Goal: Task Accomplishment & Management: Manage account settings

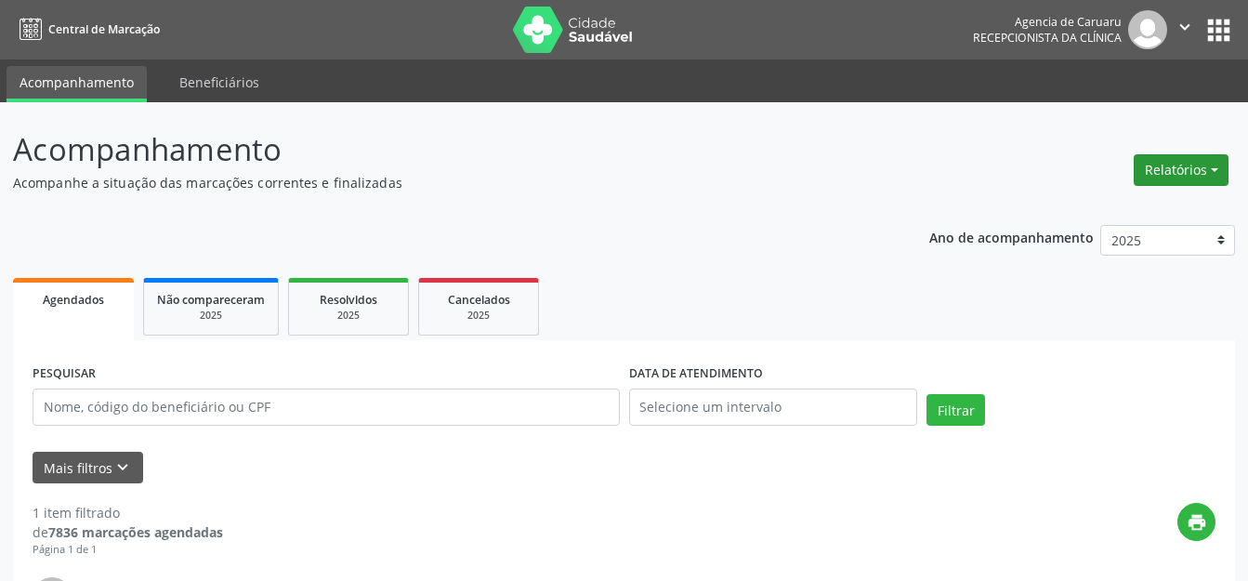
click at [1167, 160] on button "Relatórios" at bounding box center [1181, 170] width 95 height 32
click at [1098, 212] on link "Agendamentos" at bounding box center [1130, 210] width 200 height 26
select select "7"
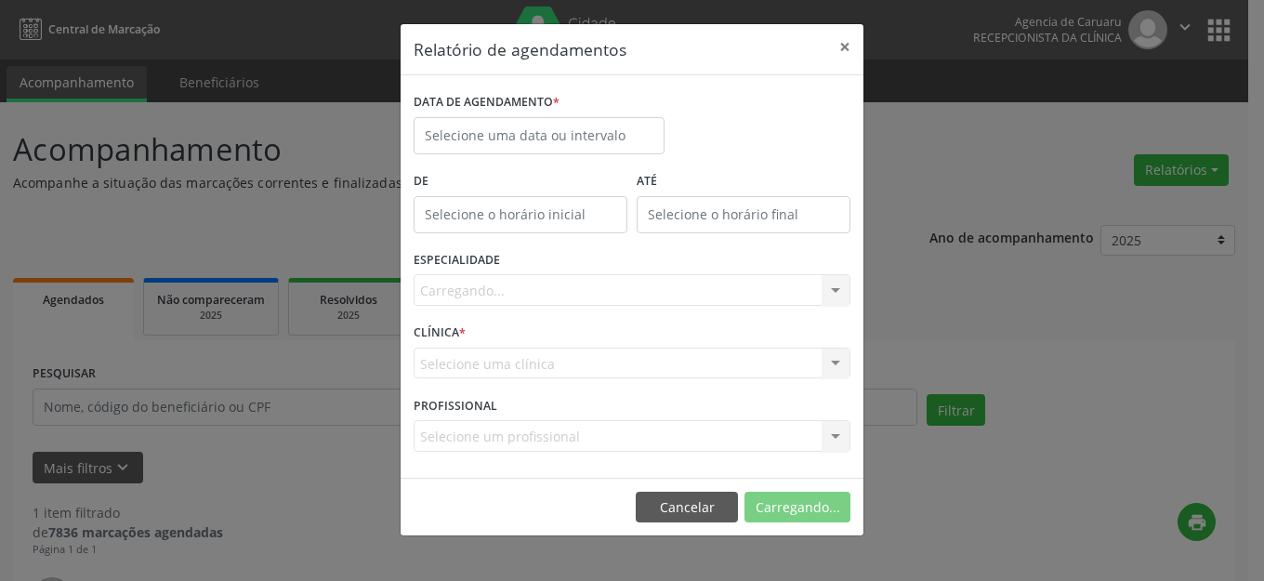
click at [562, 100] on div "DATA DE AGENDAMENTO *" at bounding box center [539, 102] width 251 height 29
click at [571, 129] on input "text" at bounding box center [539, 135] width 251 height 37
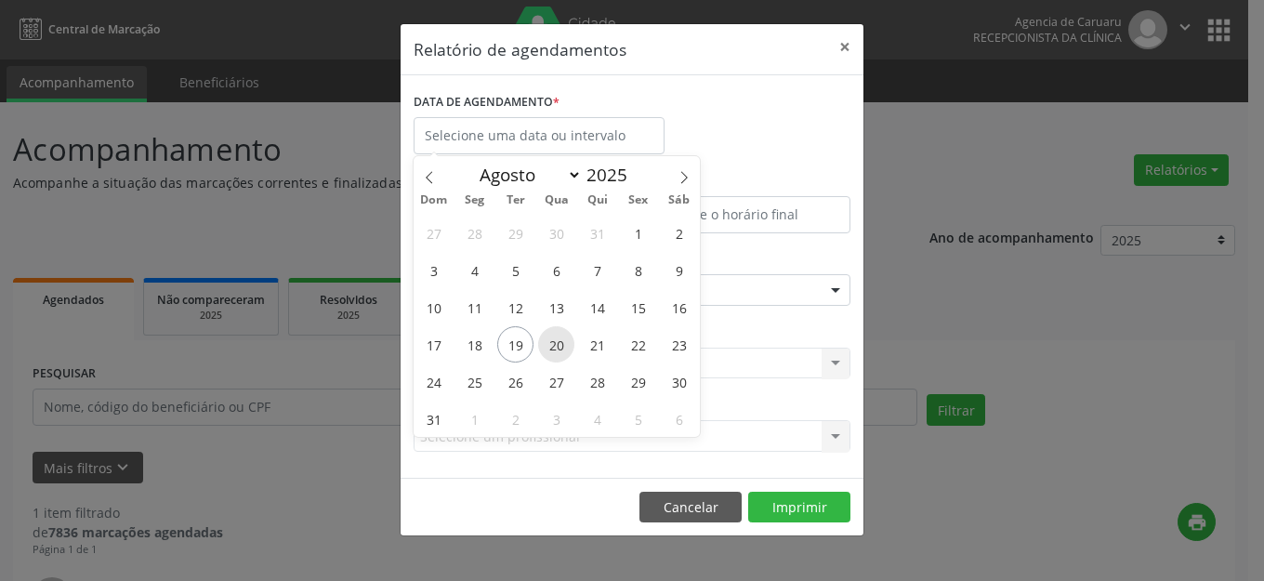
click at [561, 334] on span "20" at bounding box center [556, 344] width 36 height 36
type input "[DATE]"
click at [561, 334] on span "20" at bounding box center [556, 344] width 36 height 36
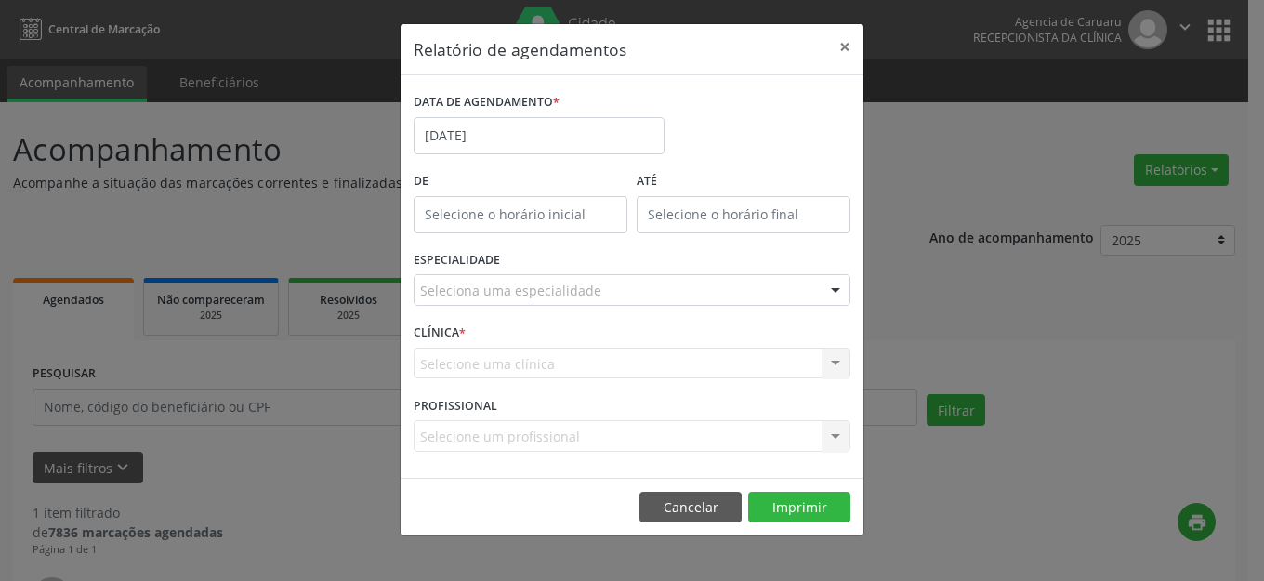
click at [622, 288] on div "Seleciona uma especialidade" at bounding box center [632, 290] width 437 height 32
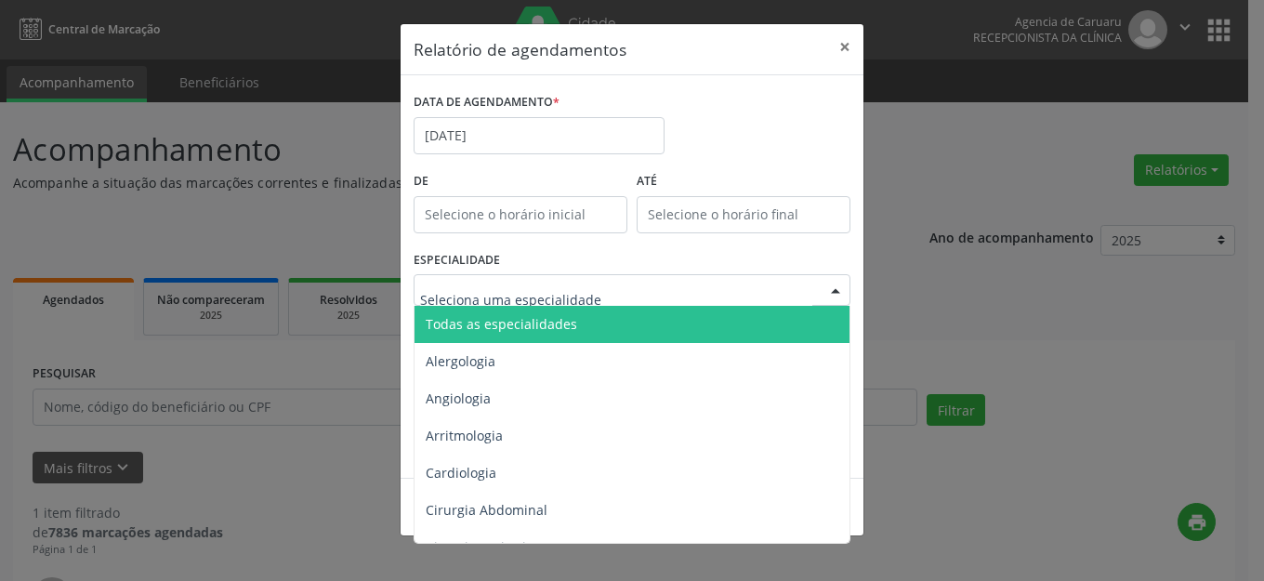
click at [605, 326] on span "Todas as especialidades" at bounding box center [634, 324] width 438 height 37
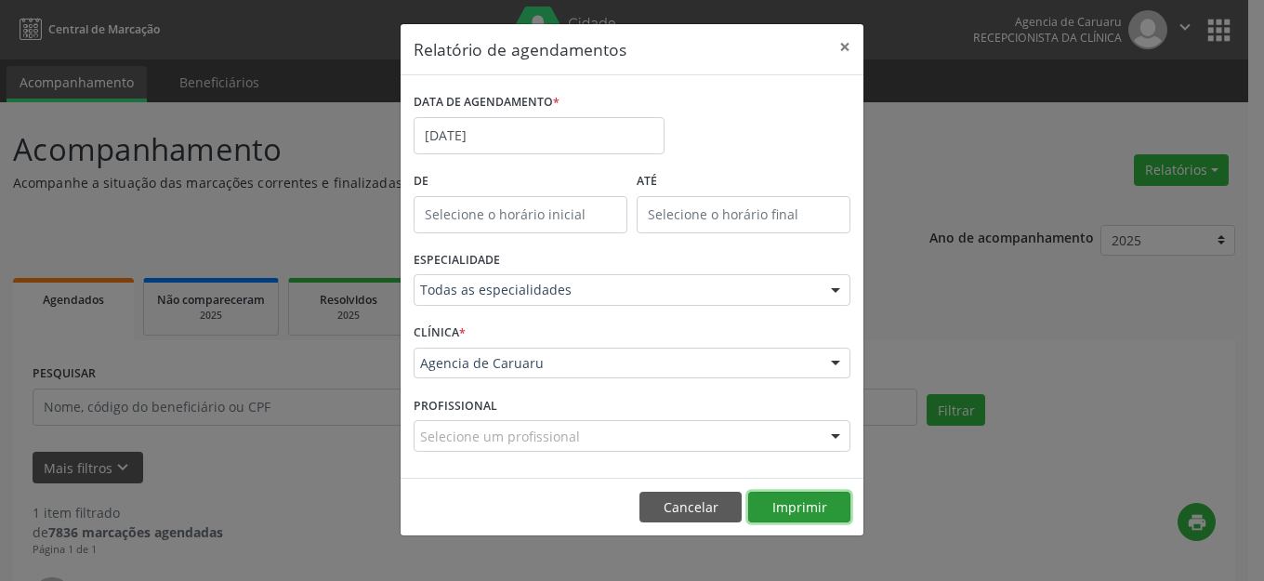
click at [799, 509] on button "Imprimir" at bounding box center [799, 508] width 102 height 32
click at [576, 154] on div "DATA DE AGENDAMENTO * [DATE]" at bounding box center [539, 127] width 260 height 79
click at [542, 115] on label "DATA DE AGENDAMENTO *" at bounding box center [487, 102] width 146 height 29
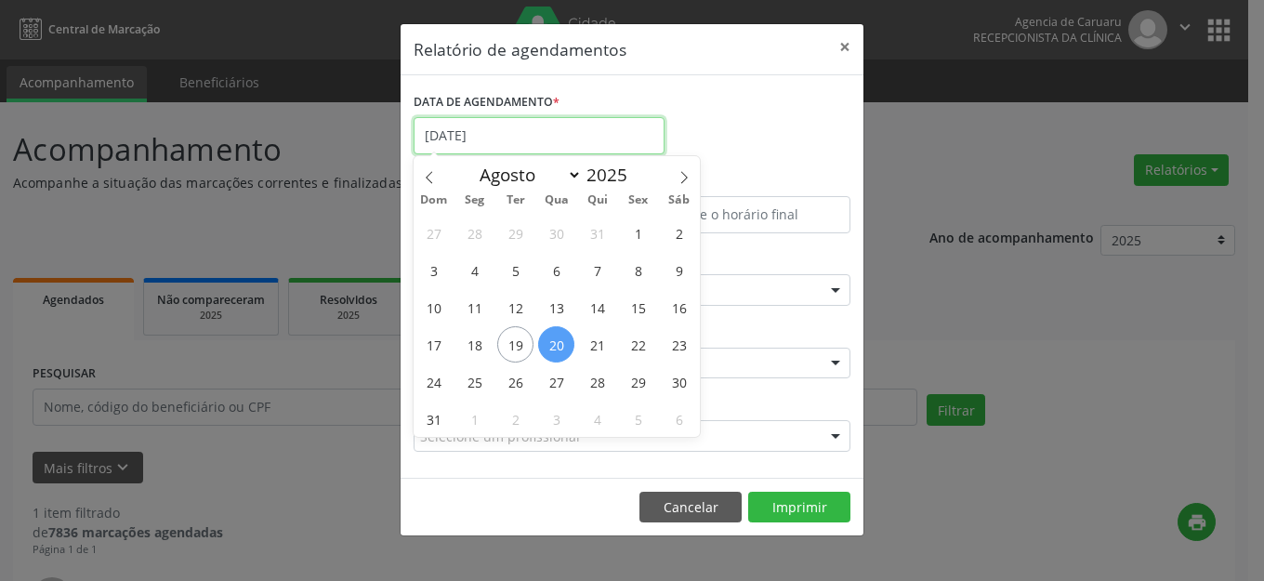
click at [541, 142] on input "[DATE]" at bounding box center [539, 135] width 251 height 37
click at [511, 337] on span "19" at bounding box center [515, 344] width 36 height 36
type input "[DATE]"
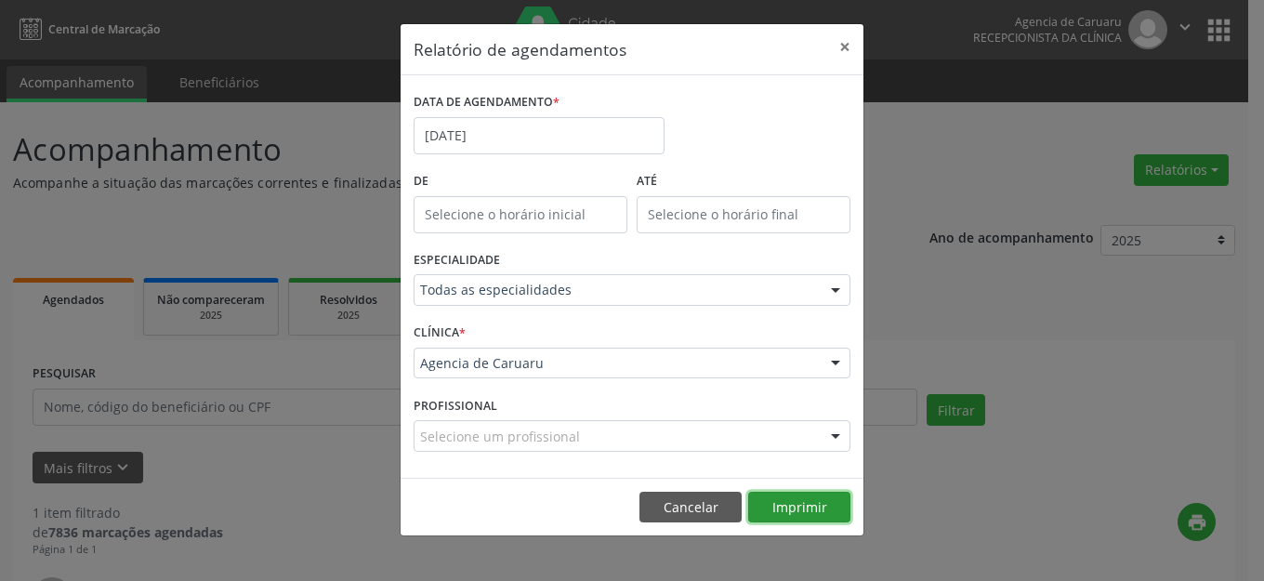
click at [796, 501] on button "Imprimir" at bounding box center [799, 508] width 102 height 32
click at [846, 51] on button "×" at bounding box center [844, 47] width 37 height 46
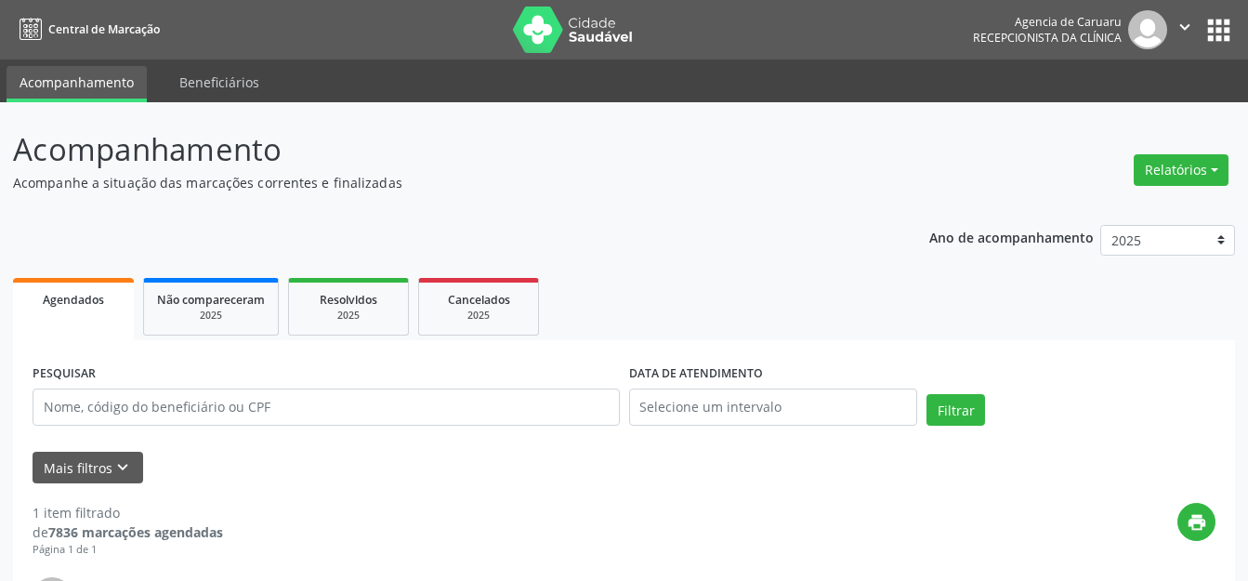
scroll to position [292, 0]
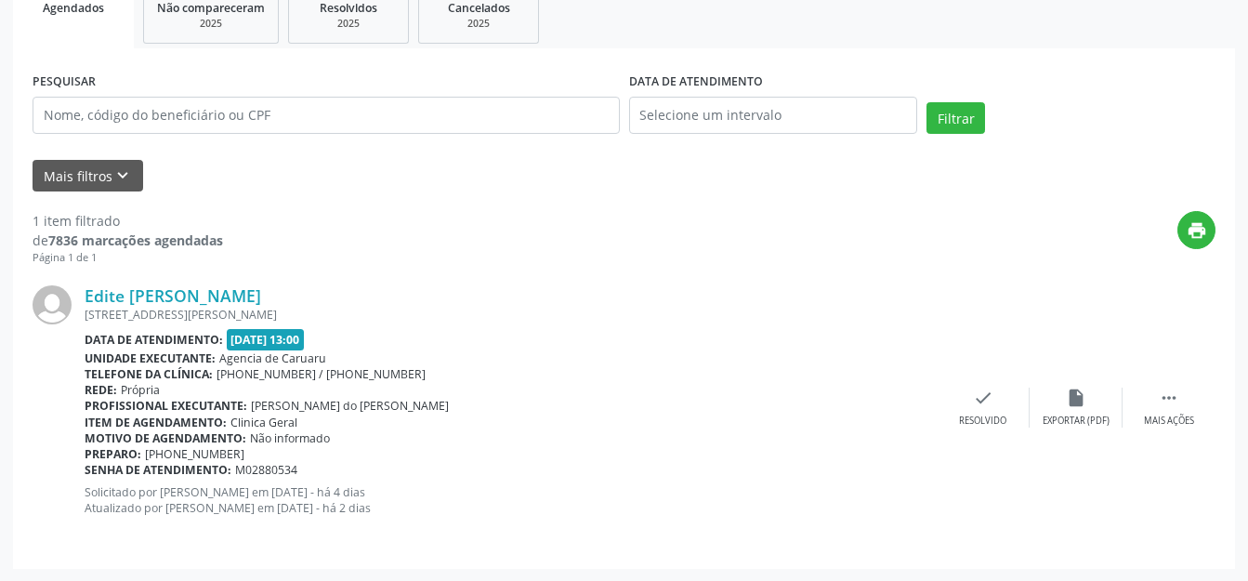
click at [105, 158] on form "PESQUISAR DATA DE ATENDIMENTO Filtrar UNIDADE EXECUTANTE Selecione uma unidade …" at bounding box center [624, 130] width 1183 height 124
click at [102, 191] on button "Mais filtros keyboard_arrow_down" at bounding box center [88, 176] width 111 height 33
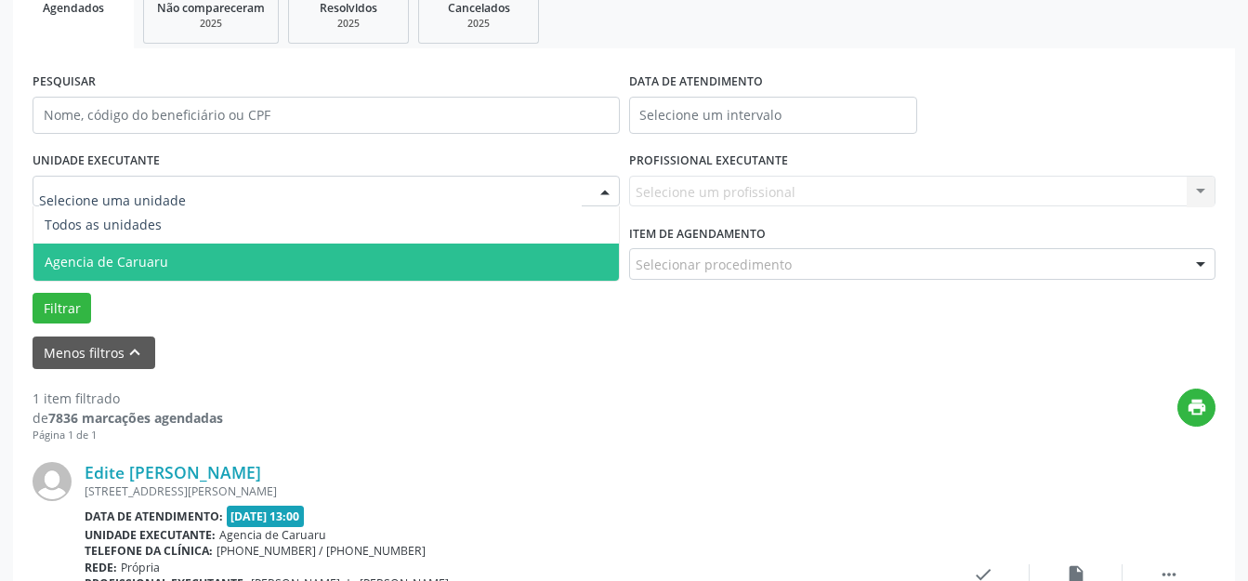
click at [160, 258] on span "Agencia de Caruaru" at bounding box center [107, 262] width 124 height 18
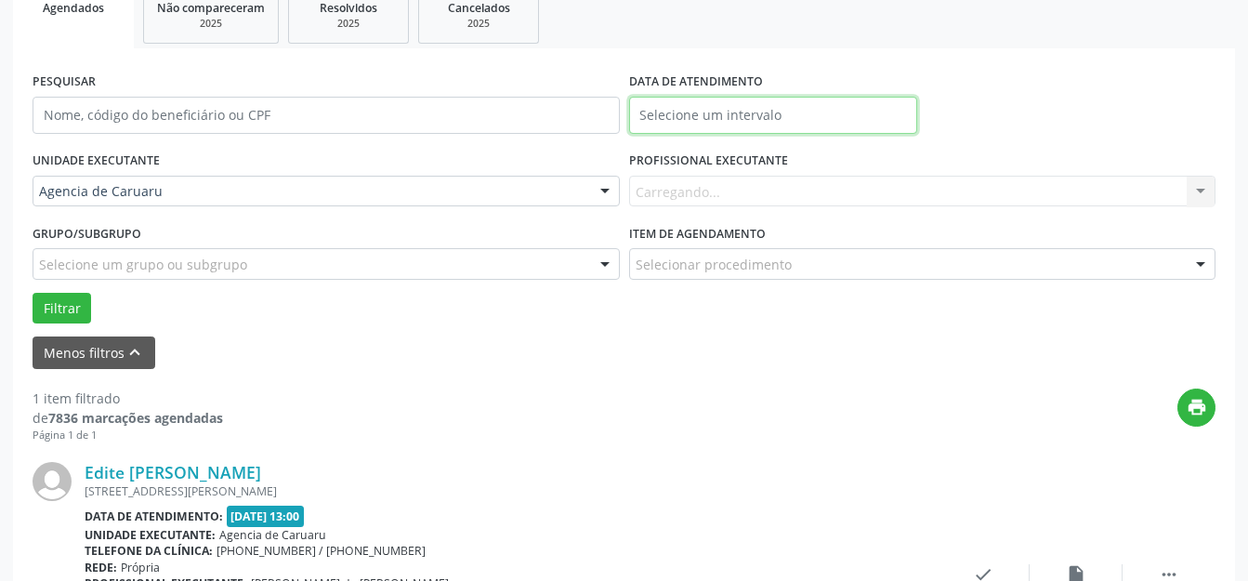
click at [722, 109] on input "text" at bounding box center [773, 115] width 289 height 37
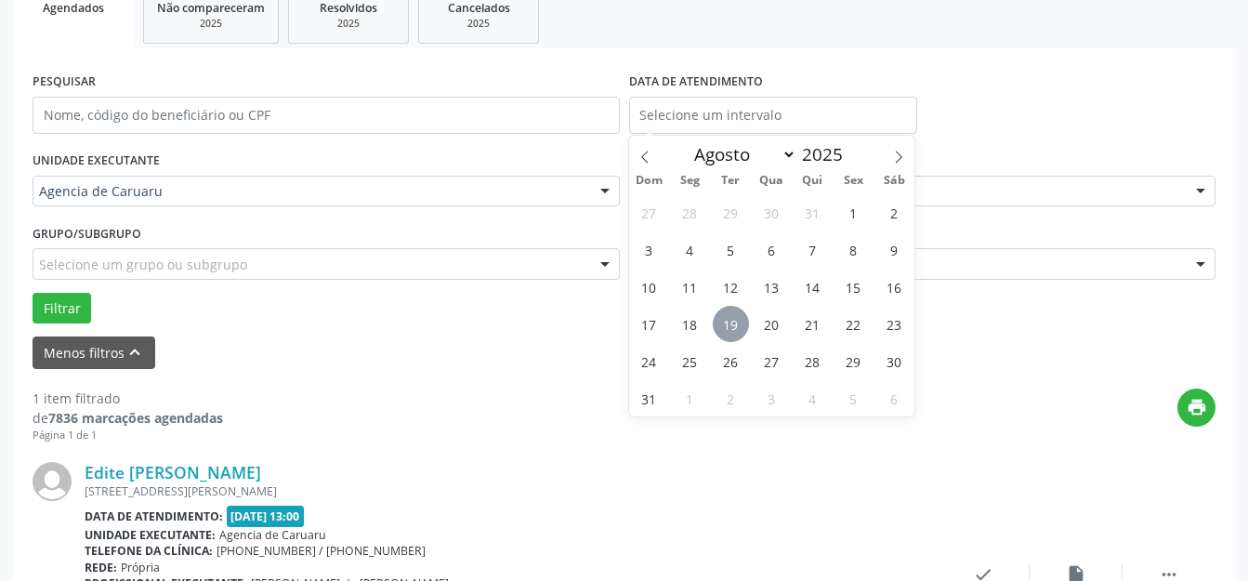
click at [730, 317] on span "19" at bounding box center [731, 324] width 36 height 36
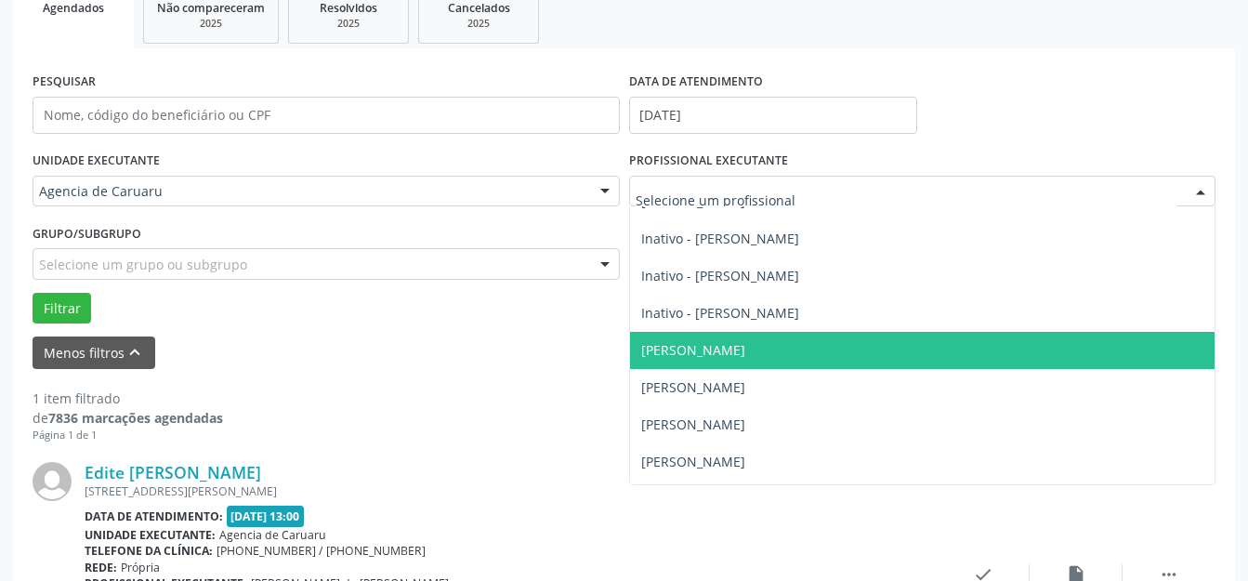
scroll to position [558, 0]
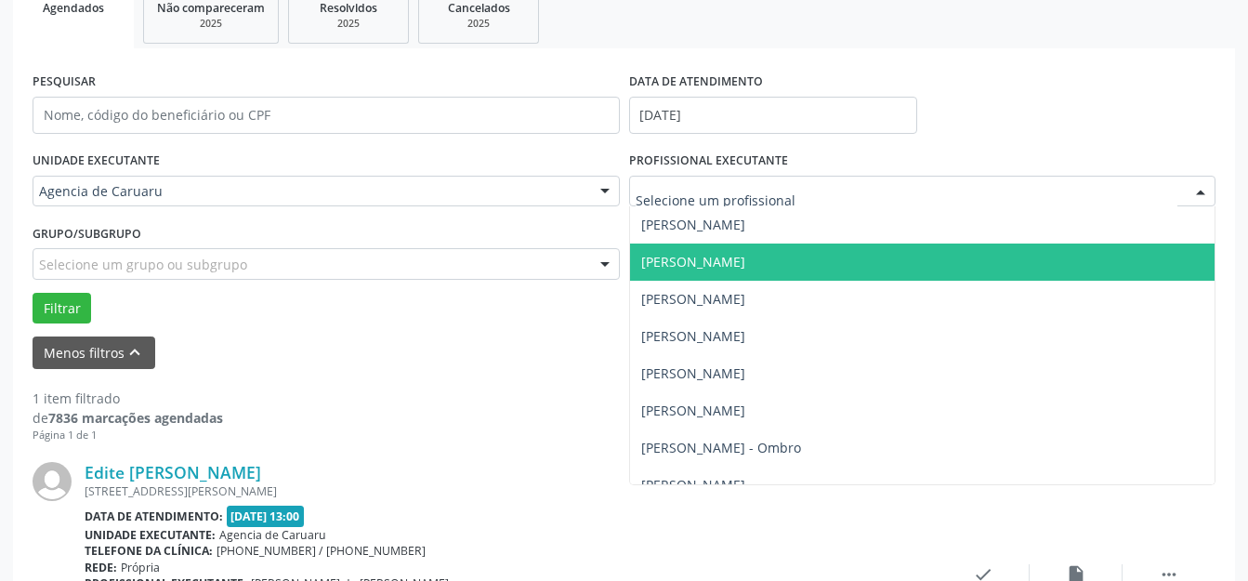
click at [717, 274] on span "[PERSON_NAME]" at bounding box center [923, 262] width 586 height 37
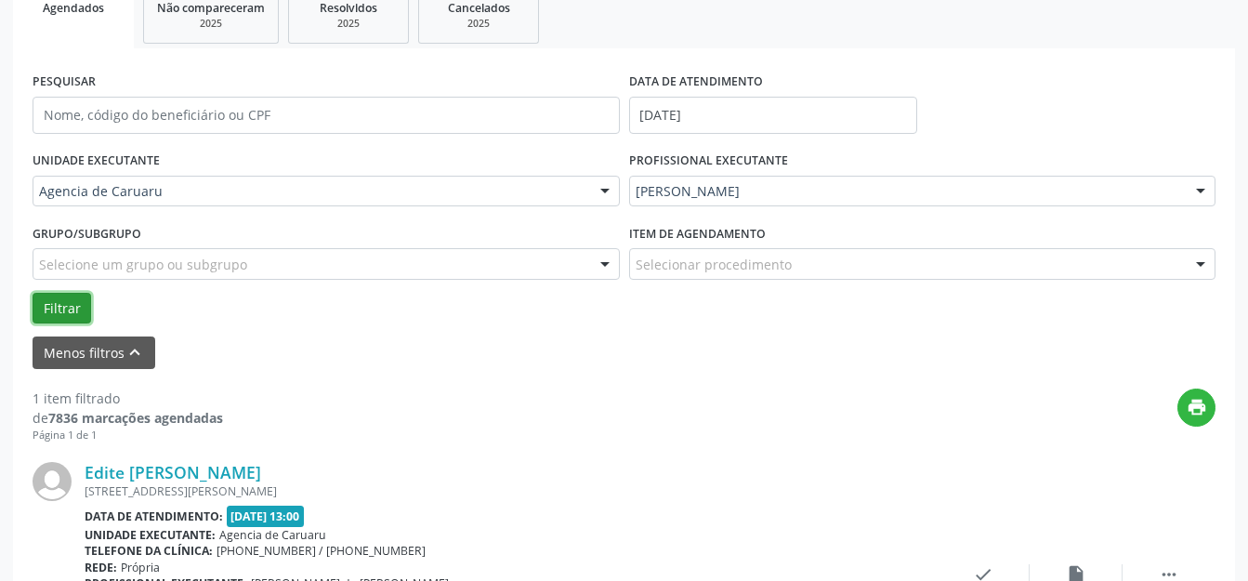
click at [40, 300] on button "Filtrar" at bounding box center [62, 309] width 59 height 32
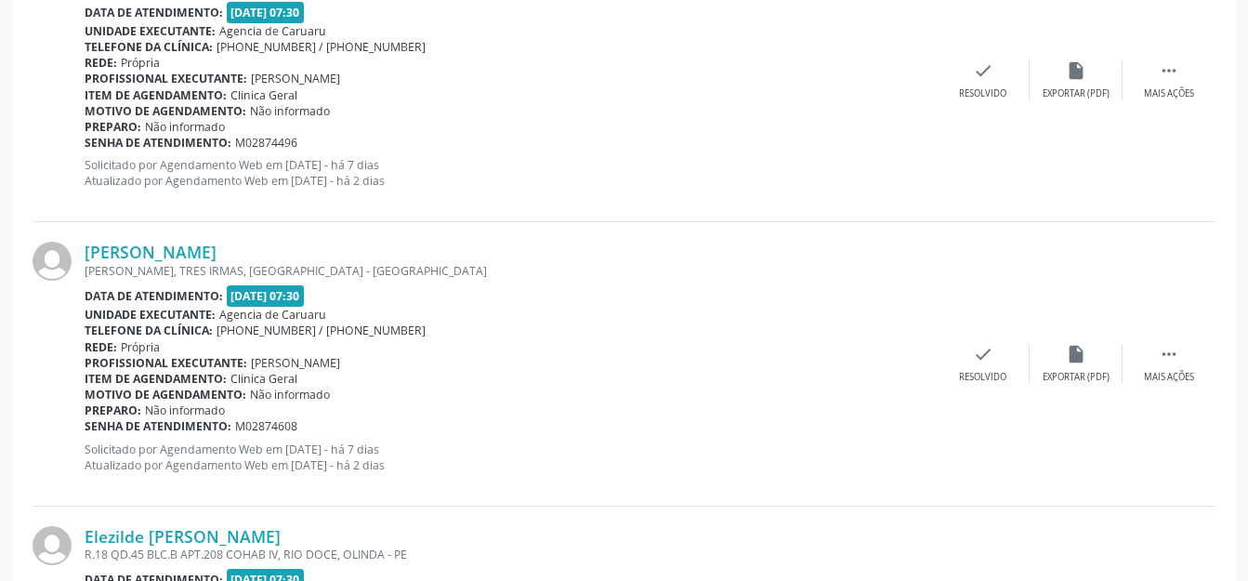
scroll to position [2103, 0]
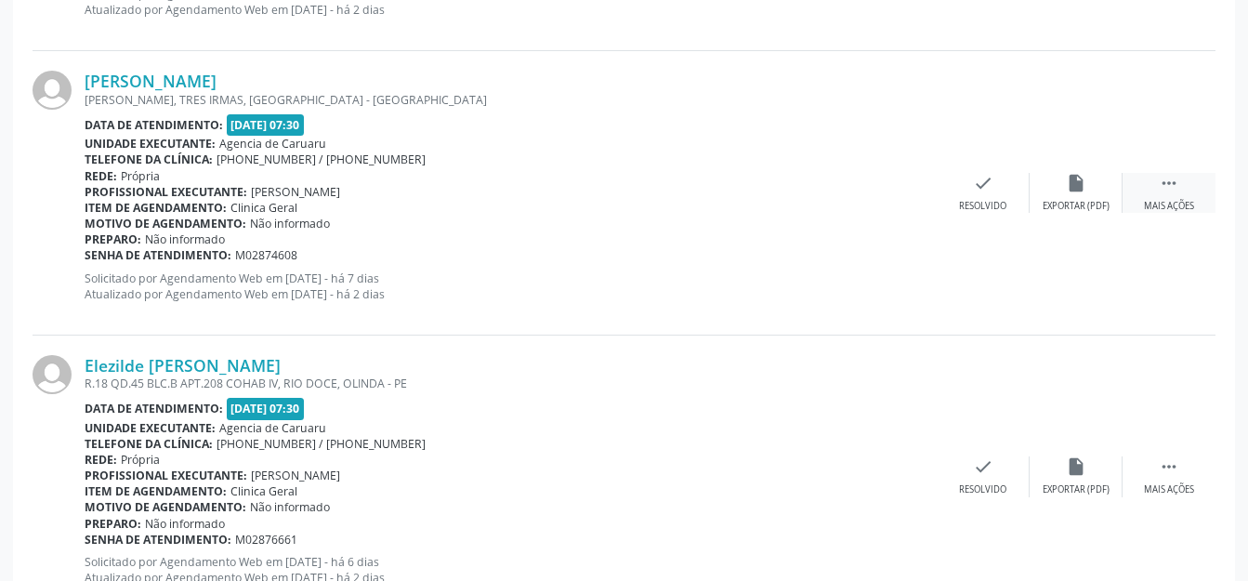
click at [1148, 191] on div " Mais ações" at bounding box center [1169, 193] width 93 height 40
click at [1106, 193] on div "alarm_off Não compareceu" at bounding box center [1076, 193] width 93 height 40
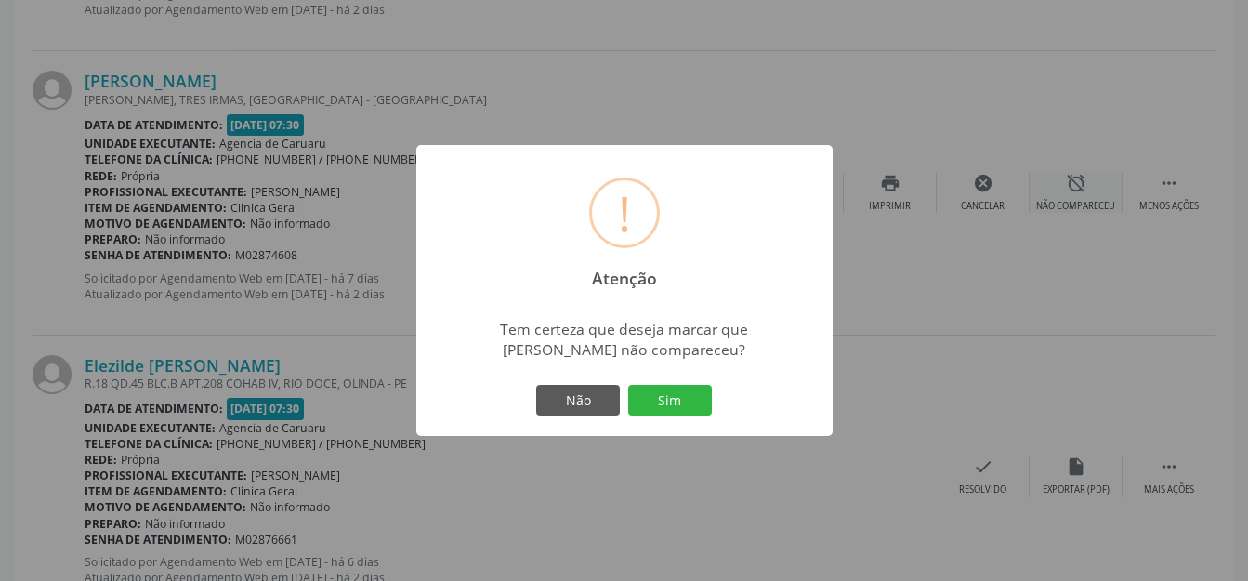
click at [1074, 194] on div "! Atenção × Tem certeza que deseja marcar que [PERSON_NAME] não compareceu? Não…" at bounding box center [624, 290] width 1248 height 581
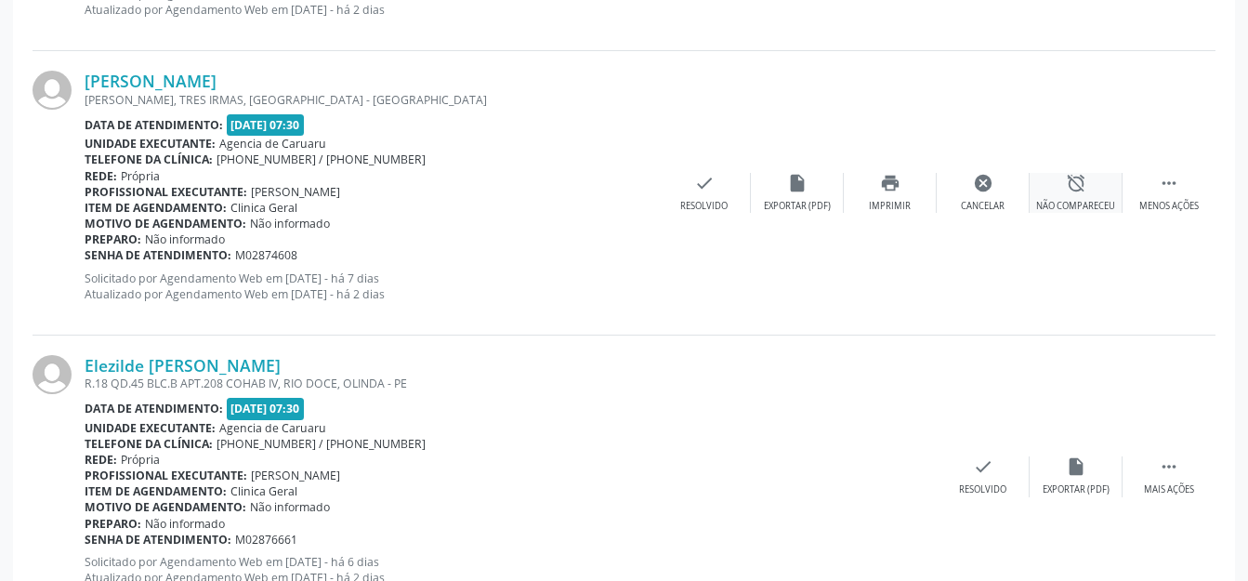
click at [1096, 191] on div "alarm_off Não compareceu" at bounding box center [1076, 193] width 93 height 40
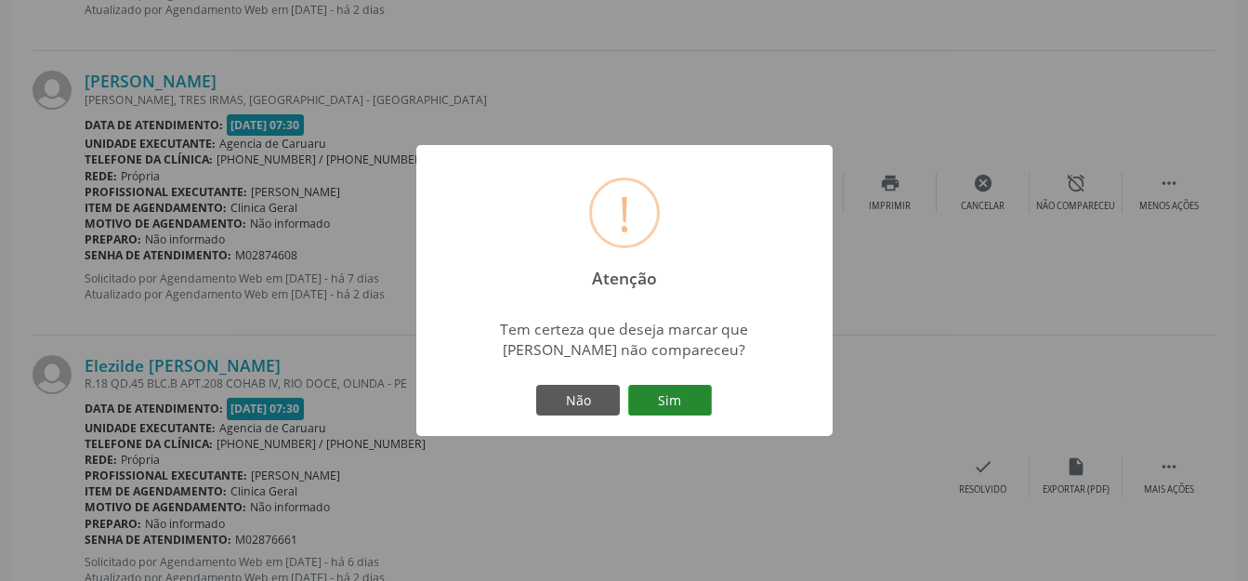
click at [664, 388] on button "Sim" at bounding box center [670, 401] width 84 height 32
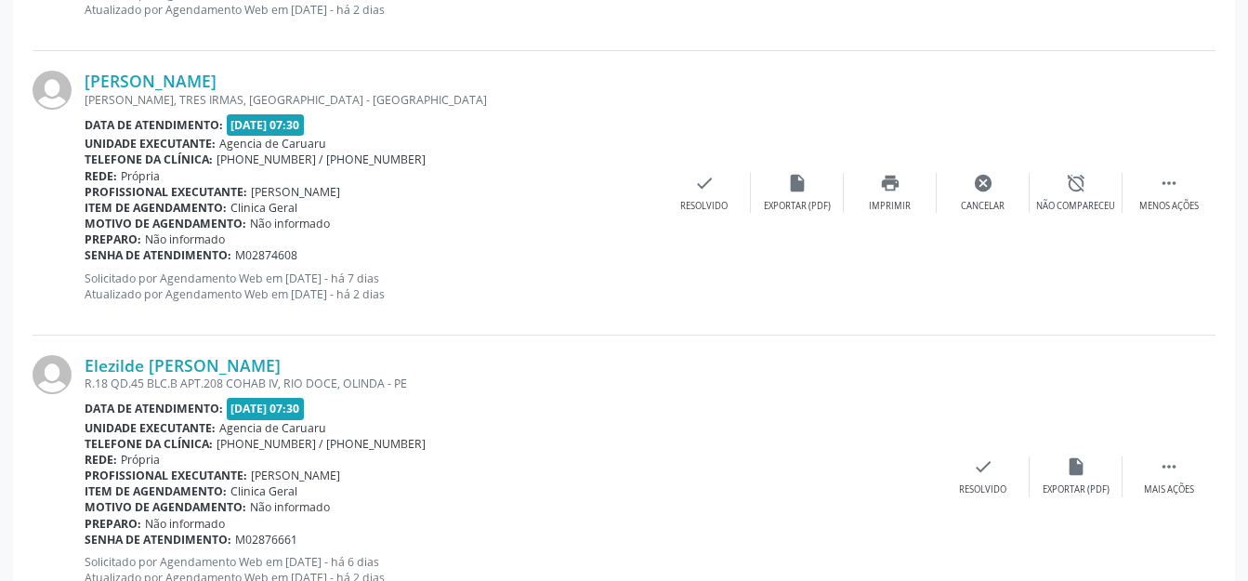
scroll to position [231, 0]
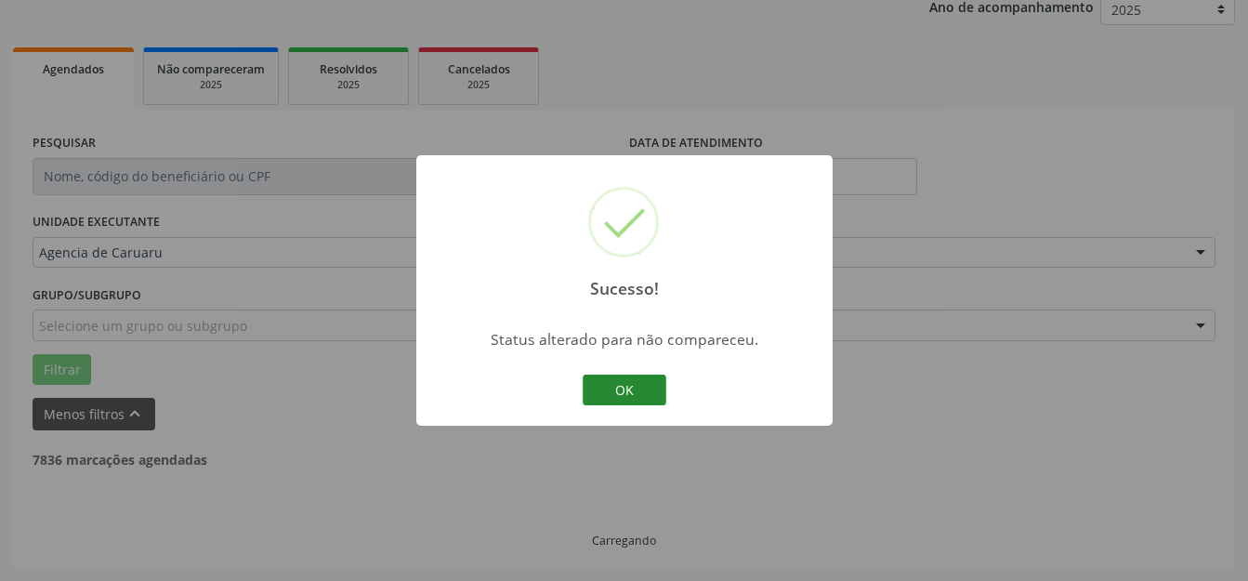
click at [640, 392] on button "OK" at bounding box center [625, 391] width 84 height 32
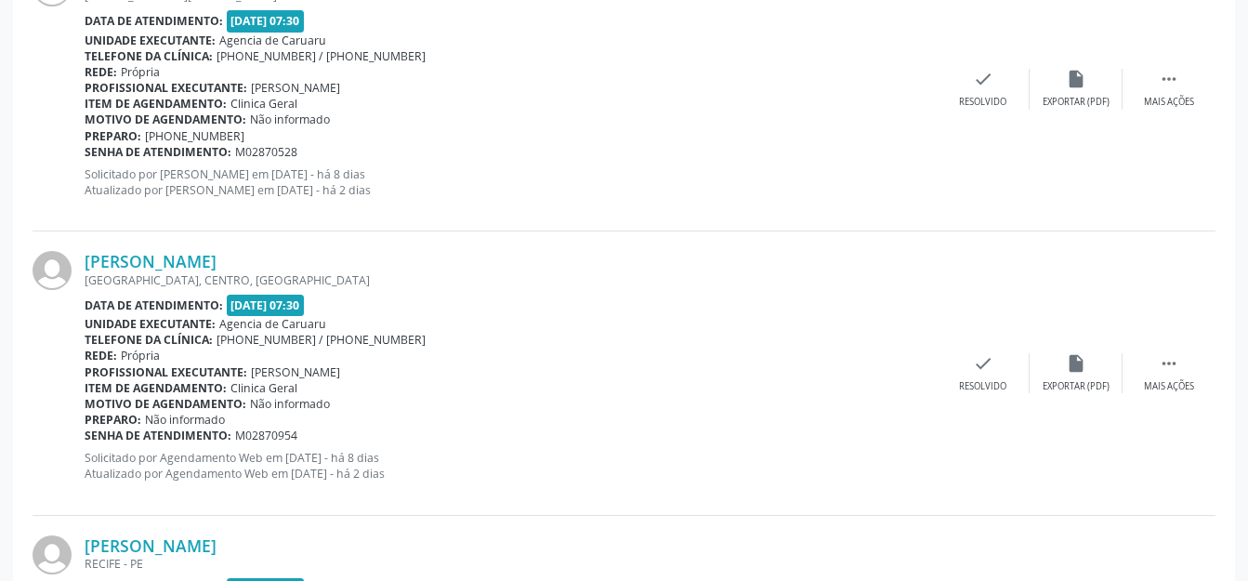
scroll to position [1076, 0]
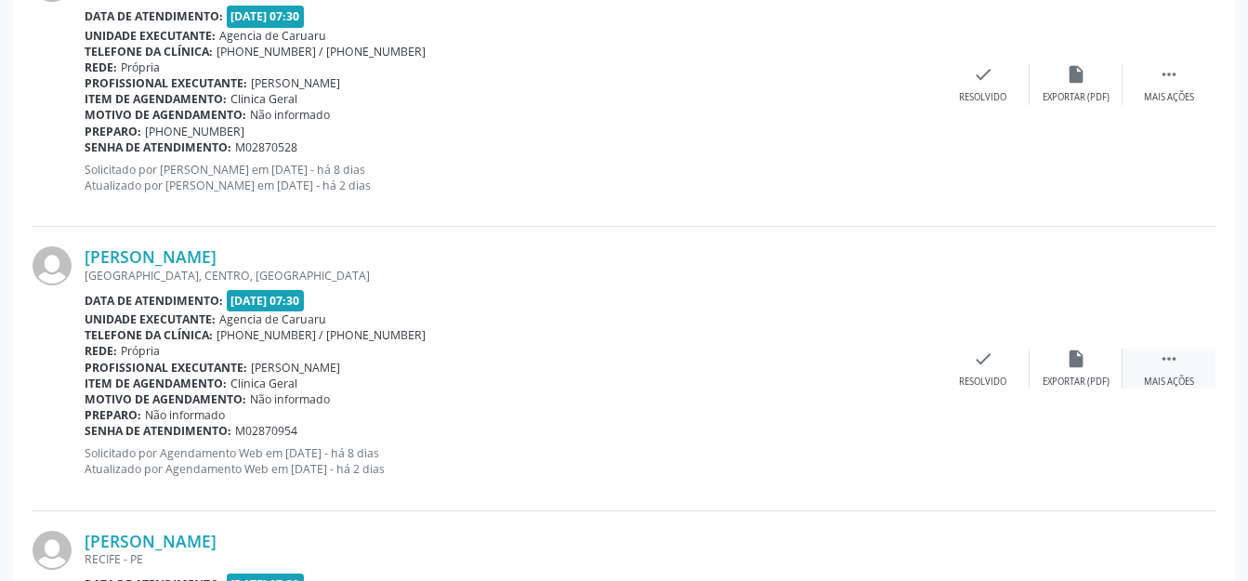
click at [1177, 361] on icon "" at bounding box center [1169, 359] width 20 height 20
click at [1093, 371] on div "alarm_off Não compareceu" at bounding box center [1076, 369] width 93 height 40
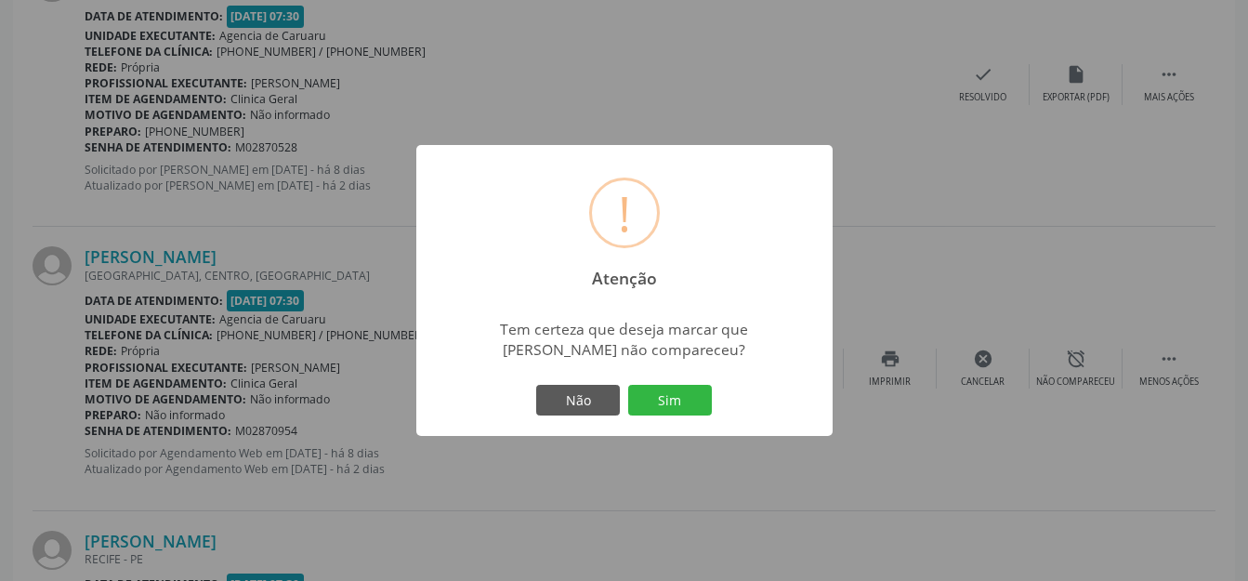
click at [692, 417] on div "Não Sim" at bounding box center [625, 400] width 184 height 39
click at [652, 396] on button "Sim" at bounding box center [670, 401] width 84 height 32
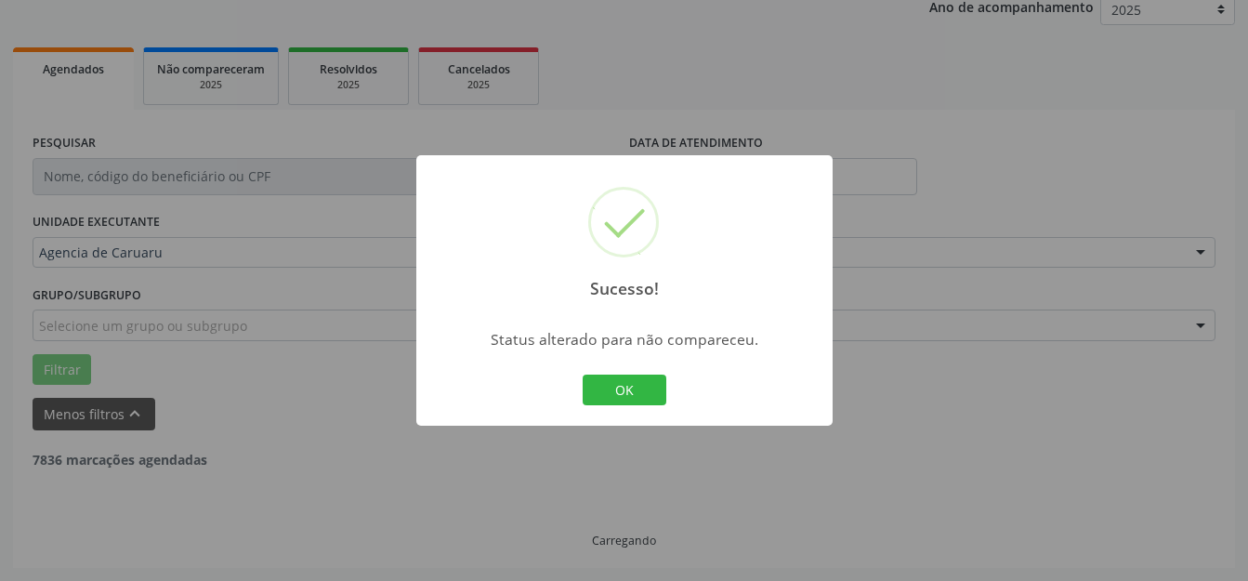
scroll to position [231, 0]
click at [614, 399] on button "OK" at bounding box center [625, 391] width 84 height 32
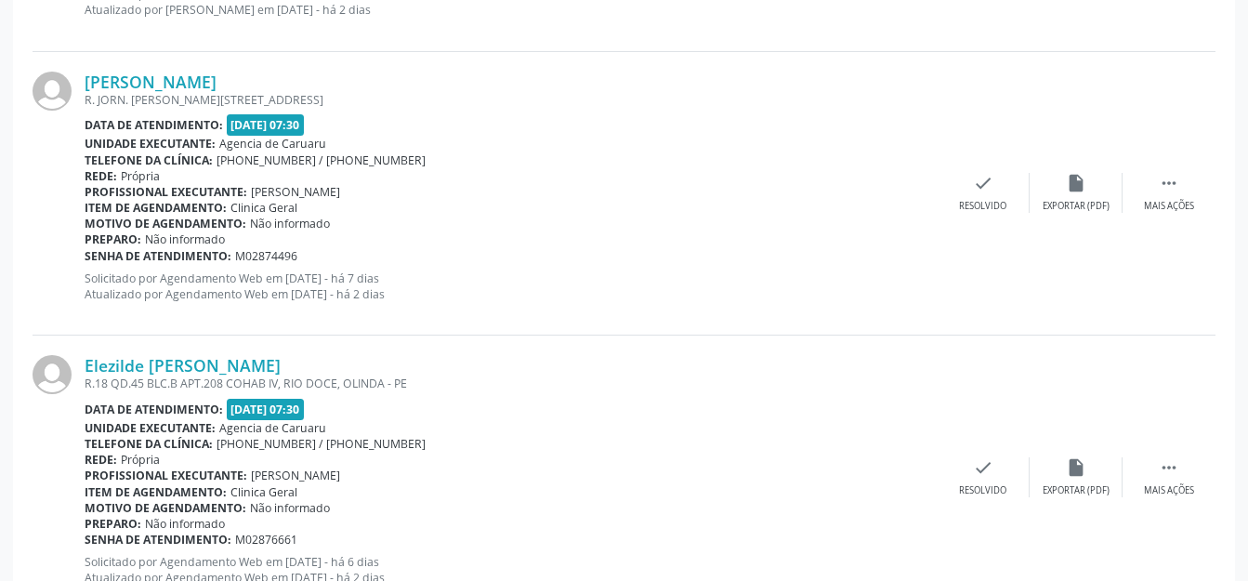
scroll to position [1721, 0]
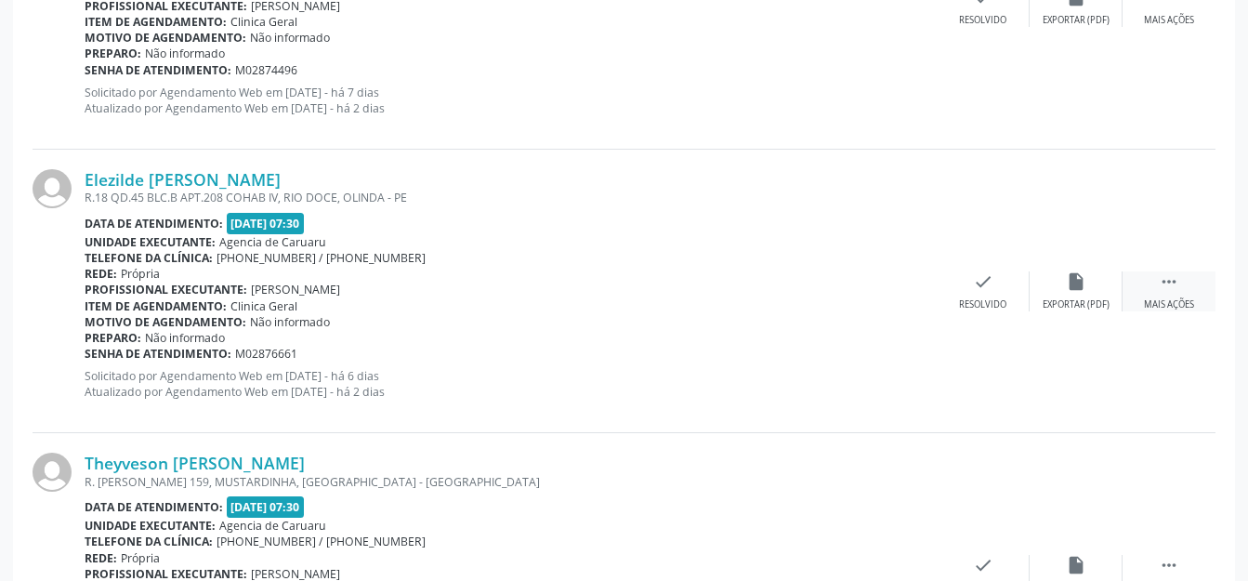
click at [1155, 299] on div "Mais ações" at bounding box center [1169, 304] width 50 height 13
click at [1073, 307] on div "Não compareceu" at bounding box center [1076, 304] width 79 height 13
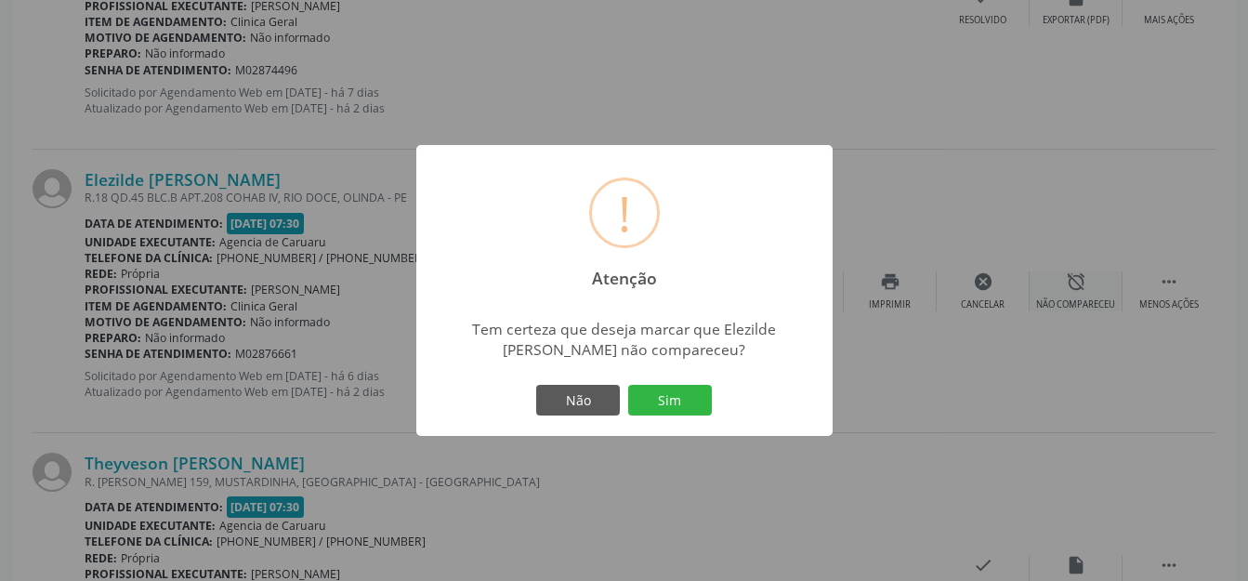
click at [710, 392] on button "Sim" at bounding box center [670, 401] width 84 height 32
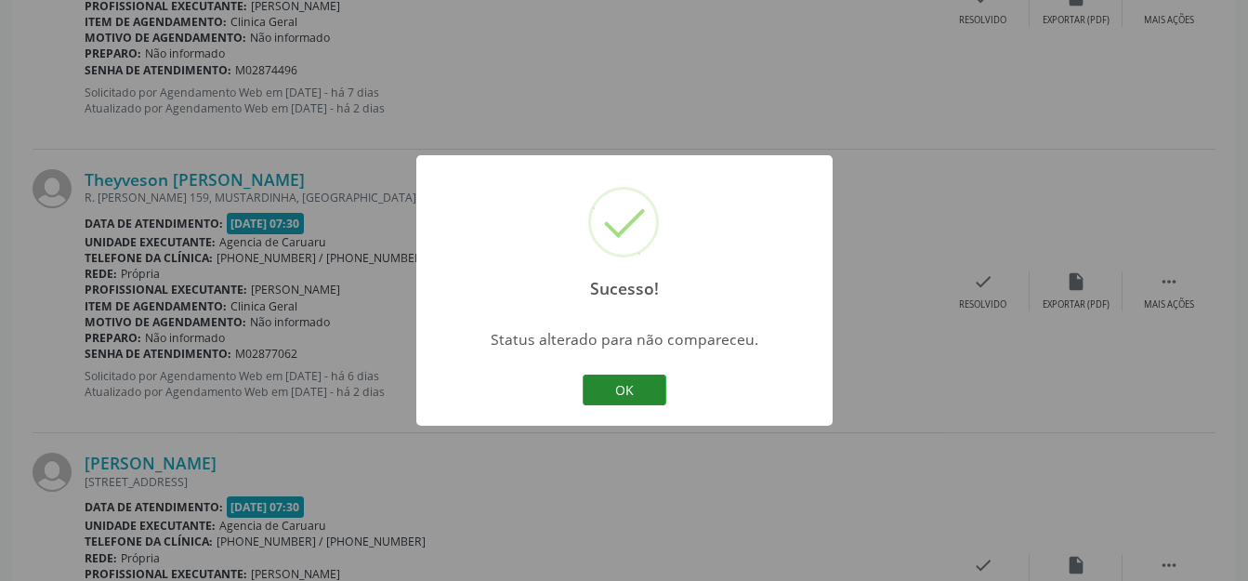
click at [642, 401] on button "OK" at bounding box center [625, 391] width 84 height 32
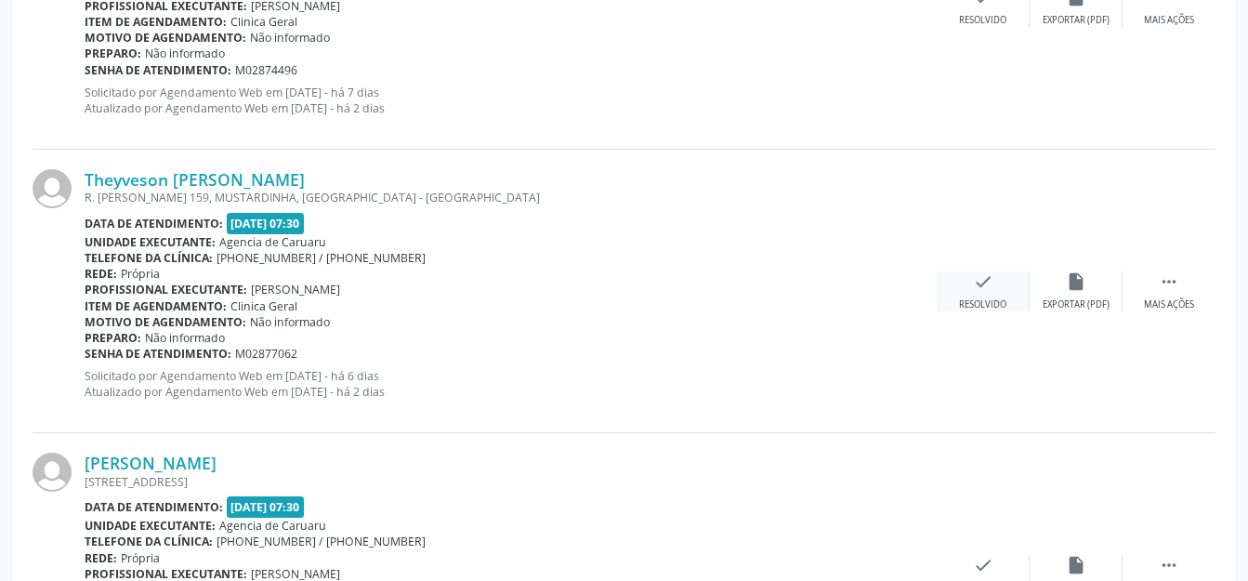
click at [976, 310] on div "Resolvido" at bounding box center [982, 304] width 47 height 13
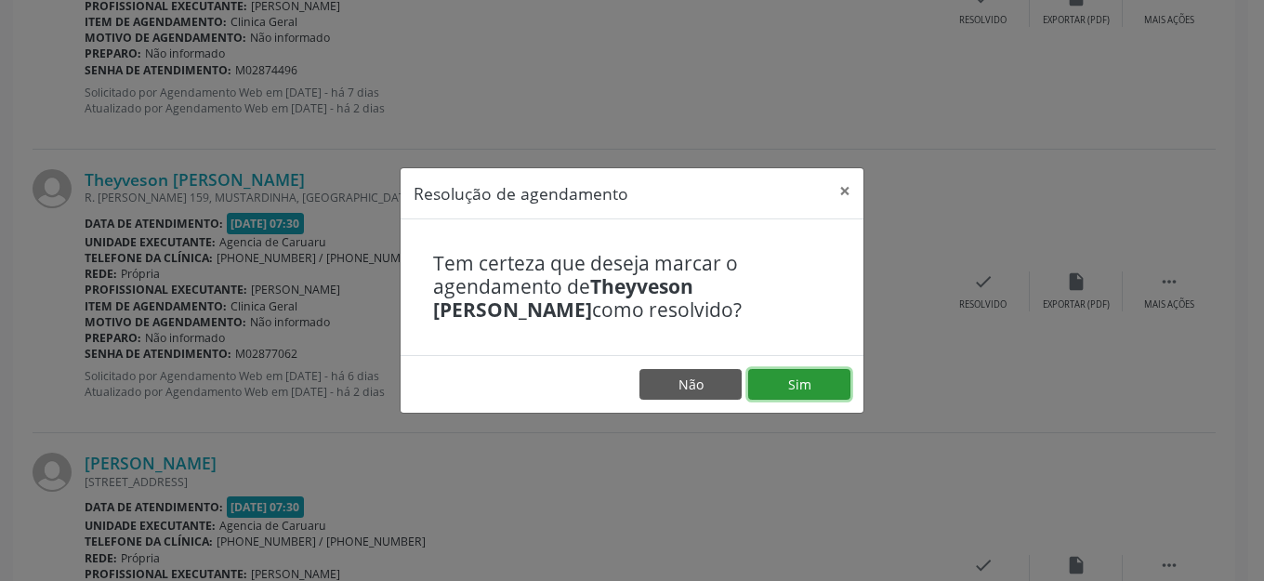
click at [820, 380] on button "Sim" at bounding box center [799, 385] width 102 height 32
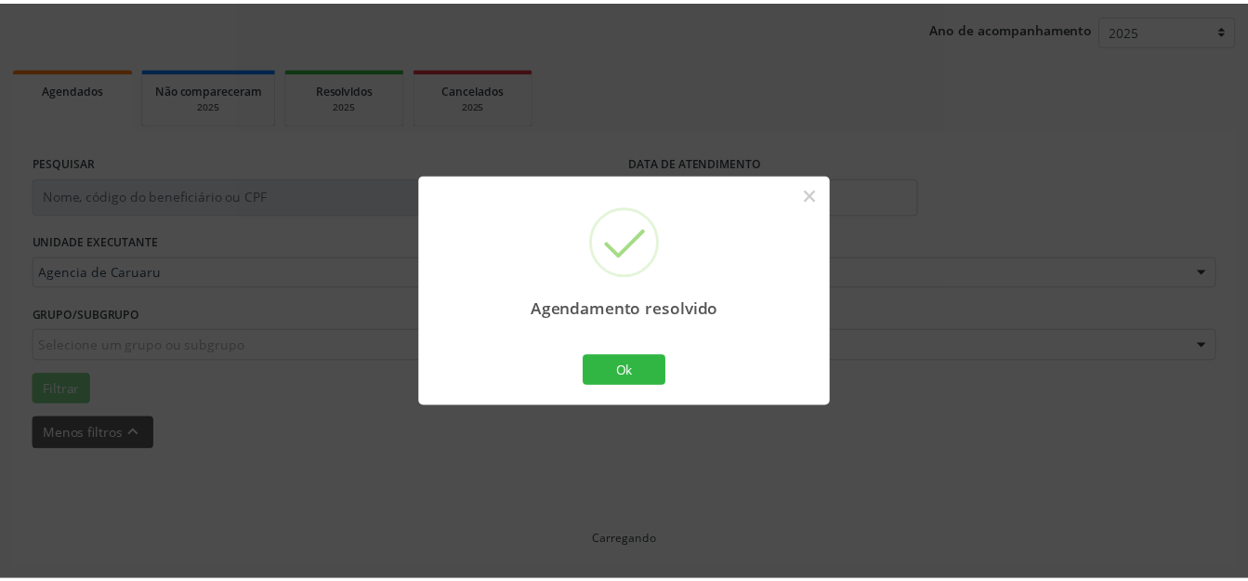
scroll to position [211, 0]
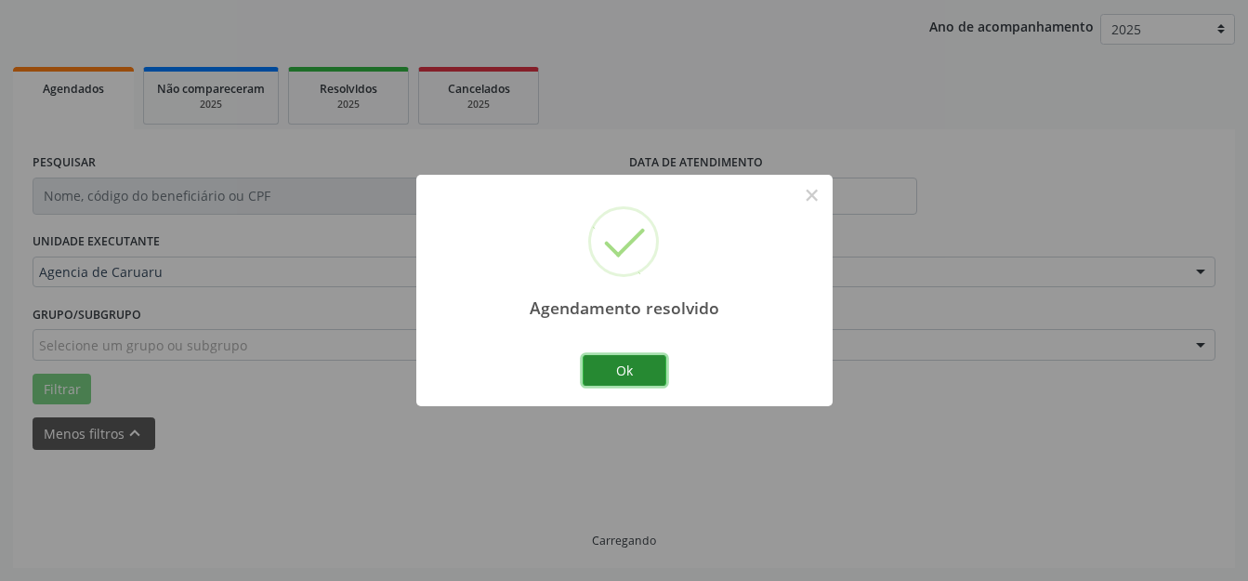
click at [636, 365] on button "Ok" at bounding box center [625, 371] width 84 height 32
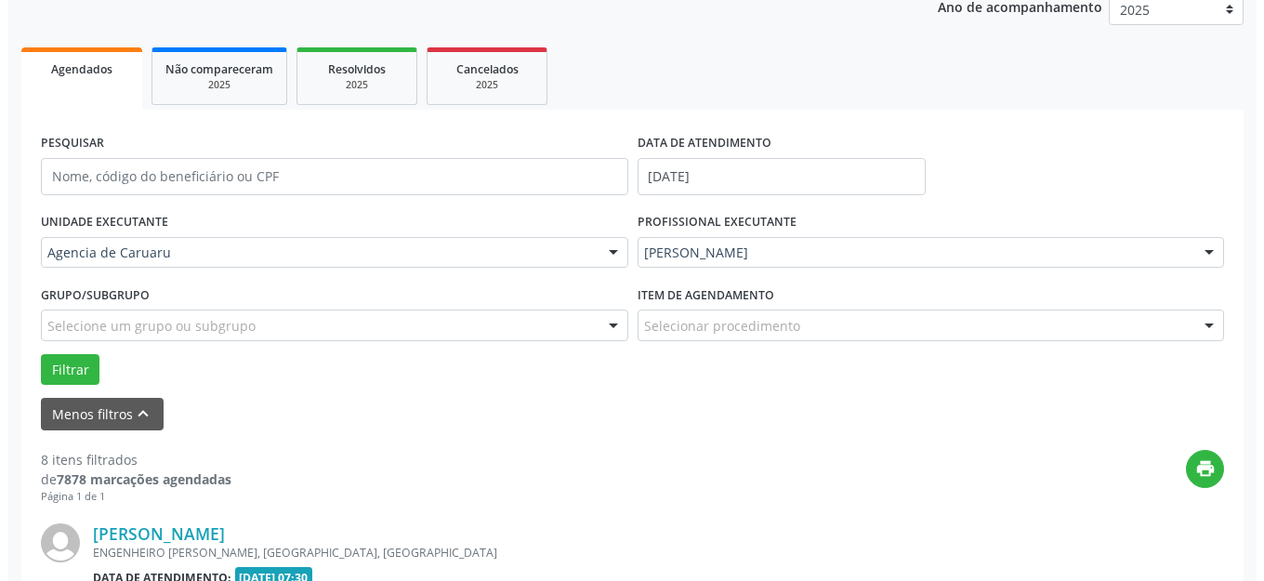
scroll to position [416, 0]
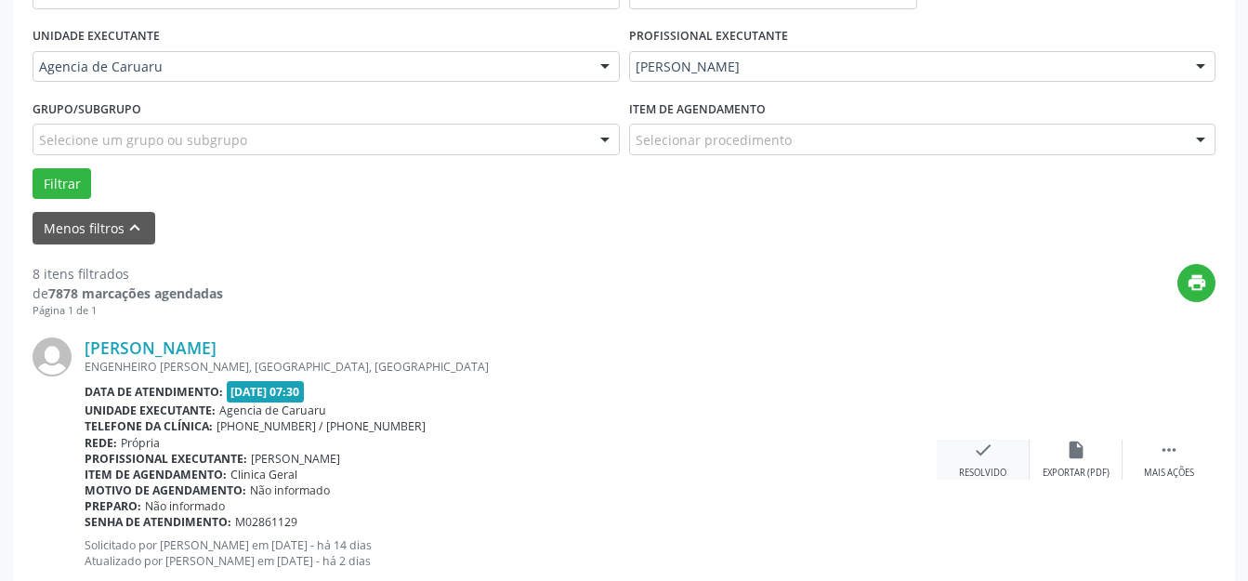
click at [998, 465] on div "check Resolvido" at bounding box center [983, 460] width 93 height 40
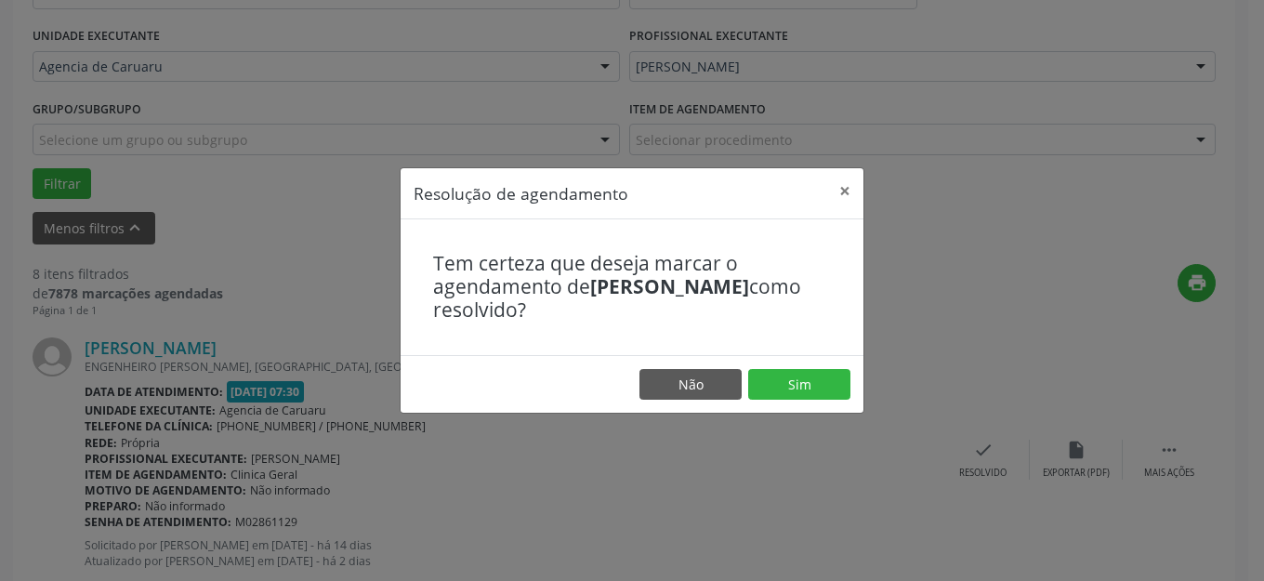
click at [831, 401] on footer "Não Sim" at bounding box center [632, 384] width 463 height 59
click at [827, 380] on button "Sim" at bounding box center [799, 385] width 102 height 32
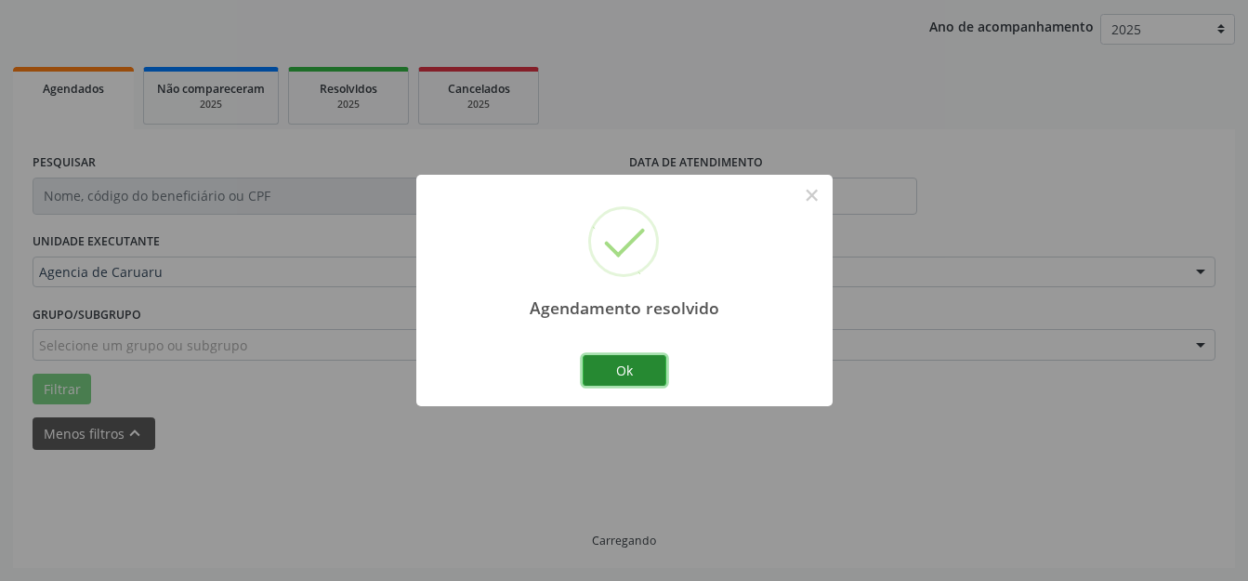
click at [644, 377] on button "Ok" at bounding box center [625, 371] width 84 height 32
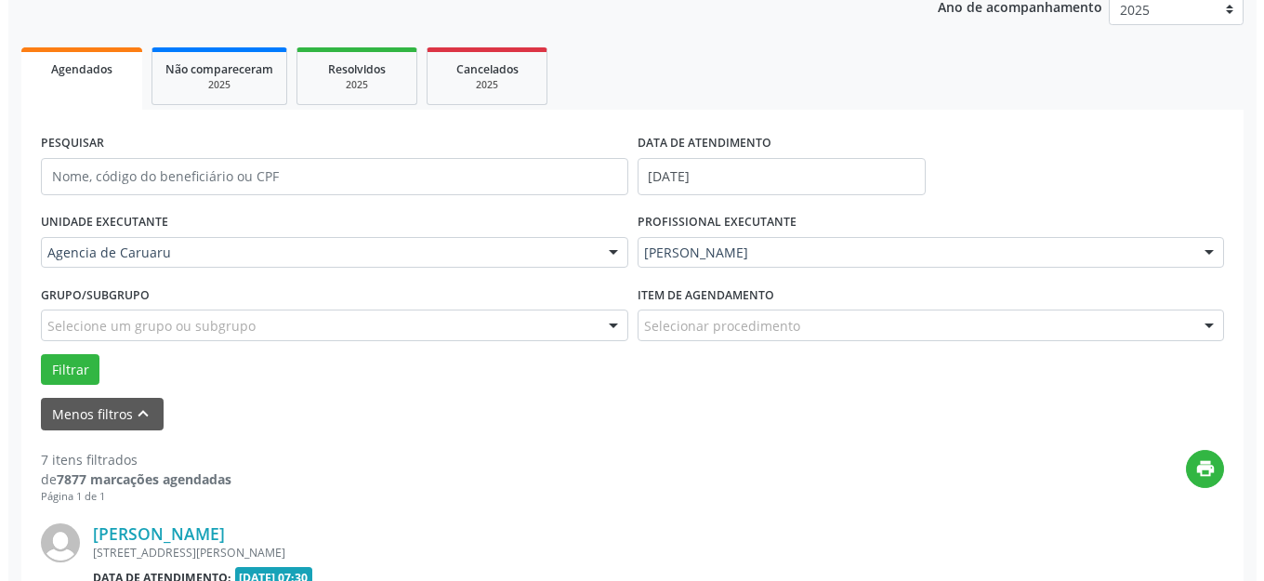
scroll to position [509, 0]
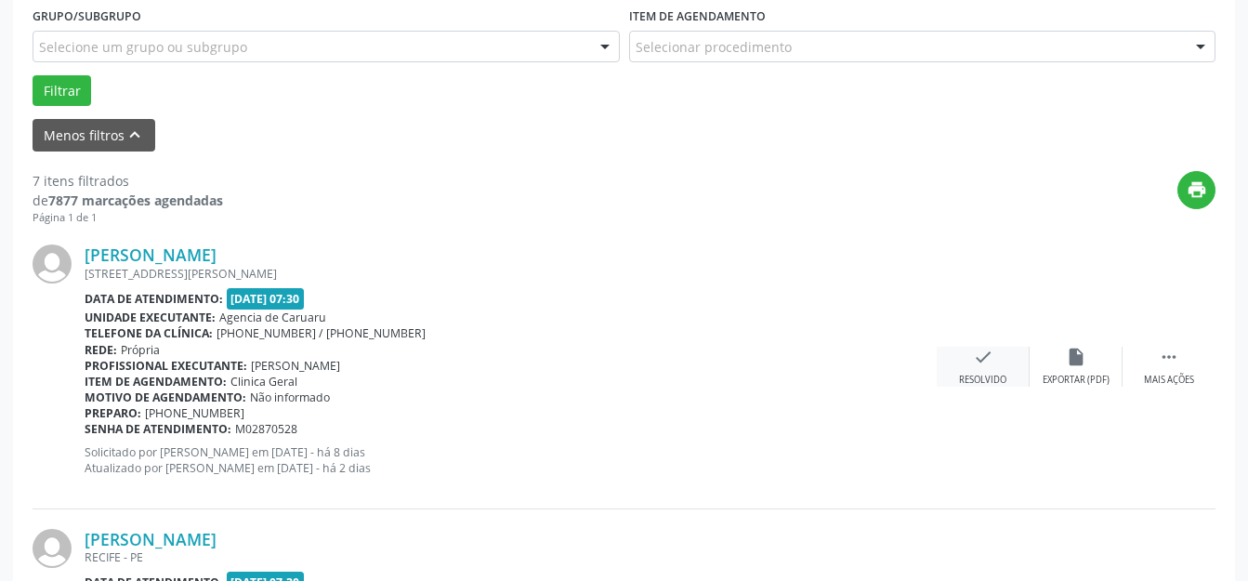
click at [999, 377] on div "Resolvido" at bounding box center [982, 380] width 47 height 13
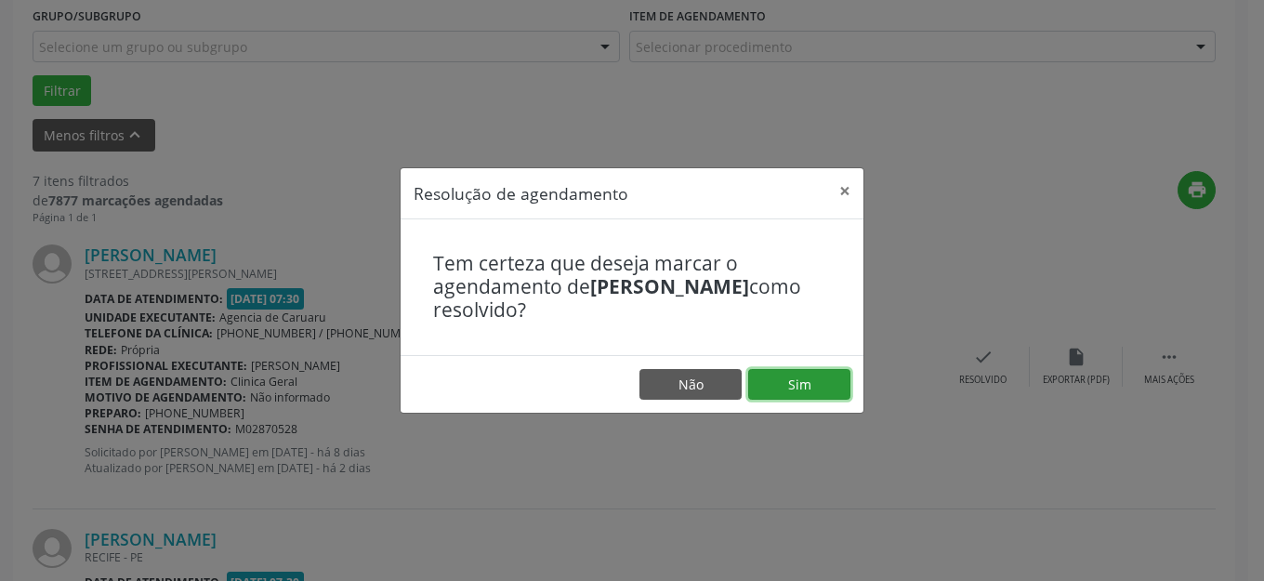
click at [798, 390] on button "Sim" at bounding box center [799, 385] width 102 height 32
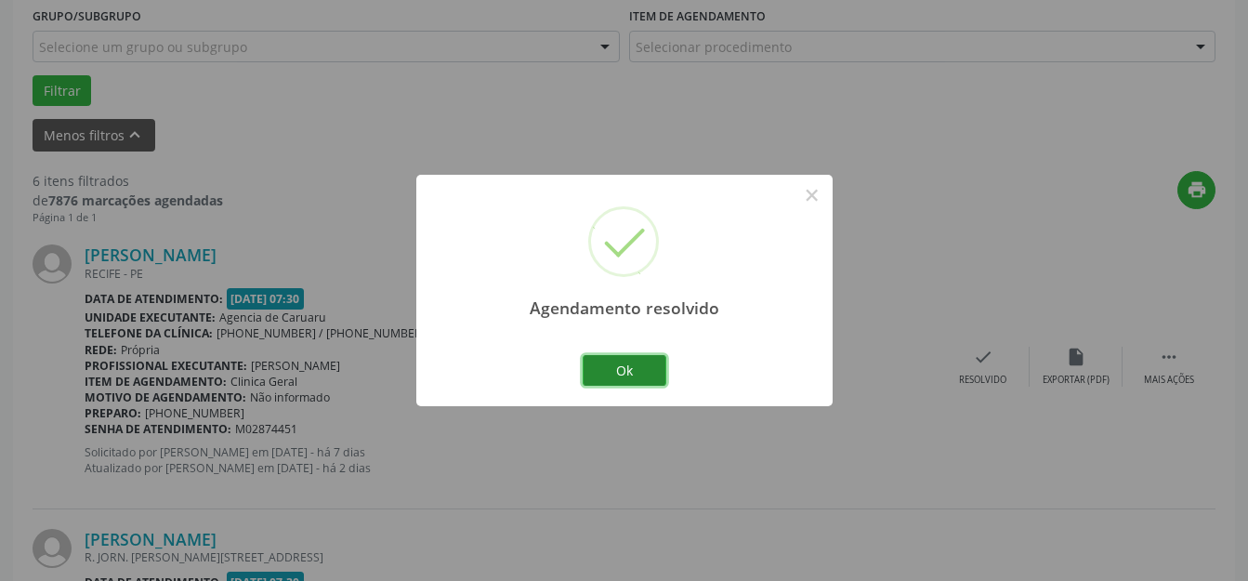
click at [658, 368] on button "Ok" at bounding box center [625, 371] width 84 height 32
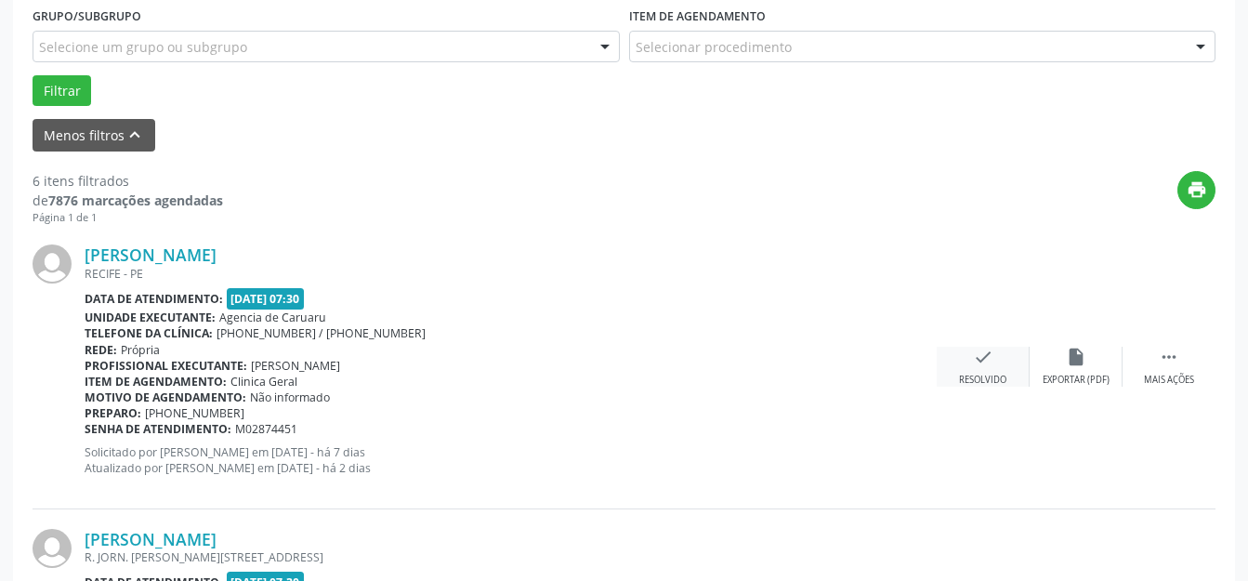
click at [987, 372] on div "check Resolvido" at bounding box center [983, 367] width 93 height 40
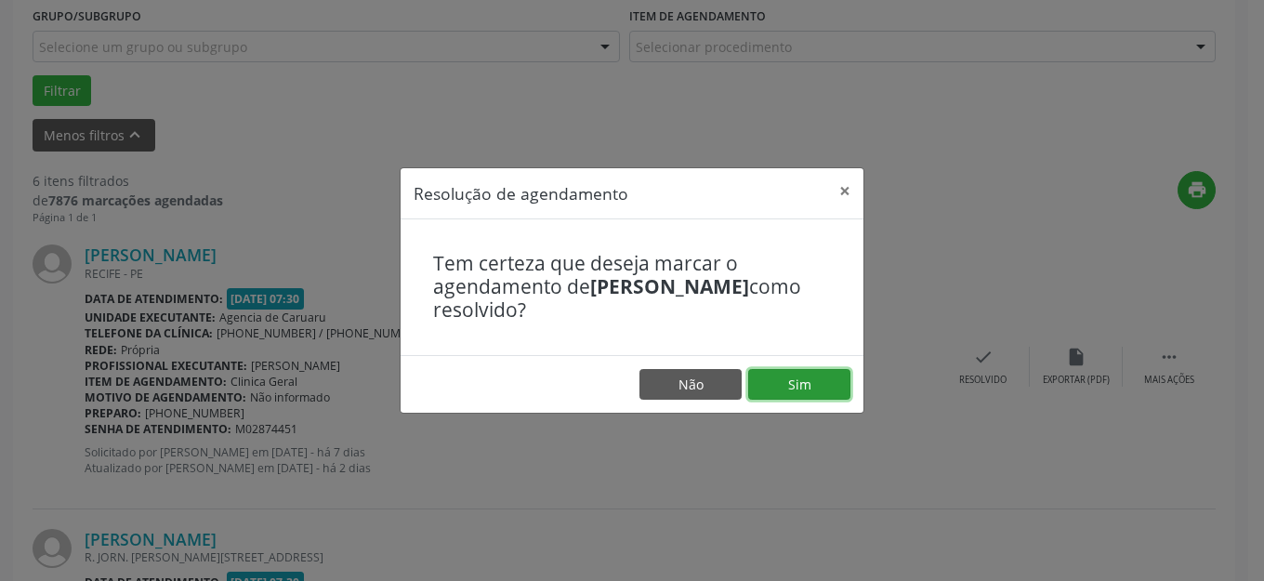
click at [817, 375] on button "Sim" at bounding box center [799, 385] width 102 height 32
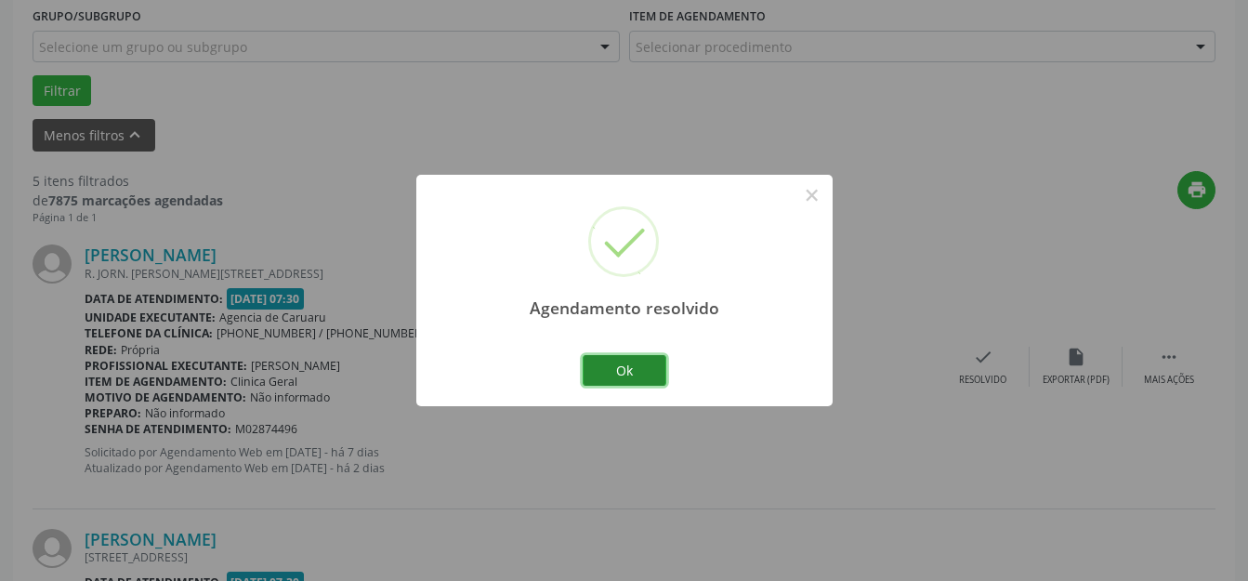
click at [604, 361] on button "Ok" at bounding box center [625, 371] width 84 height 32
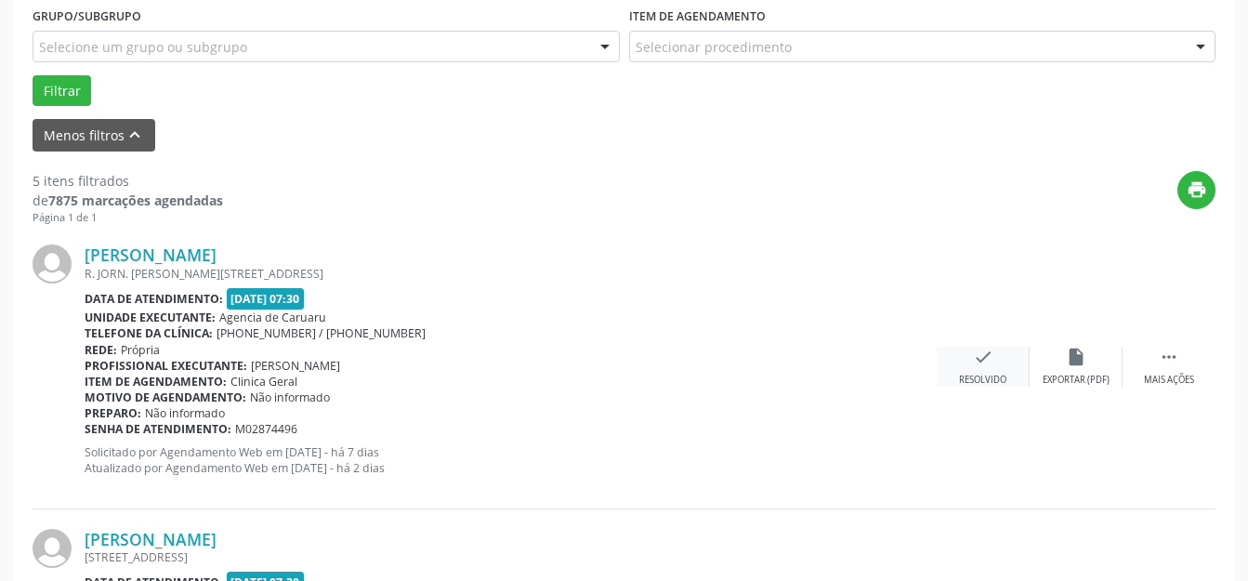
click at [991, 371] on div "check Resolvido" at bounding box center [983, 367] width 93 height 40
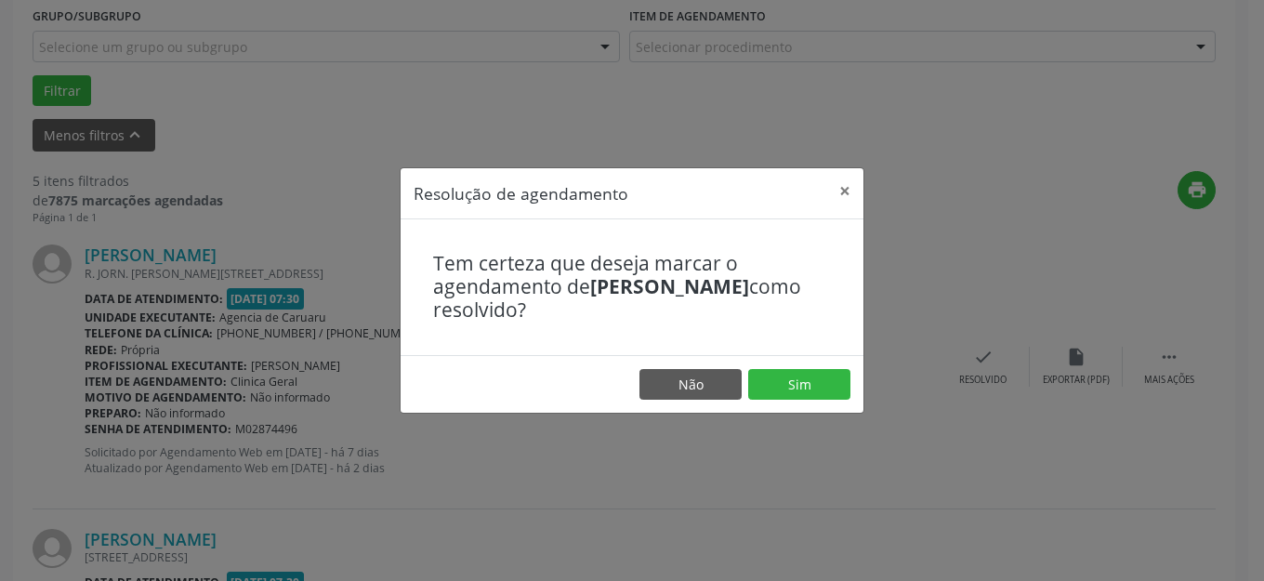
click at [782, 365] on footer "Não Sim" at bounding box center [632, 384] width 463 height 59
click at [783, 382] on button "Sim" at bounding box center [799, 385] width 102 height 32
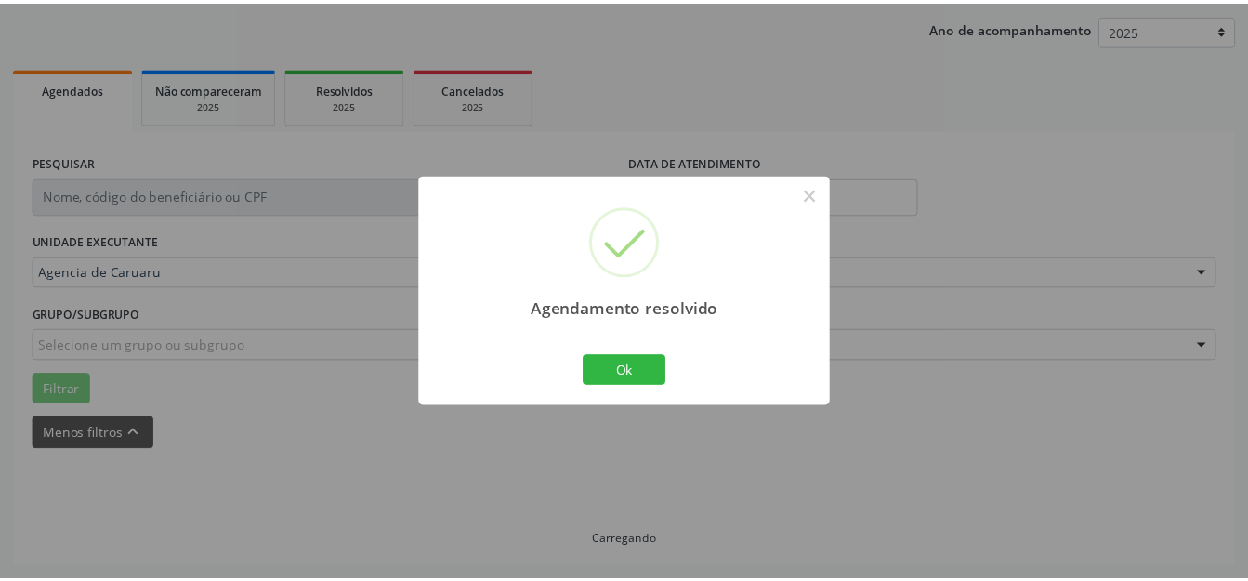
scroll to position [211, 0]
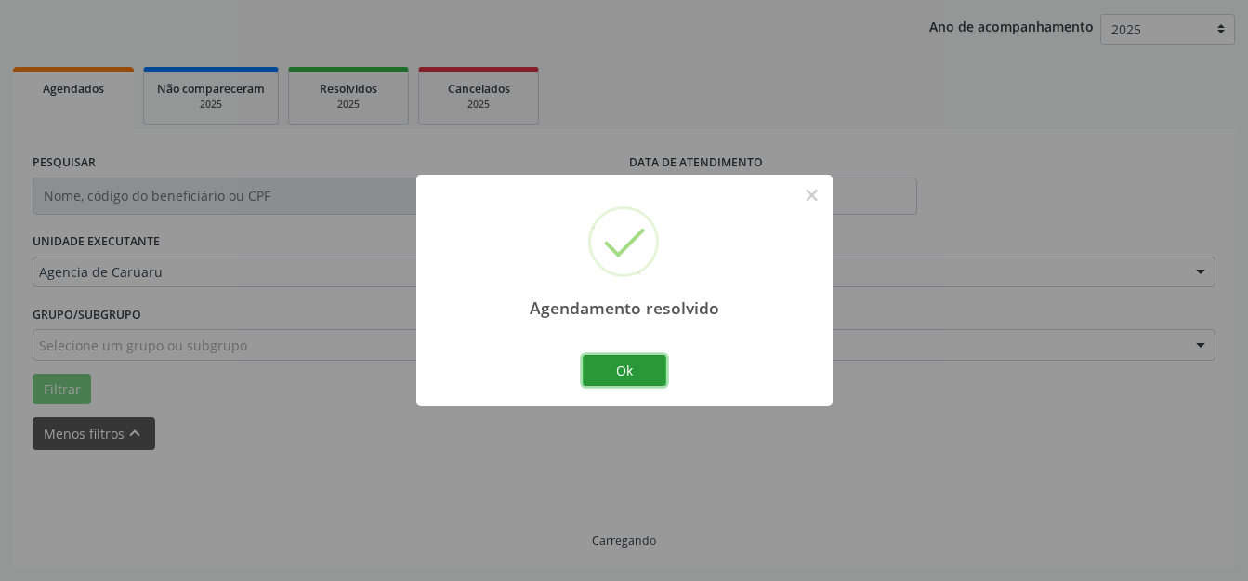
click at [627, 367] on button "Ok" at bounding box center [625, 371] width 84 height 32
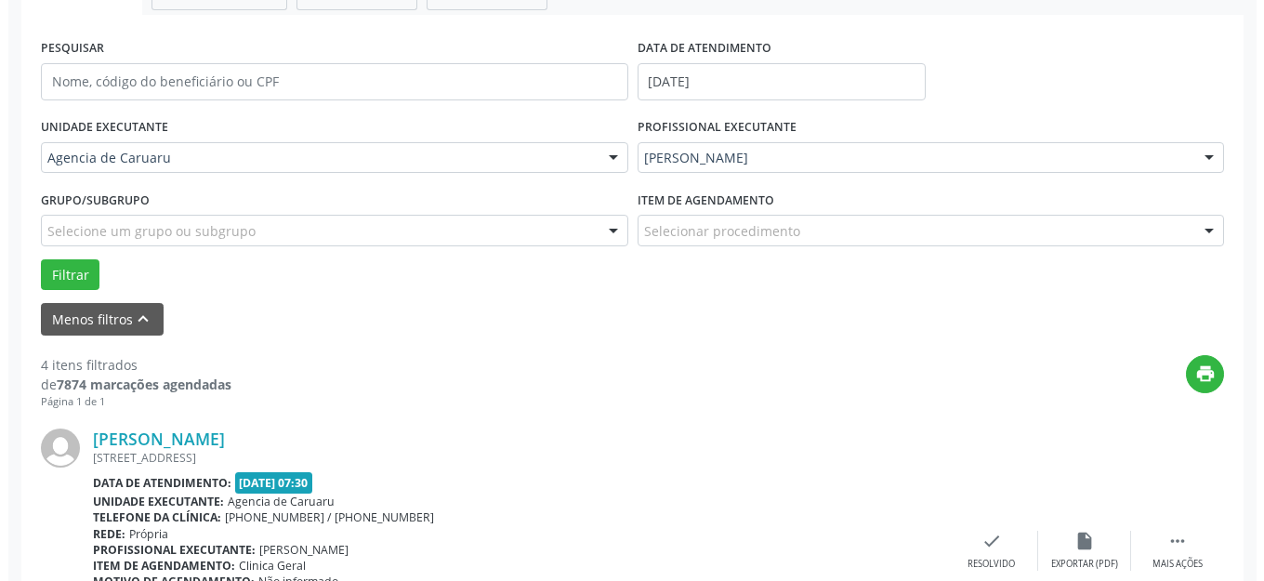
scroll to position [416, 0]
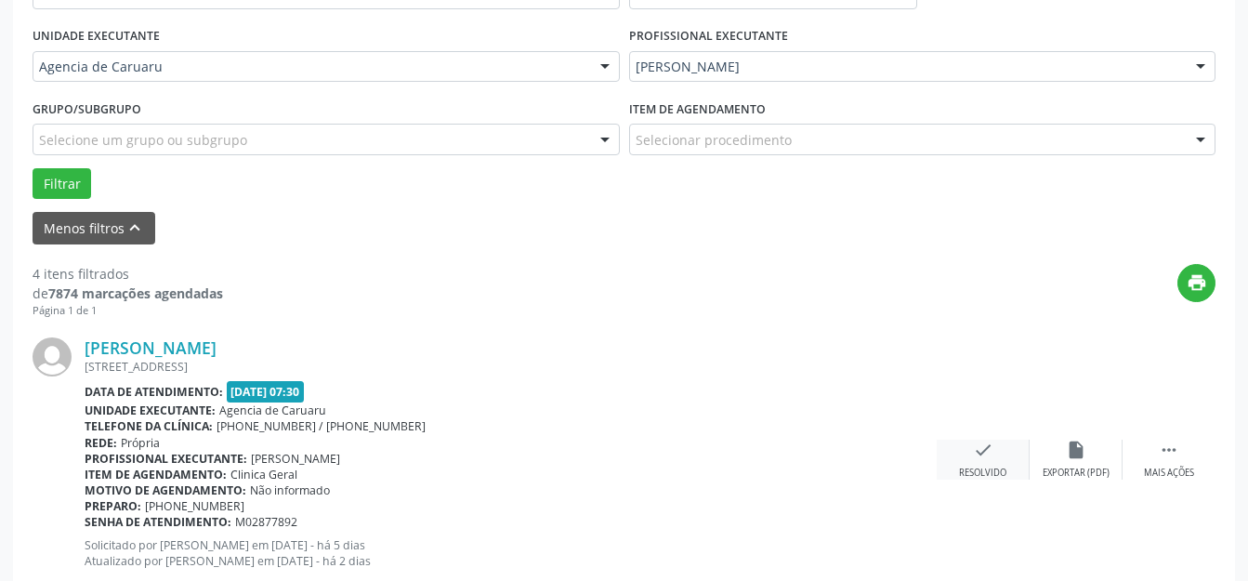
click at [989, 478] on div "Resolvido" at bounding box center [982, 473] width 47 height 13
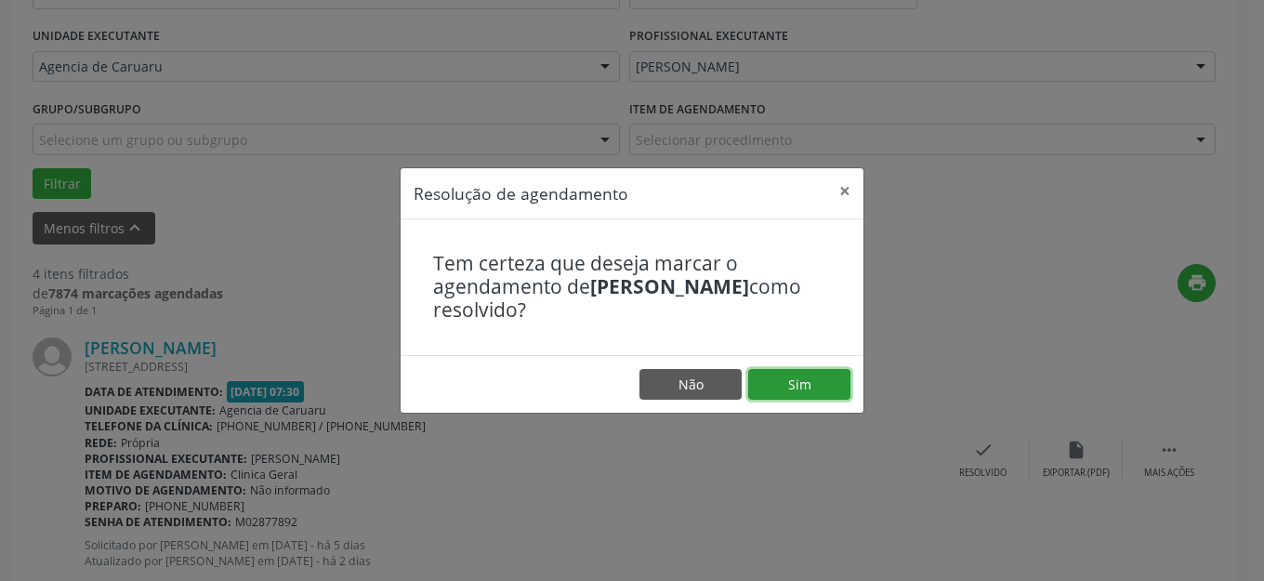
click at [821, 391] on button "Sim" at bounding box center [799, 385] width 102 height 32
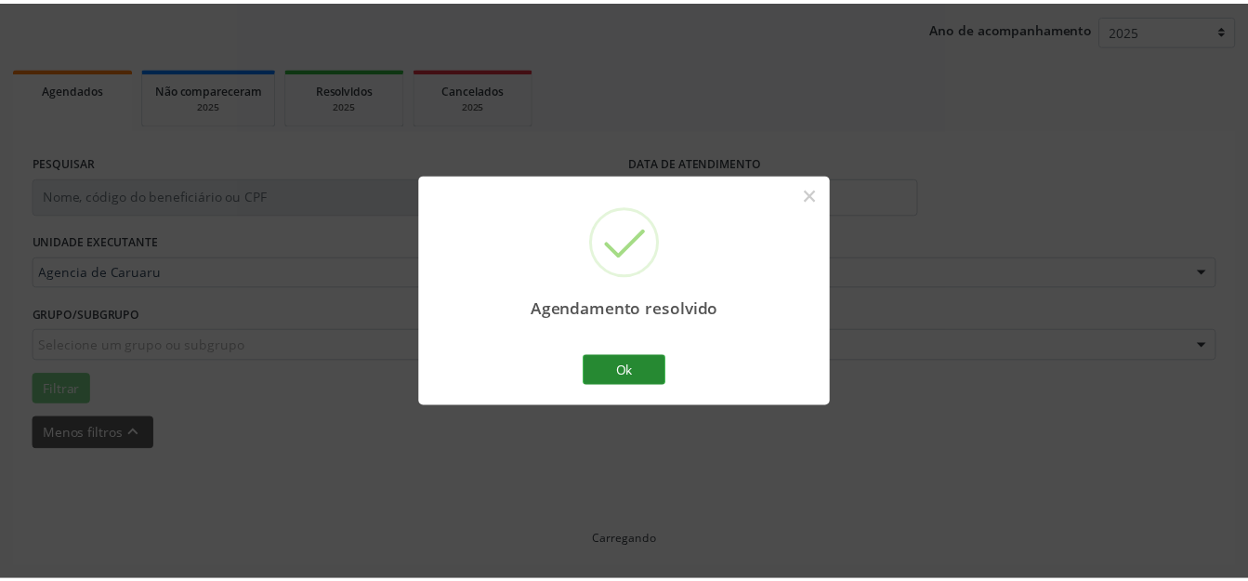
scroll to position [211, 0]
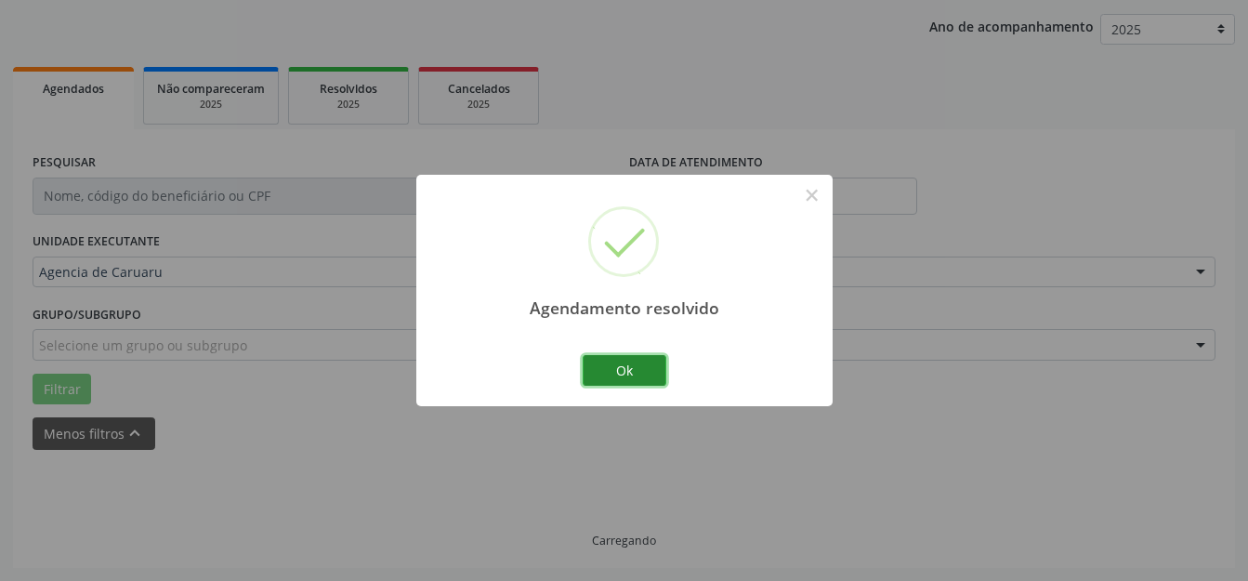
click at [638, 372] on button "Ok" at bounding box center [625, 371] width 84 height 32
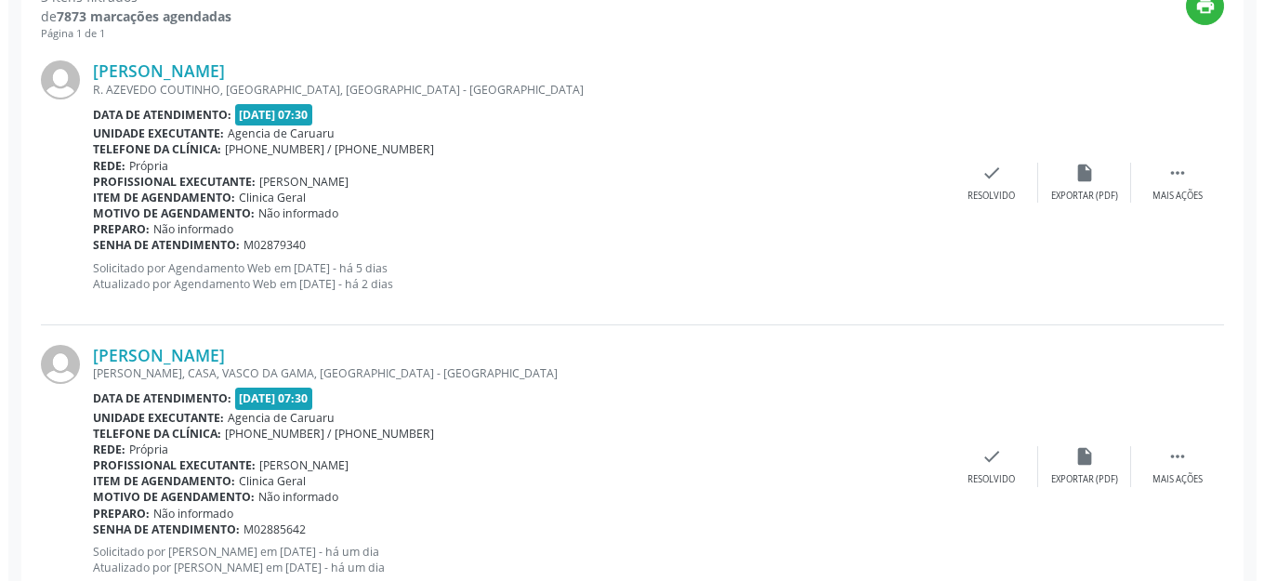
scroll to position [695, 0]
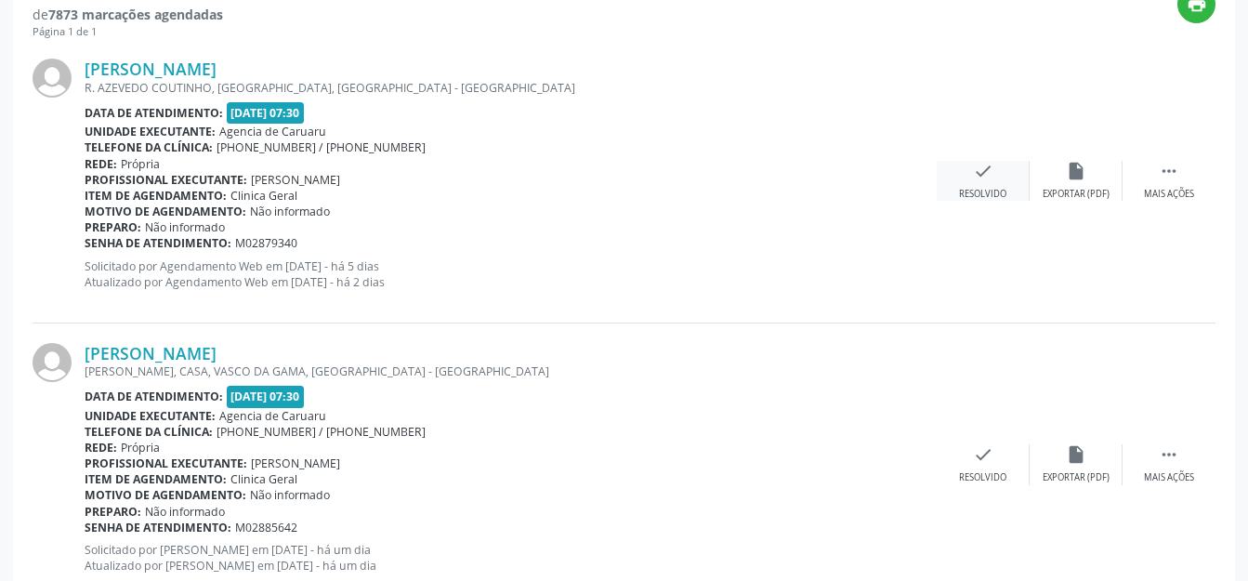
click at [960, 164] on div "check Resolvido" at bounding box center [983, 181] width 93 height 40
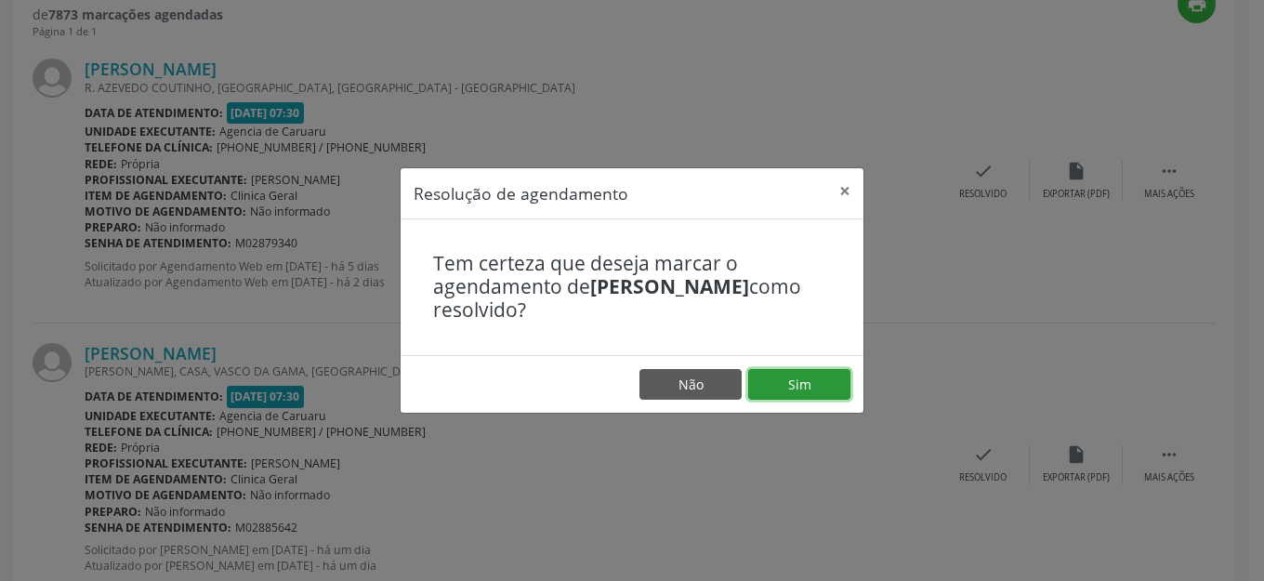
click at [797, 390] on button "Sim" at bounding box center [799, 385] width 102 height 32
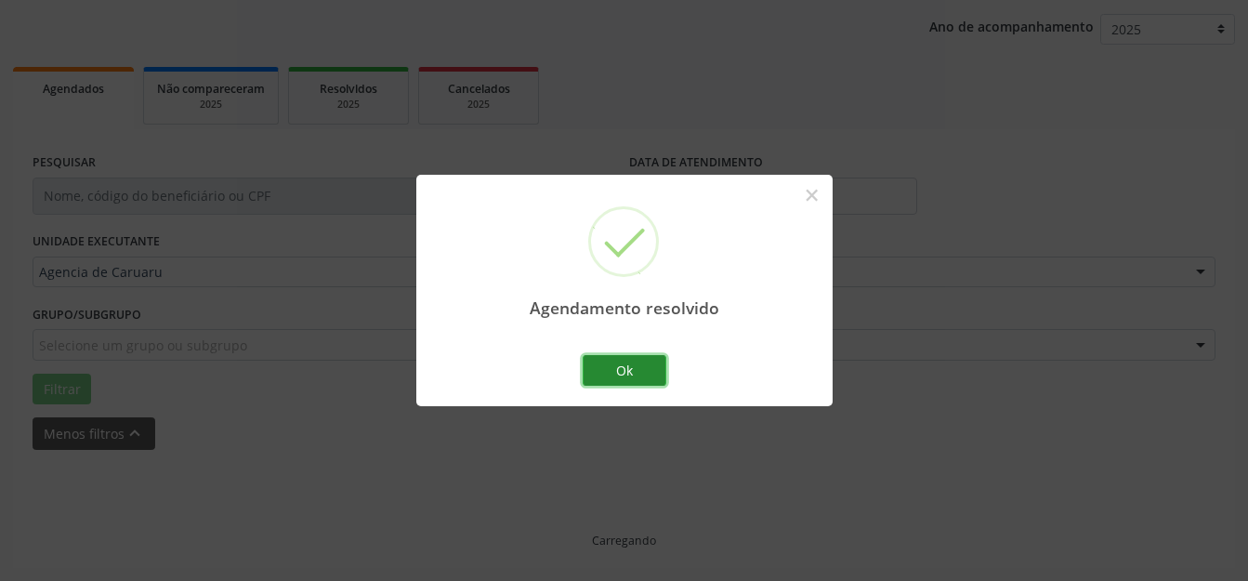
click at [611, 374] on button "Ok" at bounding box center [625, 371] width 84 height 32
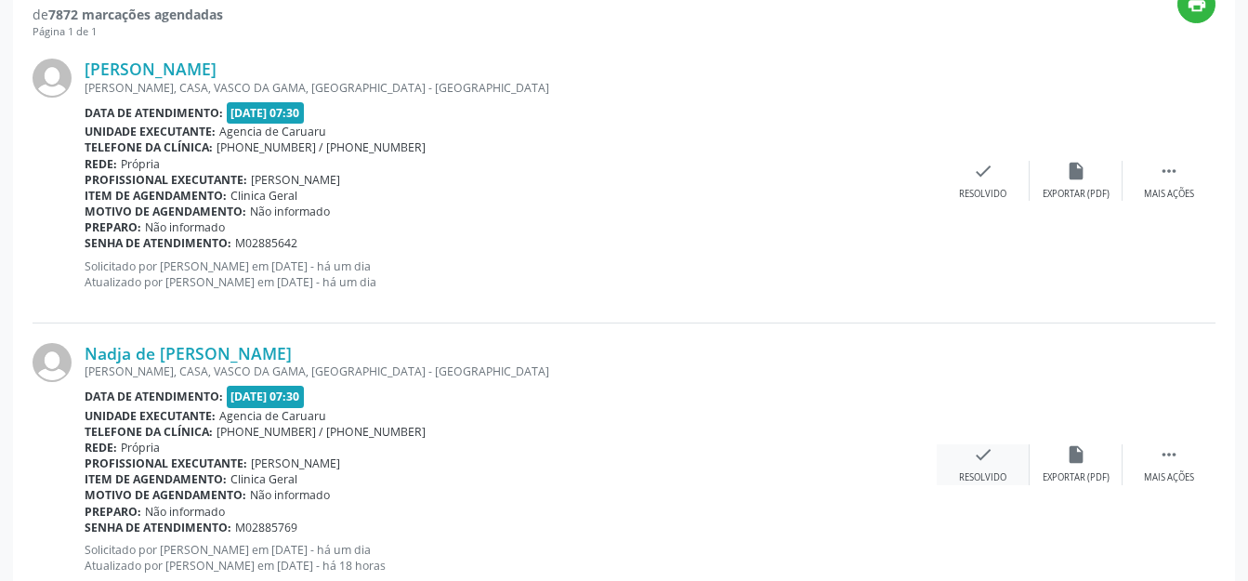
click at [964, 449] on div "check Resolvido" at bounding box center [983, 464] width 93 height 40
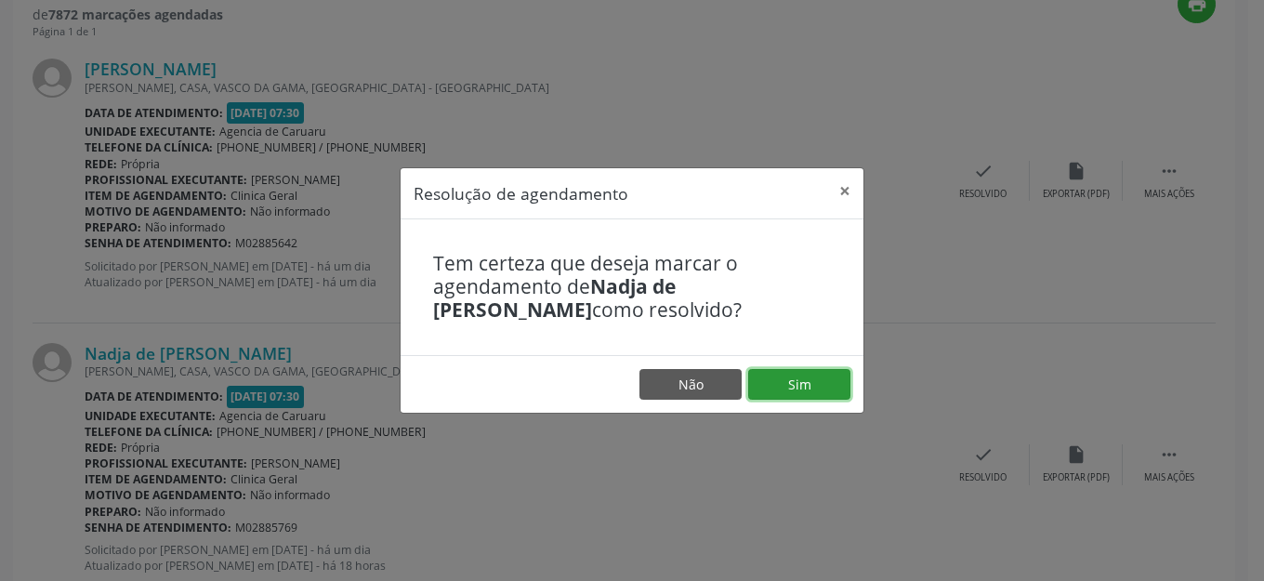
click at [753, 397] on button "Sim" at bounding box center [799, 385] width 102 height 32
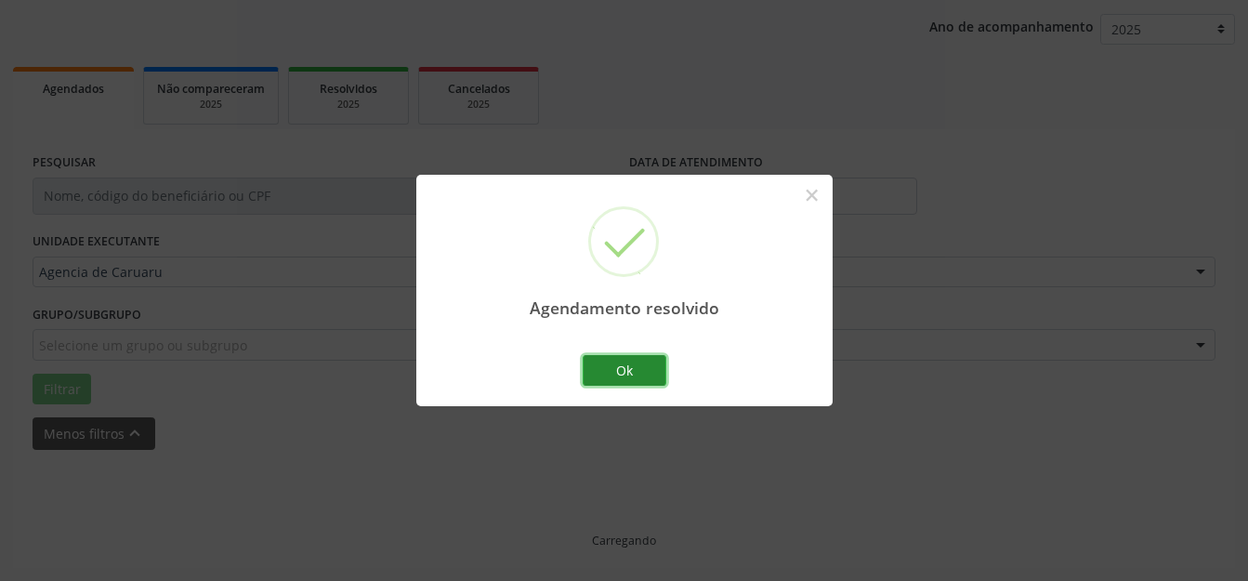
scroll to position [231, 0]
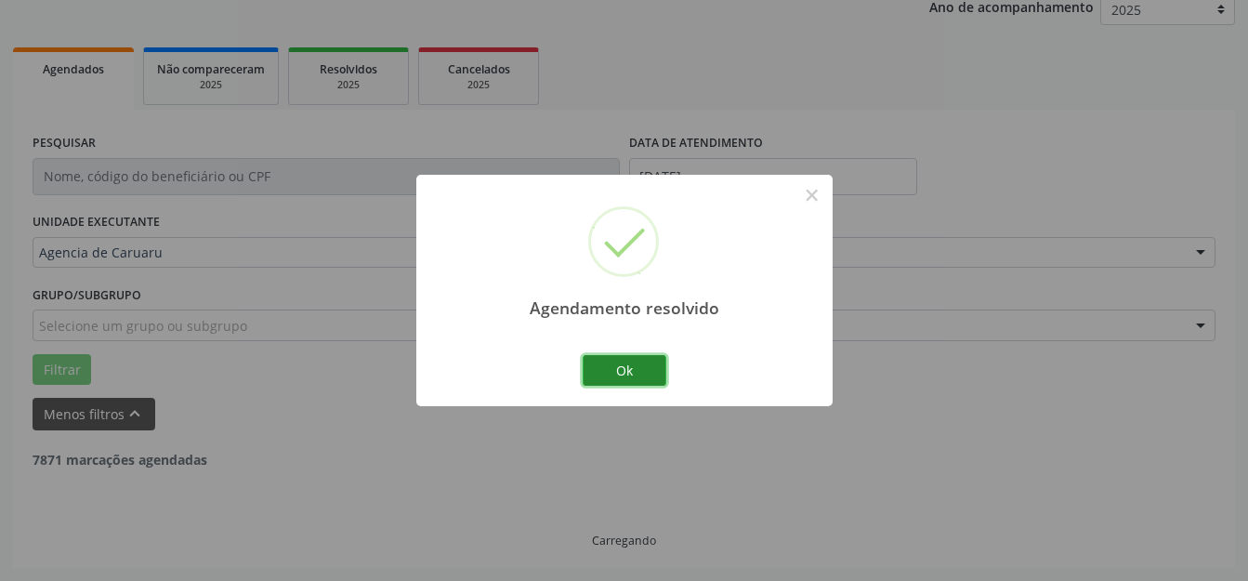
click at [652, 371] on button "Ok" at bounding box center [625, 371] width 84 height 32
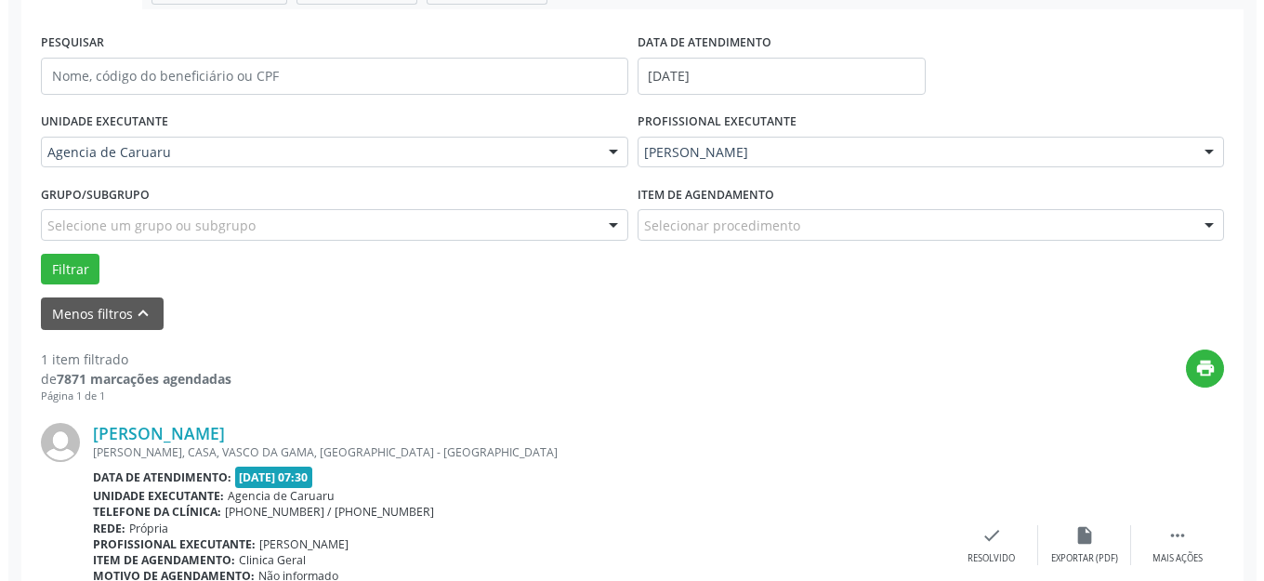
scroll to position [416, 0]
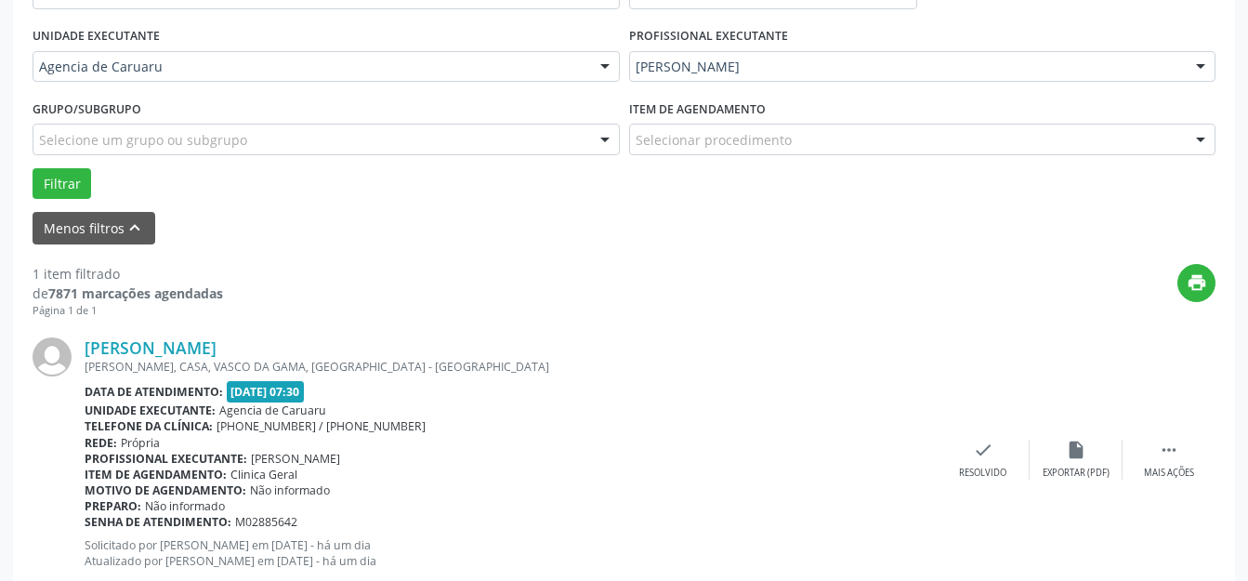
click at [979, 438] on div "[PERSON_NAME] [PERSON_NAME], CASA, [PERSON_NAME], [GEOGRAPHIC_DATA] - [GEOGRAPH…" at bounding box center [624, 459] width 1183 height 283
click at [991, 458] on icon "check" at bounding box center [983, 450] width 20 height 20
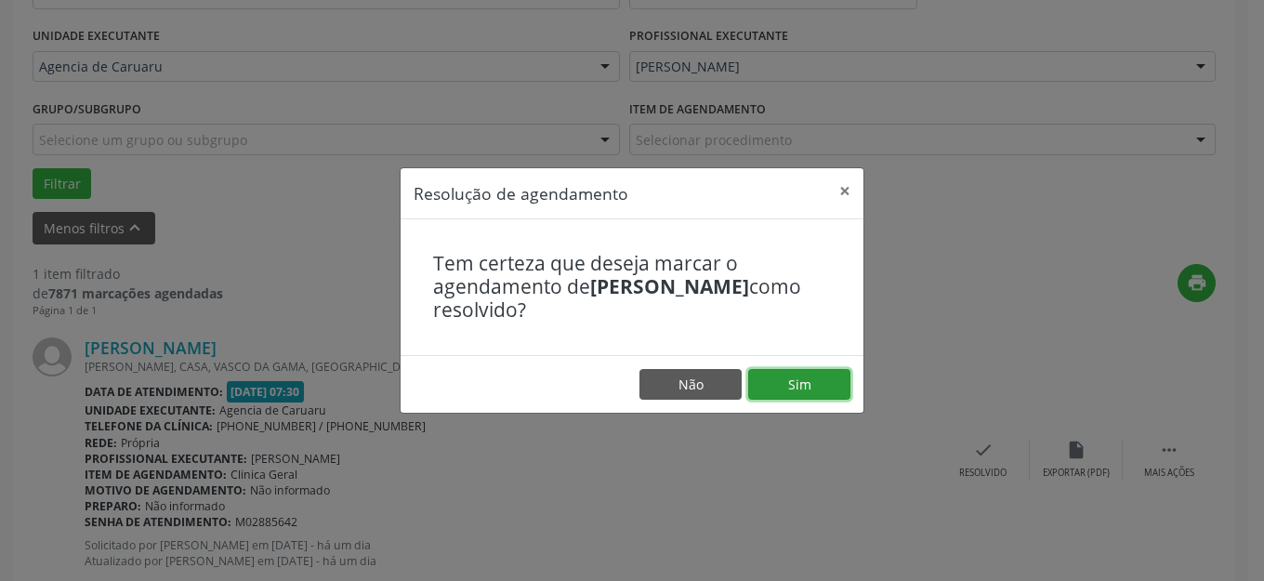
click at [787, 371] on button "Sim" at bounding box center [799, 385] width 102 height 32
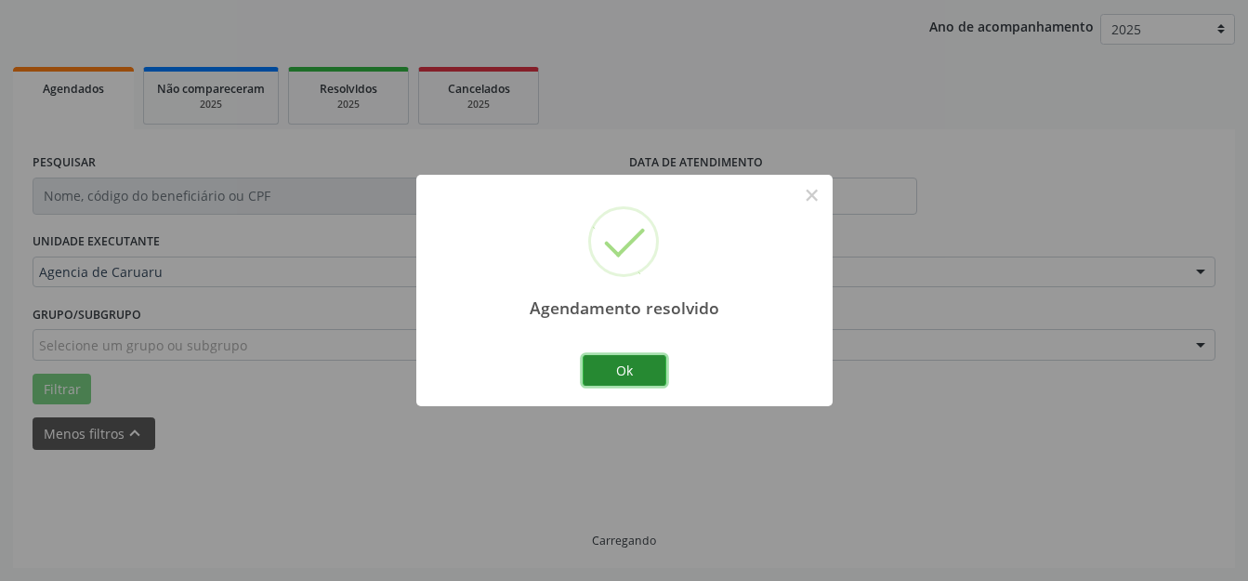
click at [647, 372] on button "Ok" at bounding box center [625, 371] width 84 height 32
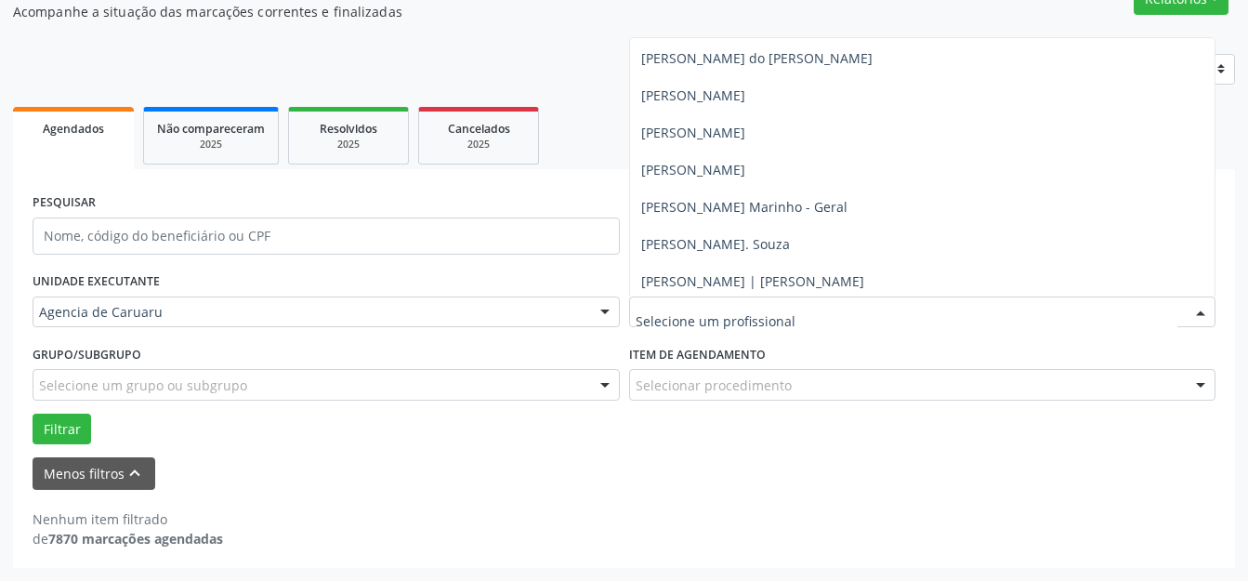
scroll to position [1116, 0]
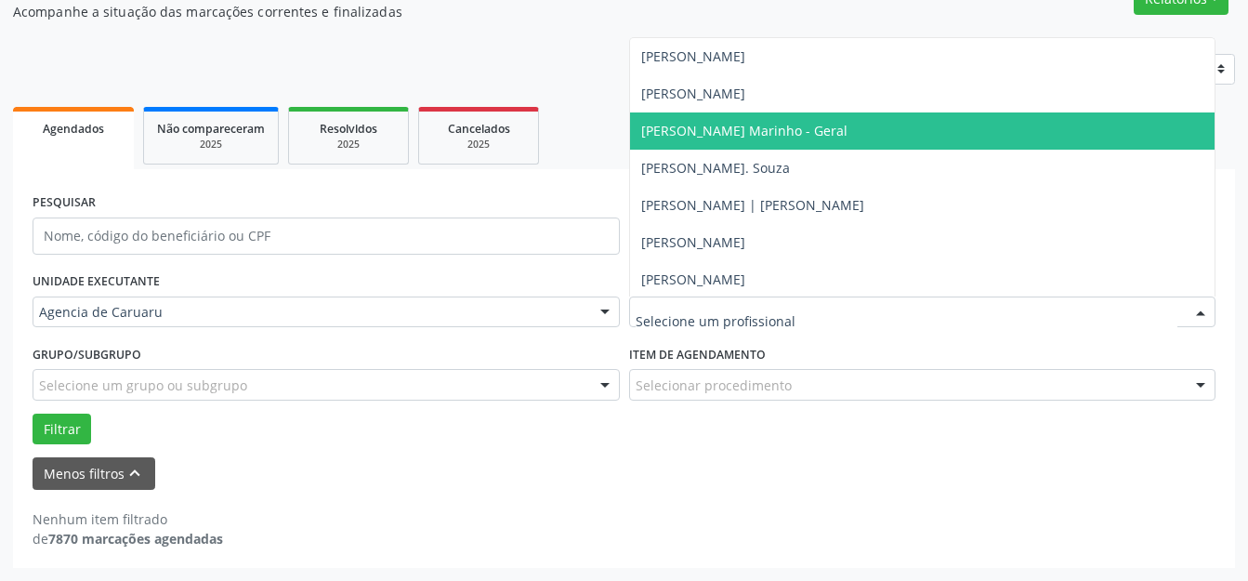
click at [714, 145] on span "[PERSON_NAME] Marinho - Geral" at bounding box center [923, 130] width 586 height 37
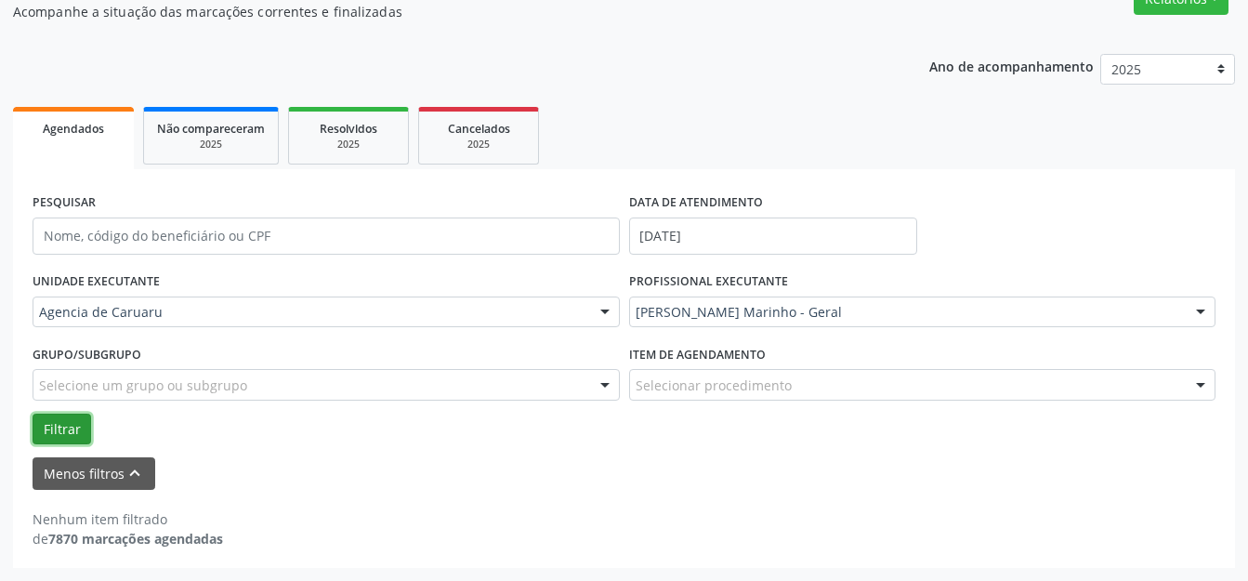
click at [57, 438] on button "Filtrar" at bounding box center [62, 430] width 59 height 32
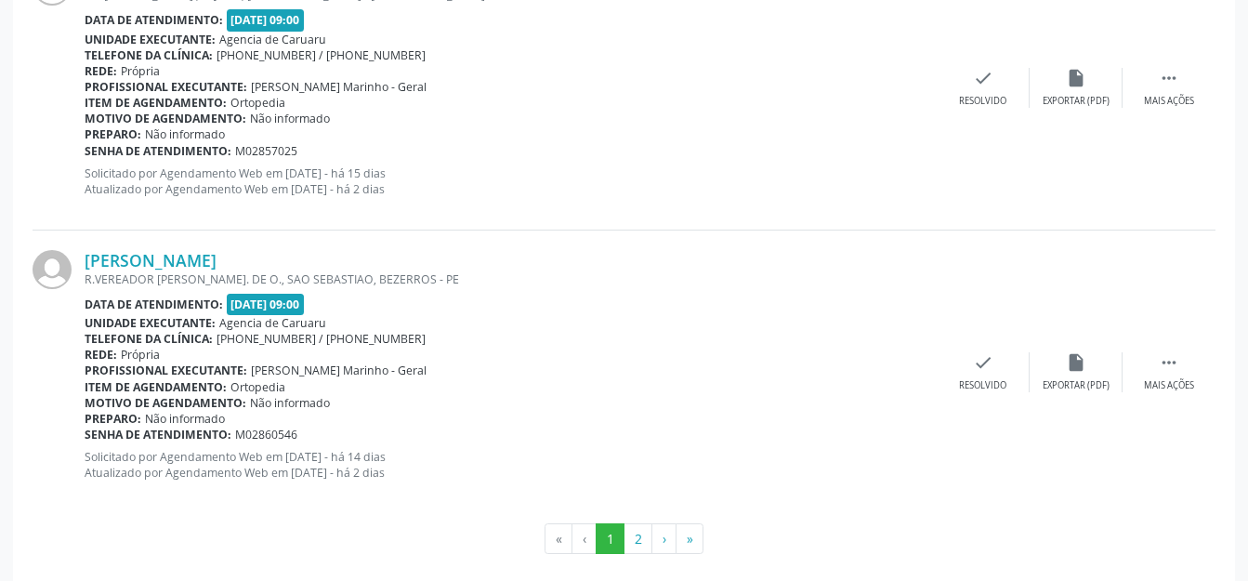
scroll to position [4495, 0]
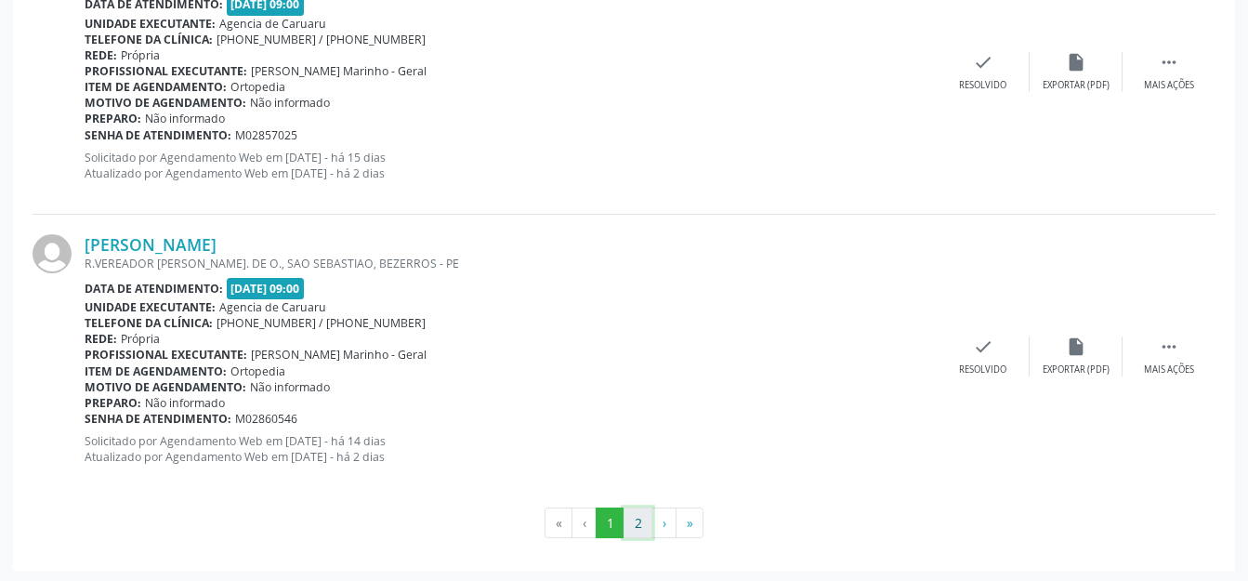
click at [648, 522] on button "2" at bounding box center [638, 524] width 29 height 32
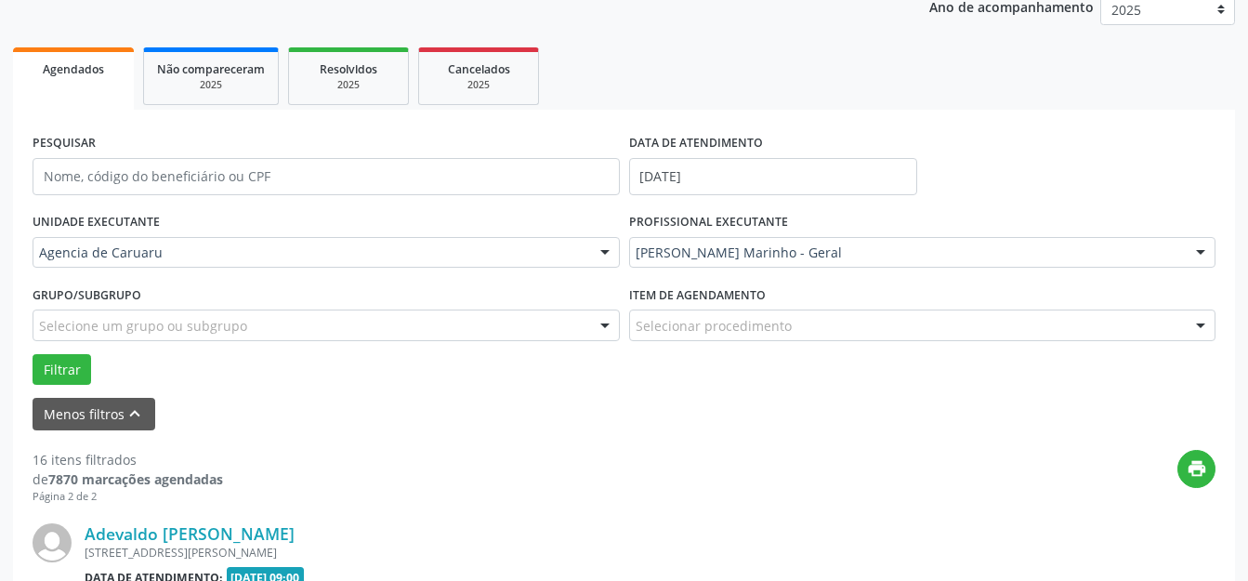
scroll to position [522, 0]
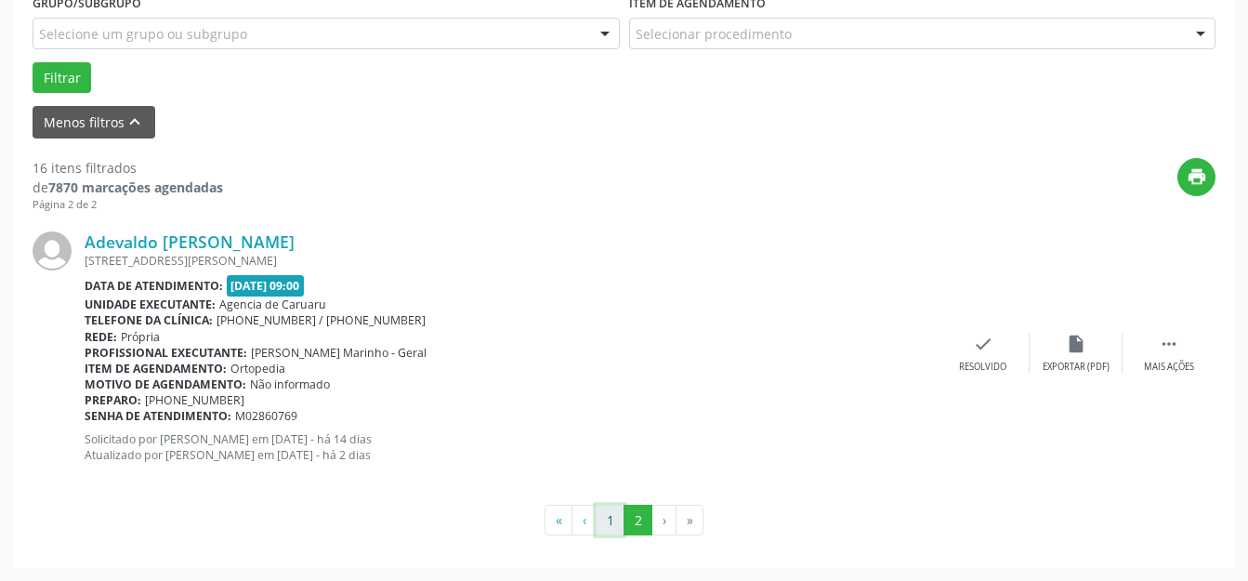
click at [601, 534] on button "1" at bounding box center [610, 521] width 29 height 32
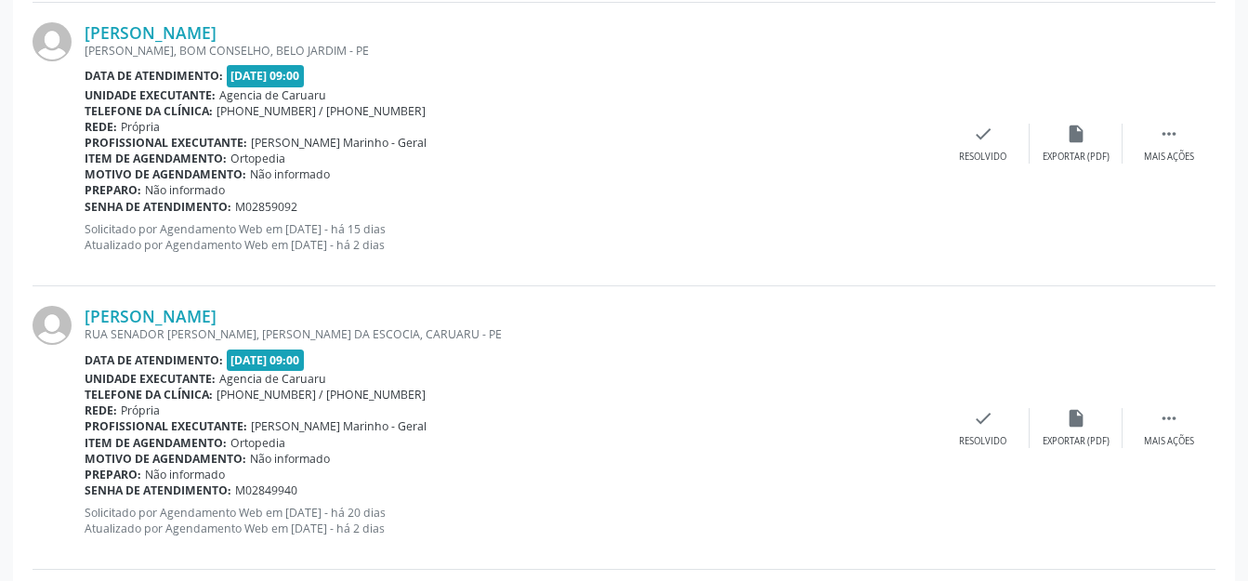
scroll to position [3100, 0]
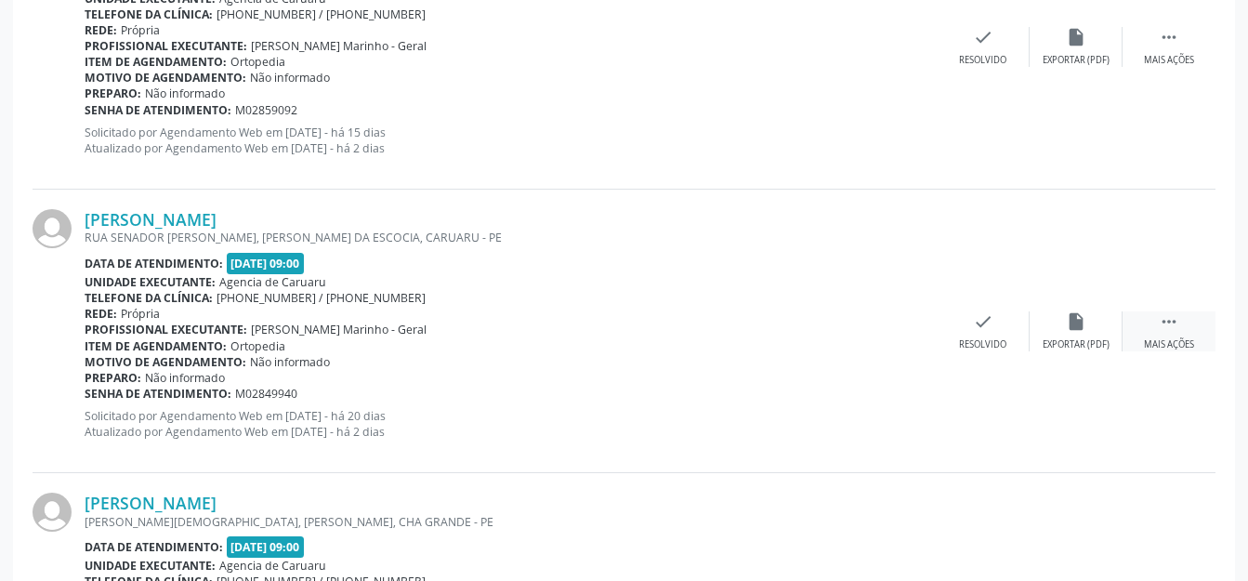
click at [1169, 335] on div " Mais ações" at bounding box center [1169, 331] width 93 height 40
click at [1080, 338] on div "Não compareceu" at bounding box center [1076, 344] width 79 height 13
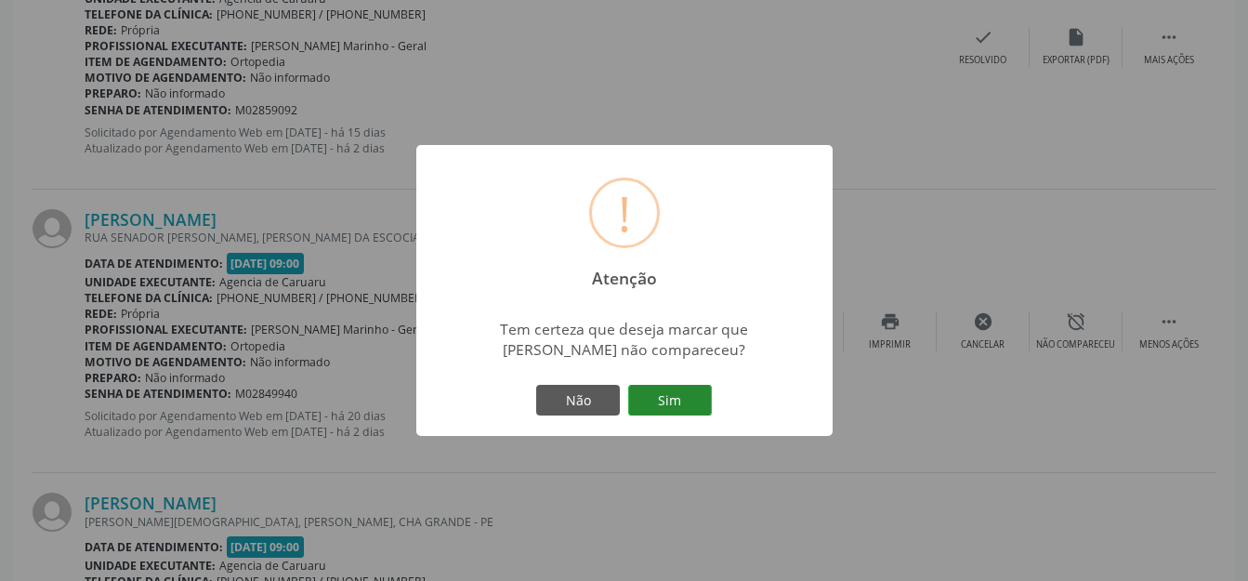
click at [670, 401] on button "Sim" at bounding box center [670, 401] width 84 height 32
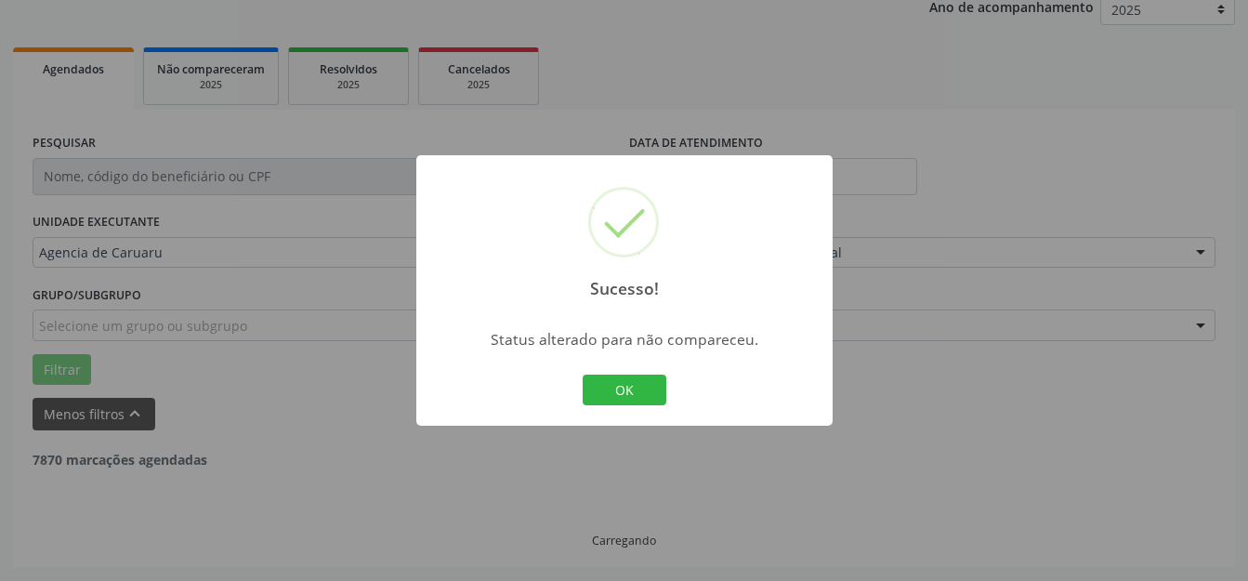
scroll to position [231, 0]
click at [632, 382] on button "OK" at bounding box center [625, 391] width 84 height 32
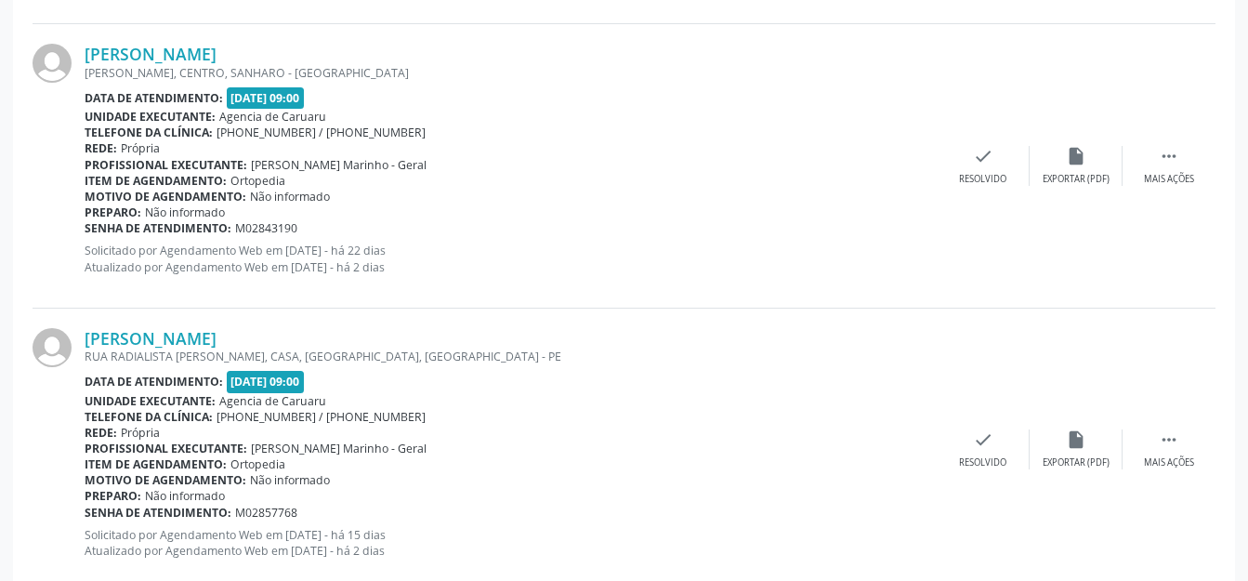
scroll to position [3949, 0]
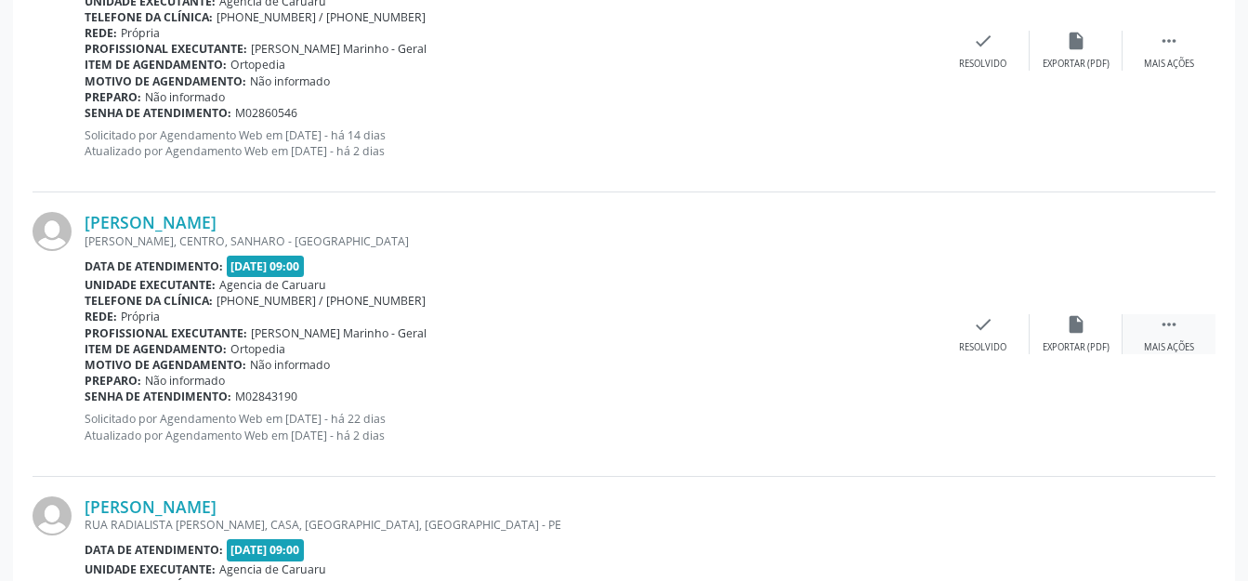
click at [1166, 319] on icon "" at bounding box center [1169, 324] width 20 height 20
click at [1092, 319] on div "alarm_off Não compareceu" at bounding box center [1076, 334] width 93 height 40
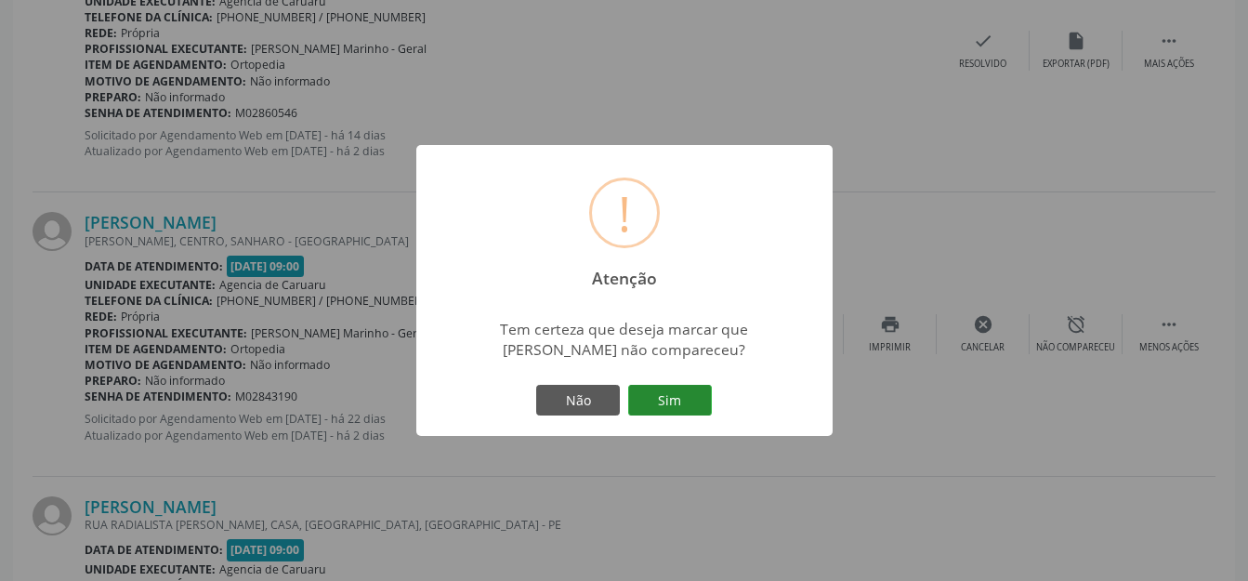
click at [664, 410] on button "Sim" at bounding box center [670, 401] width 84 height 32
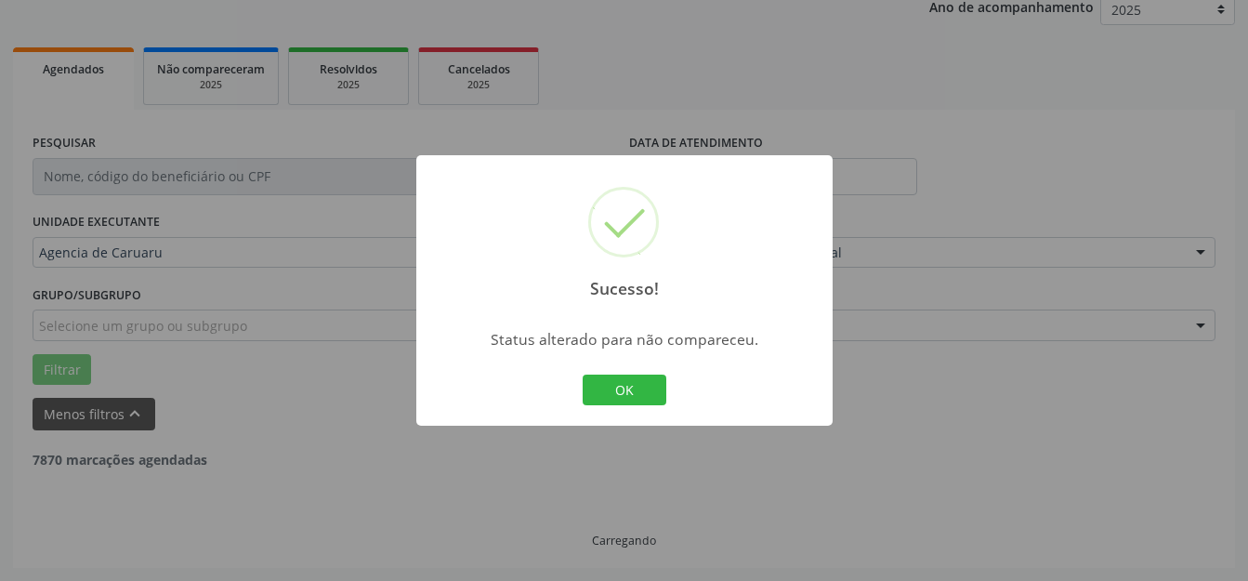
scroll to position [231, 0]
click at [627, 390] on button "OK" at bounding box center [625, 391] width 84 height 32
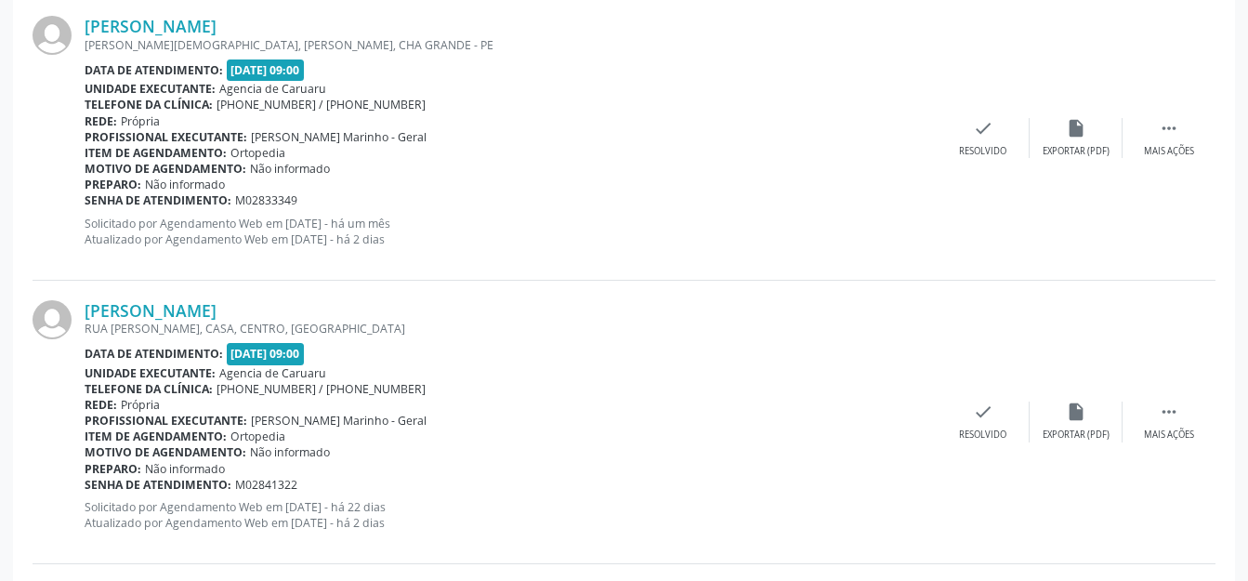
scroll to position [718, 0]
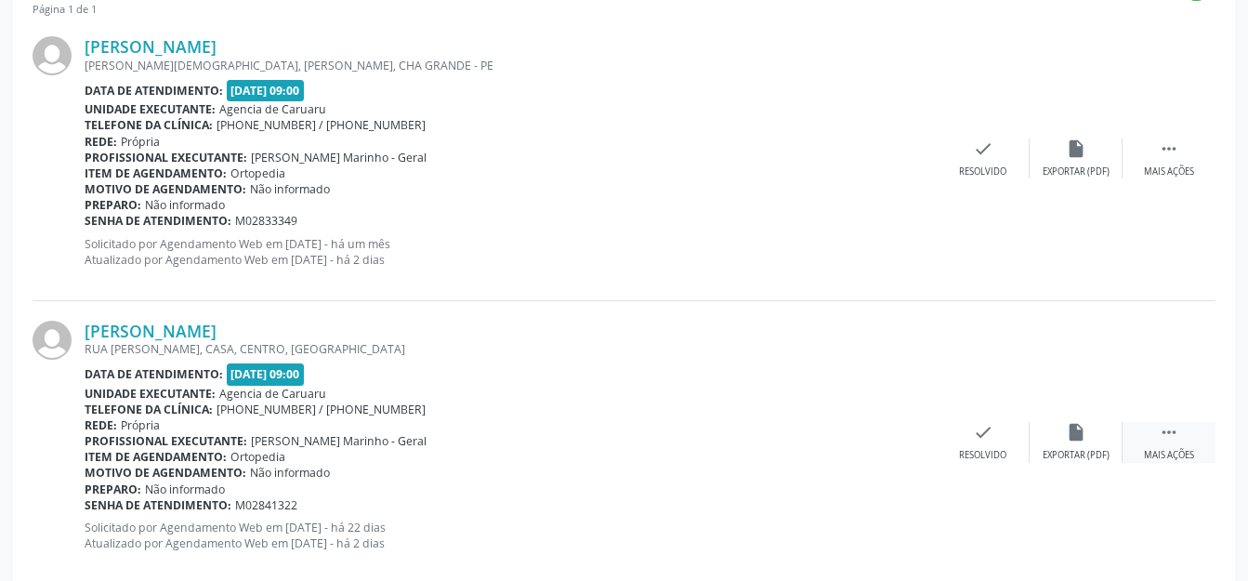
click at [1191, 450] on div "Mais ações" at bounding box center [1169, 455] width 50 height 13
click at [1078, 441] on div "alarm_off Não compareceu" at bounding box center [1076, 442] width 93 height 40
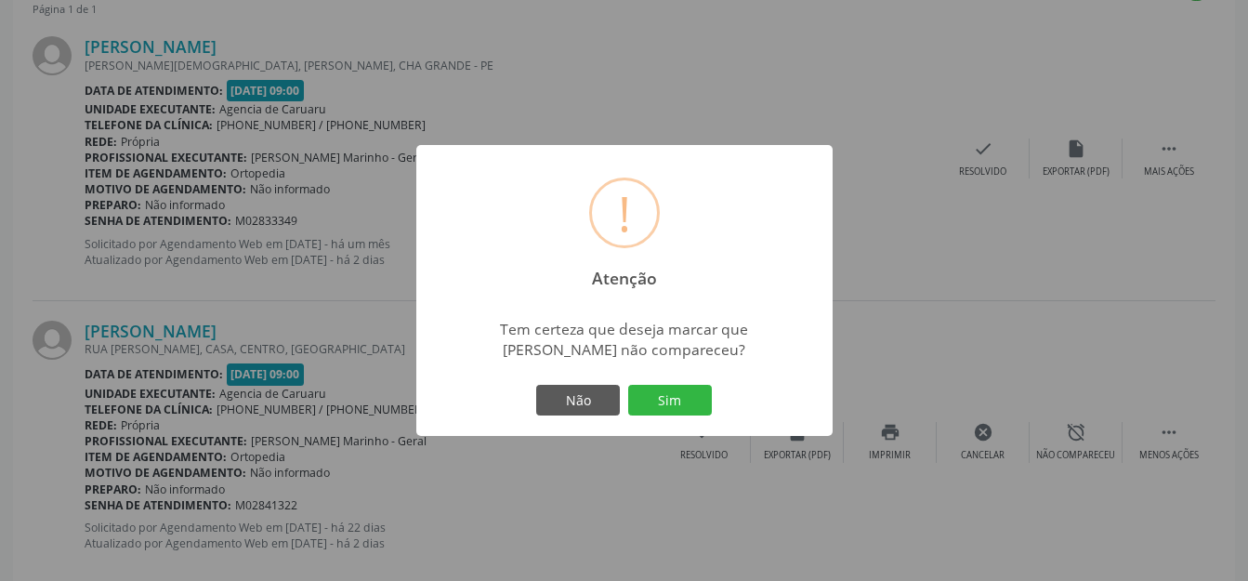
click at [651, 417] on div "Não Sim" at bounding box center [625, 400] width 184 height 39
click at [627, 389] on div "Não Sim" at bounding box center [625, 400] width 184 height 39
click at [644, 390] on button "Sim" at bounding box center [670, 401] width 84 height 32
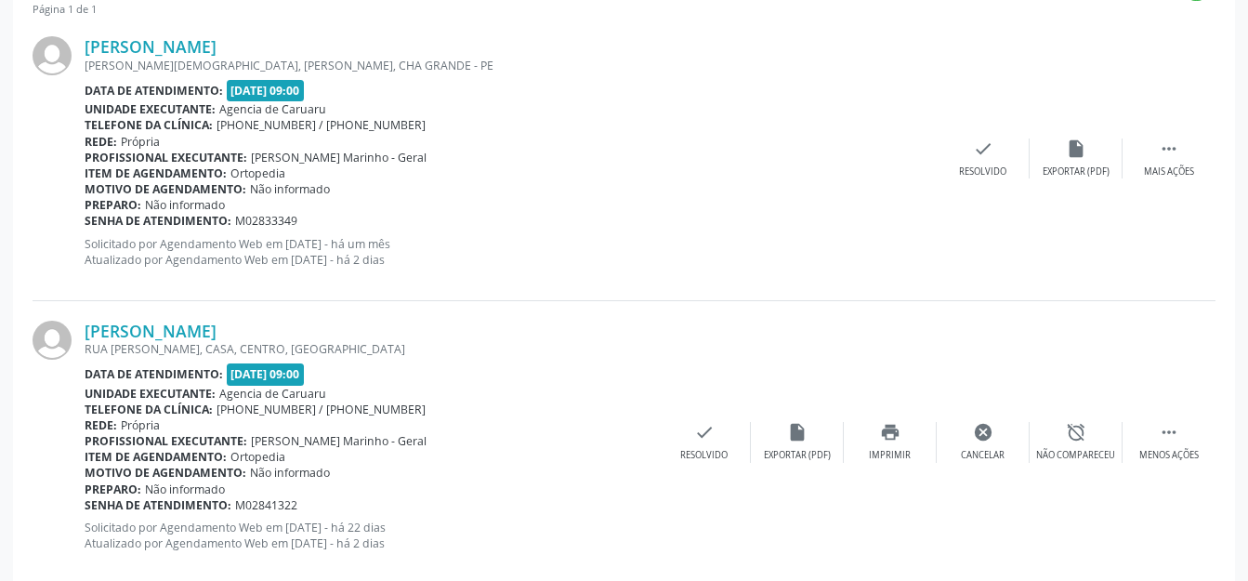
scroll to position [231, 0]
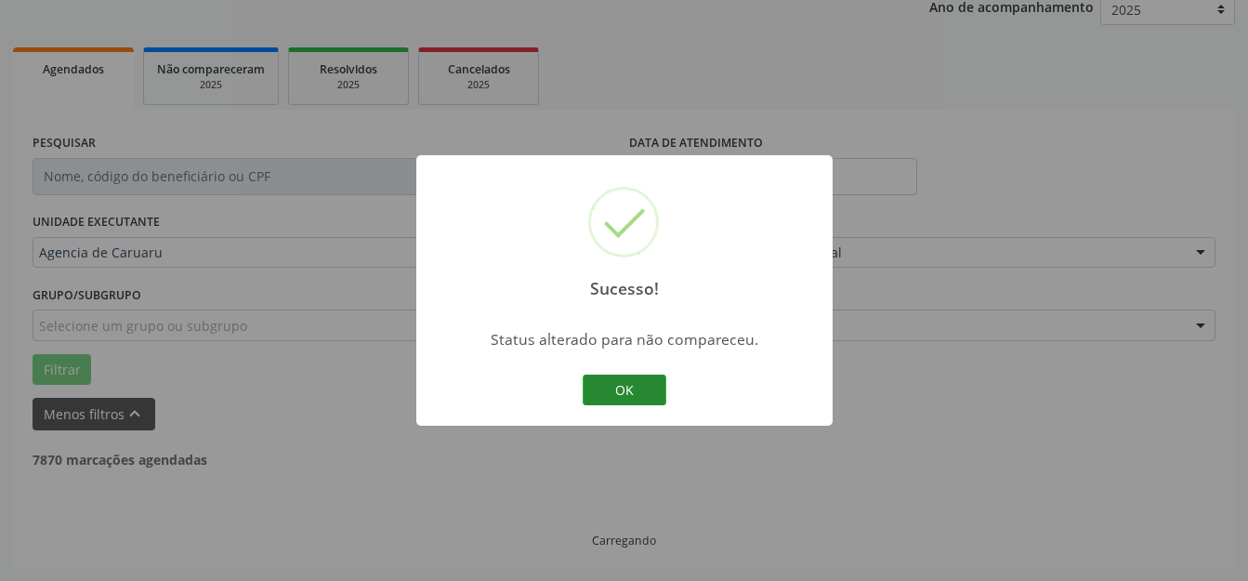
click at [640, 404] on button "OK" at bounding box center [625, 391] width 84 height 32
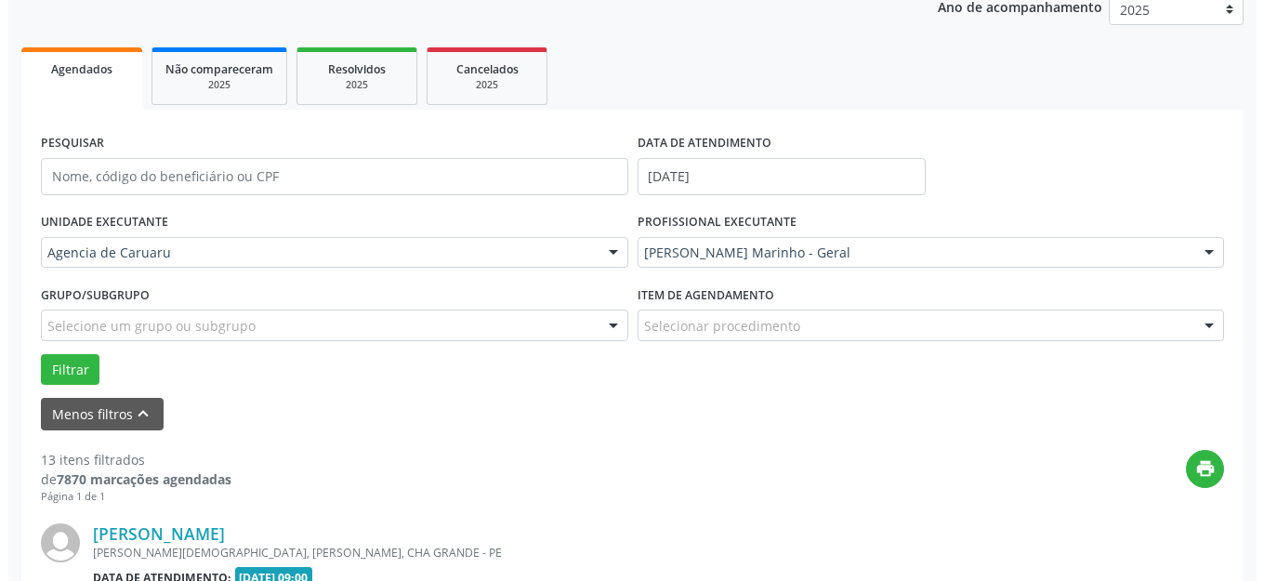
scroll to position [718, 0]
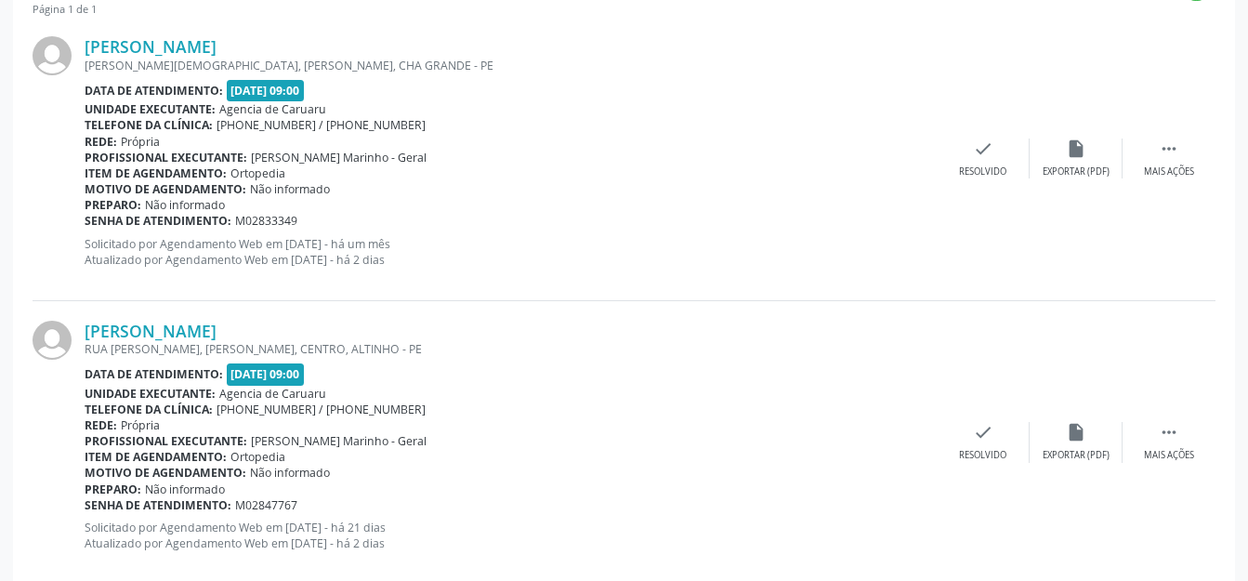
click at [954, 131] on div "[PERSON_NAME] [PERSON_NAME], [PERSON_NAME], CHA GRANDE - PE Data de atendimento…" at bounding box center [624, 159] width 1183 height 284
click at [980, 163] on div "check Resolvido" at bounding box center [983, 159] width 93 height 40
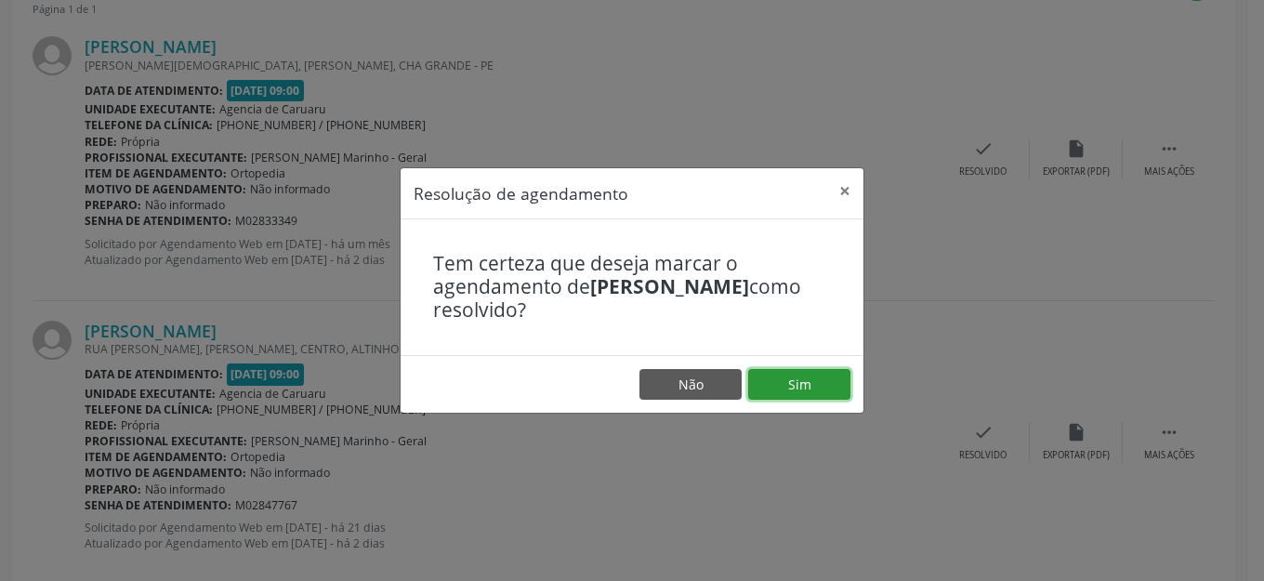
click at [799, 390] on button "Sim" at bounding box center [799, 385] width 102 height 32
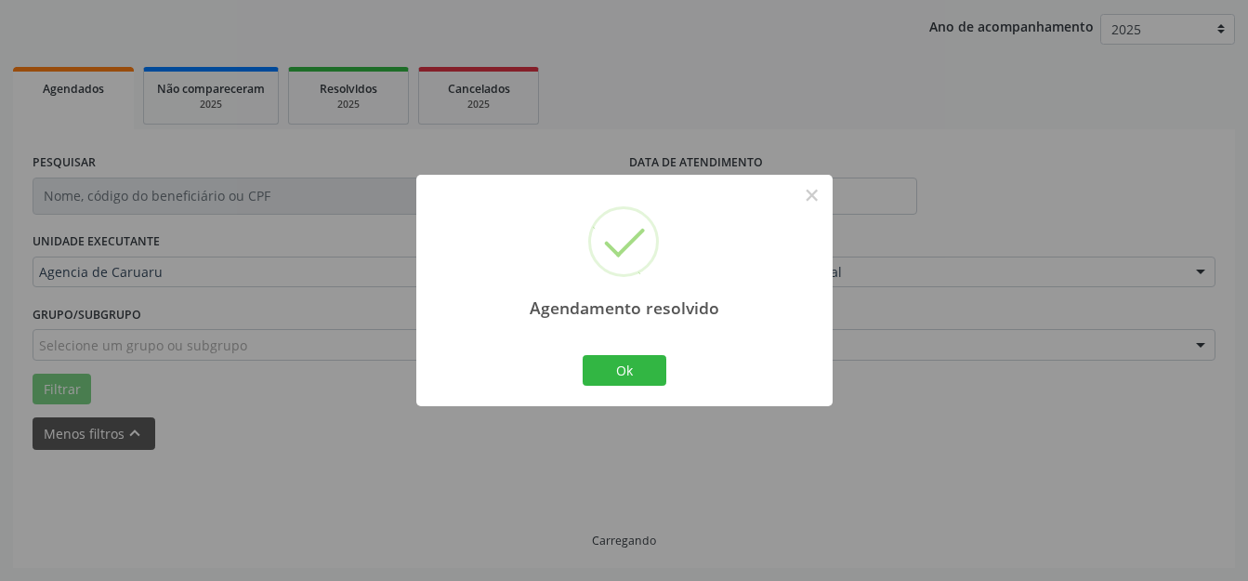
click at [636, 389] on div "Ok Cancel" at bounding box center [624, 369] width 92 height 39
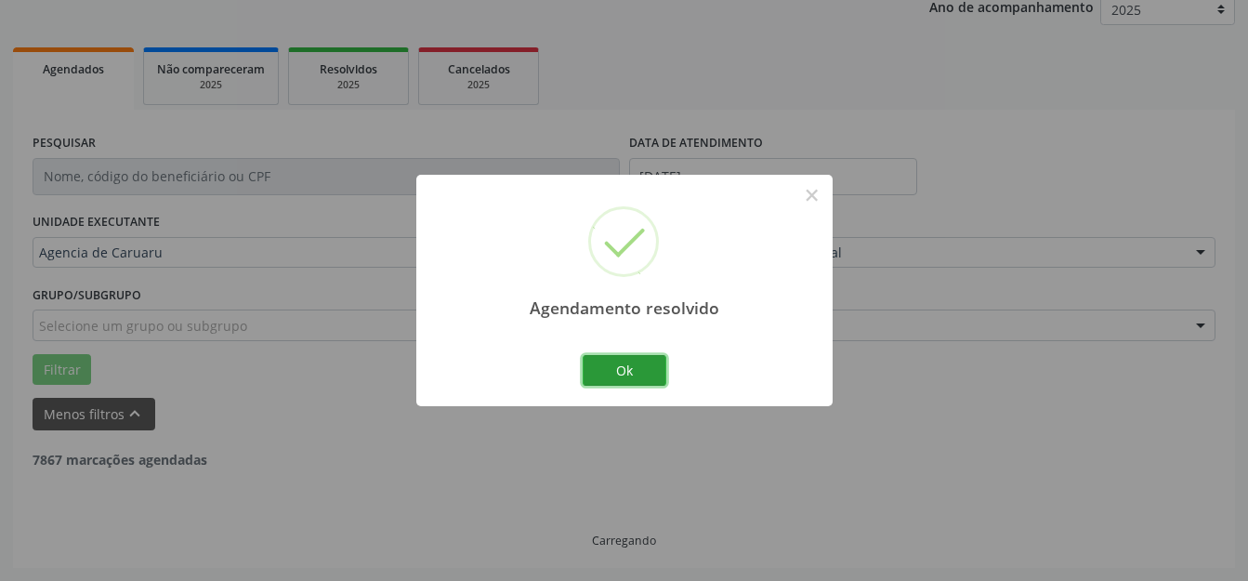
click at [654, 372] on button "Ok" at bounding box center [625, 371] width 84 height 32
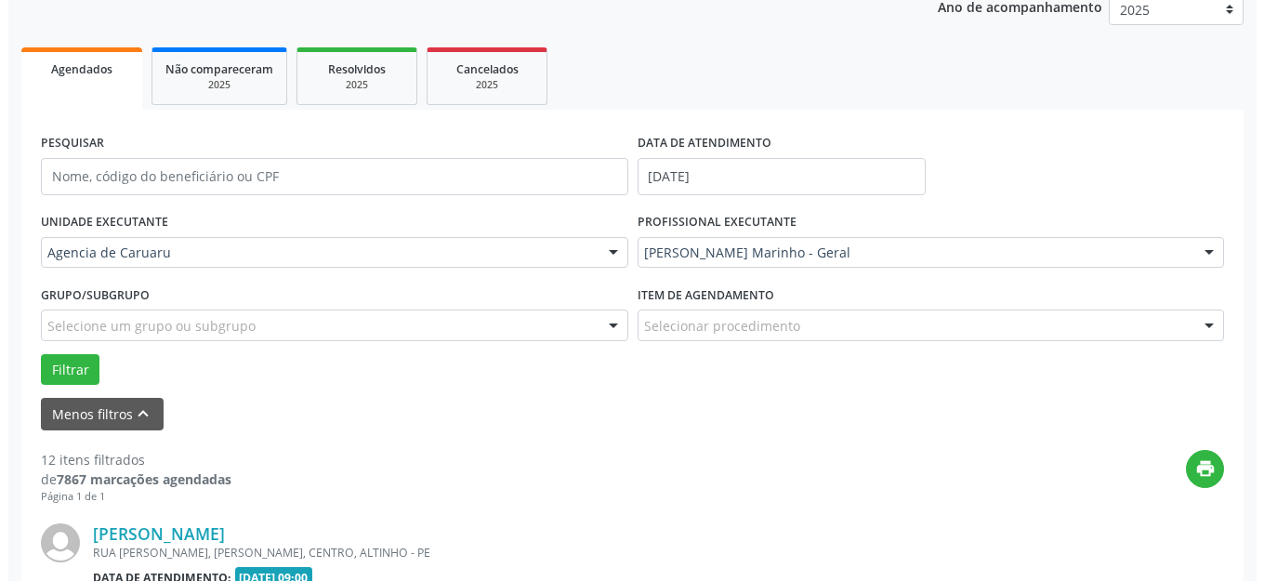
scroll to position [416, 0]
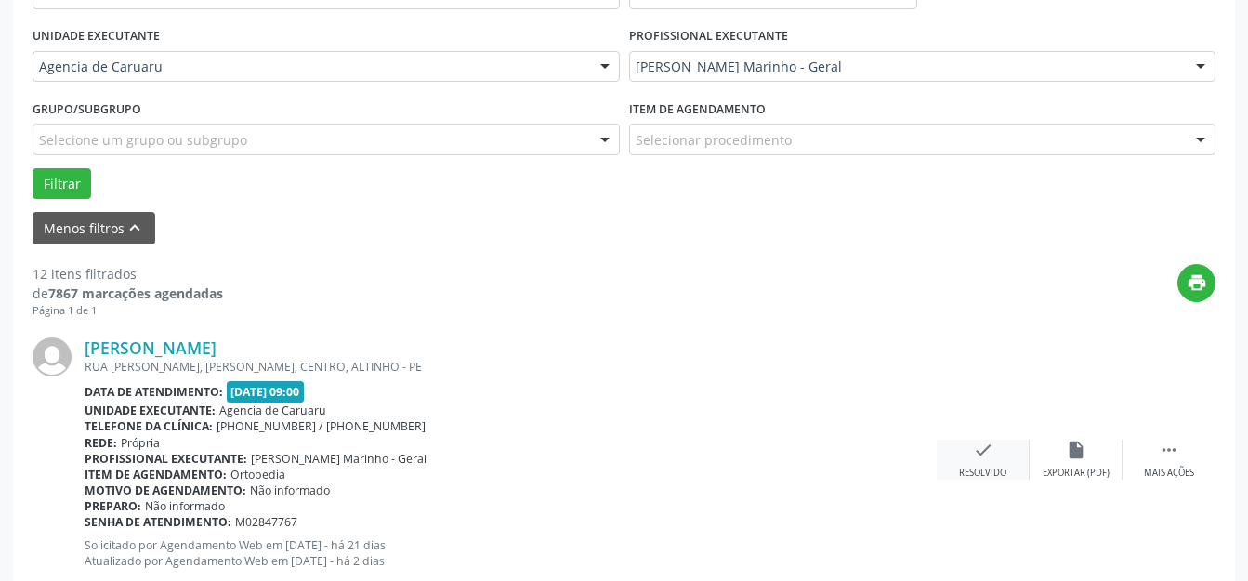
click at [970, 453] on div "check Resolvido" at bounding box center [983, 460] width 93 height 40
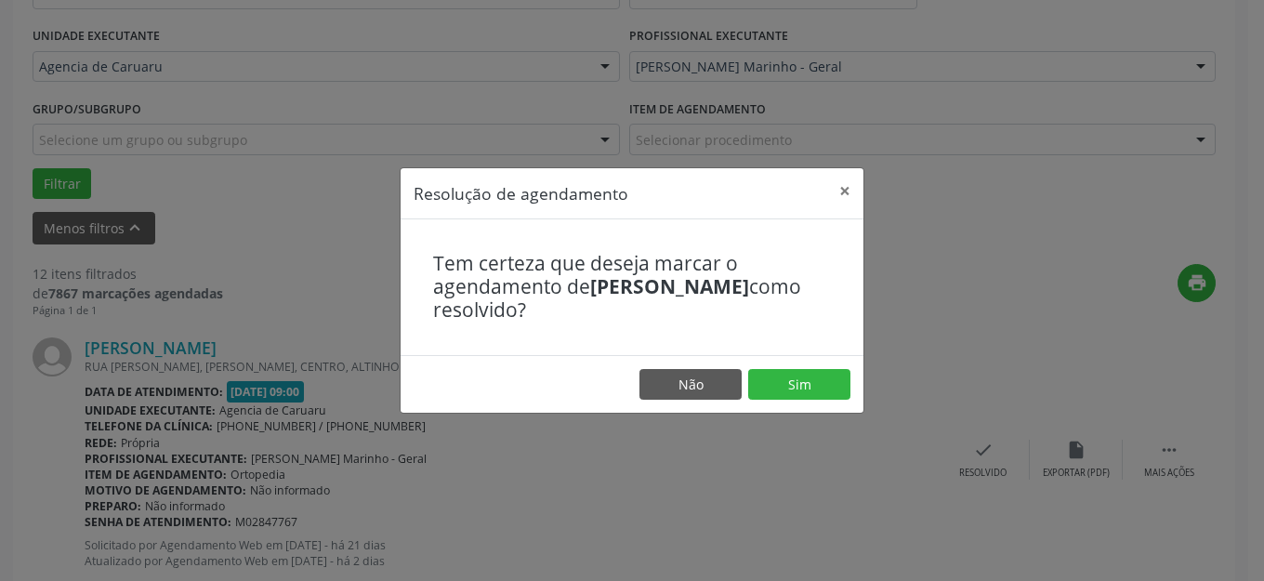
click at [753, 350] on div "Tem certeza que deseja marcar o agendamento de [PERSON_NAME] como resolvido?" at bounding box center [632, 287] width 463 height 136
click at [768, 379] on button "Sim" at bounding box center [799, 385] width 102 height 32
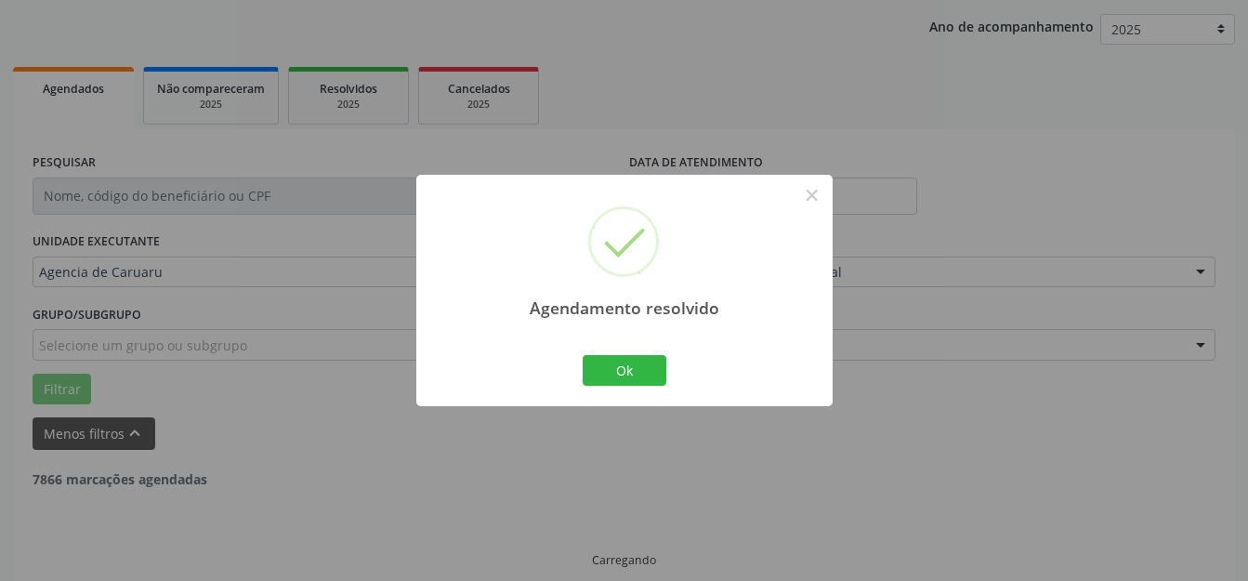
scroll to position [231, 0]
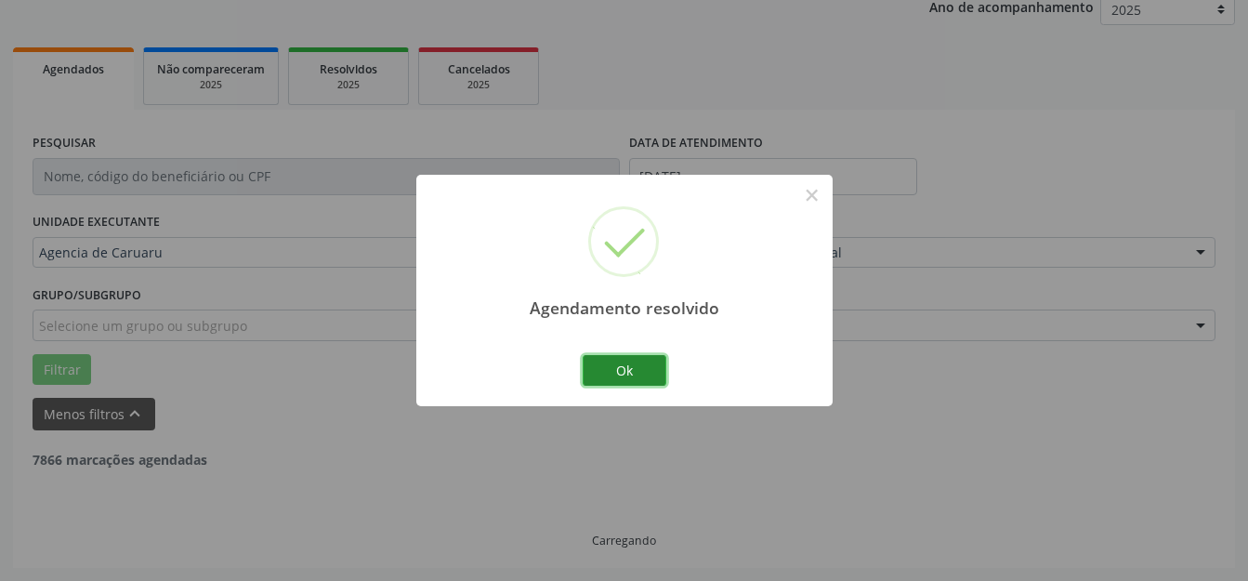
click at [655, 374] on button "Ok" at bounding box center [625, 371] width 84 height 32
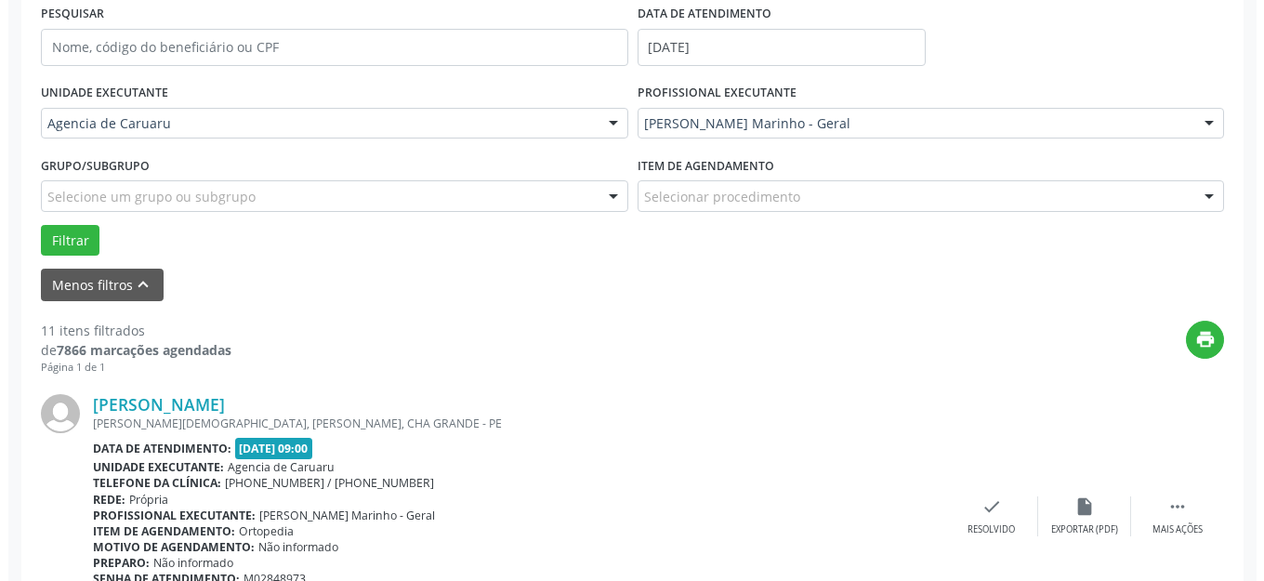
scroll to position [509, 0]
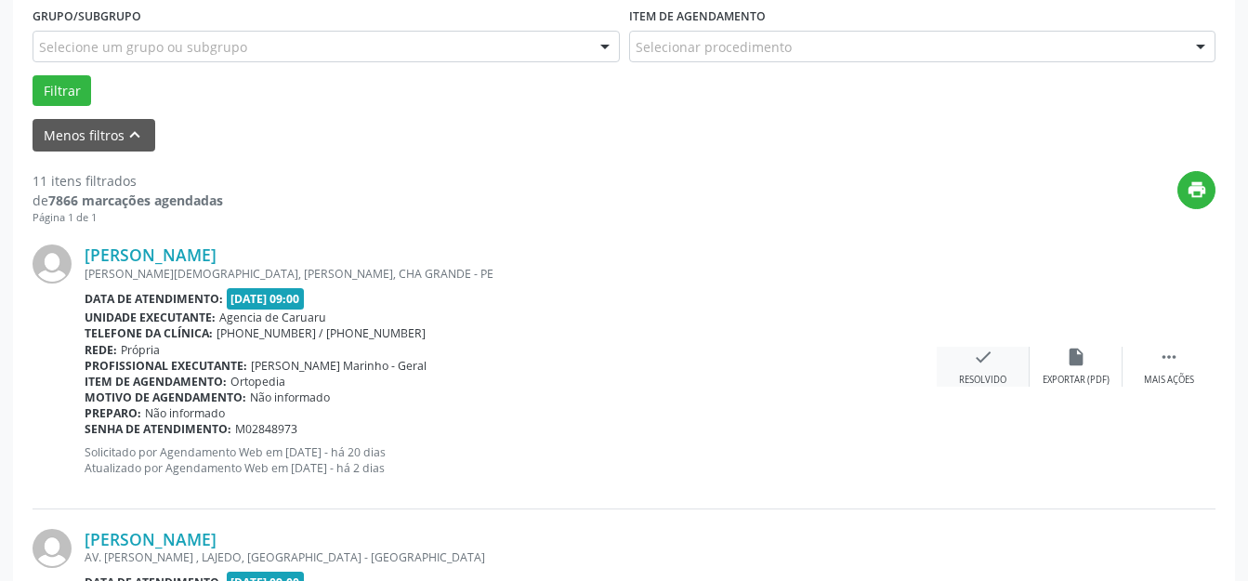
click at [954, 381] on div "check Resolvido" at bounding box center [983, 367] width 93 height 40
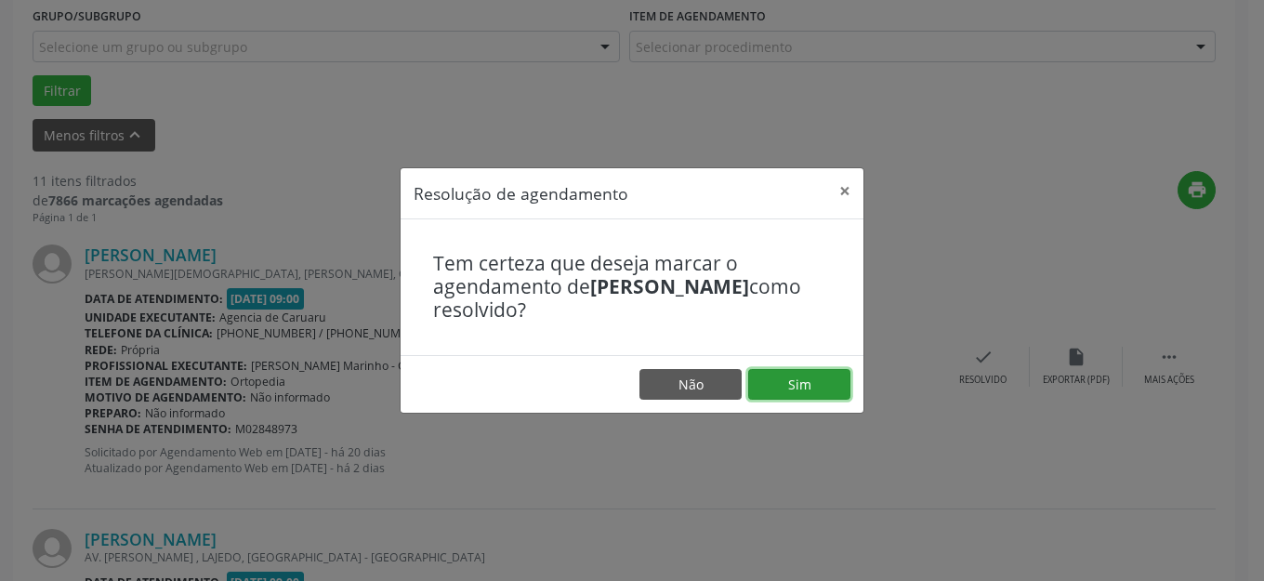
click at [773, 376] on button "Sim" at bounding box center [799, 385] width 102 height 32
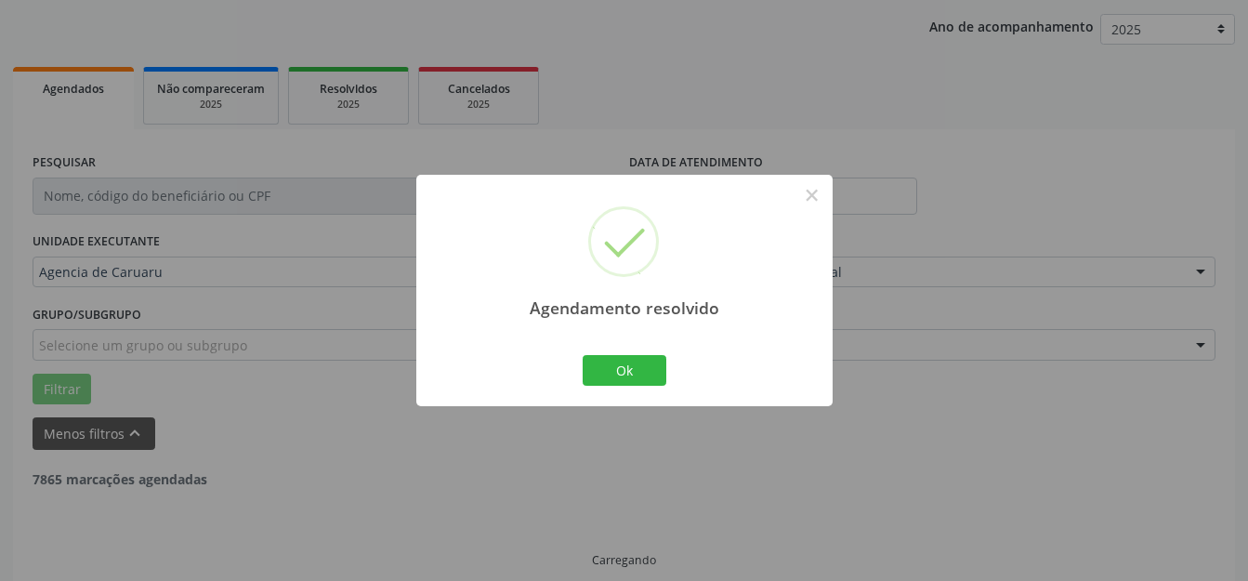
scroll to position [231, 0]
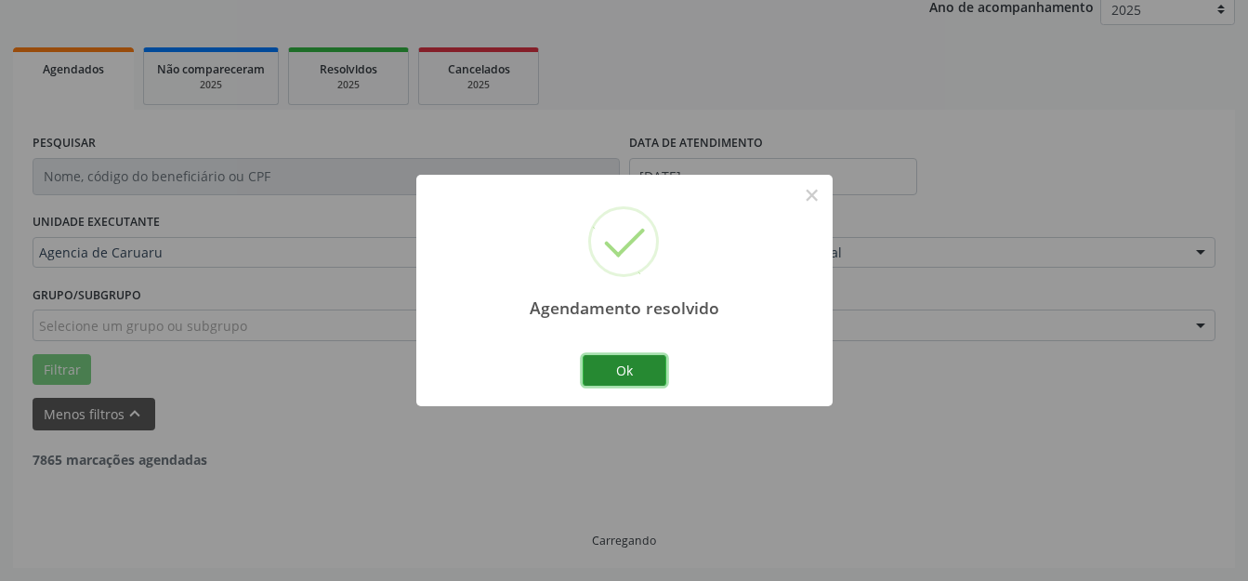
click at [654, 371] on button "Ok" at bounding box center [625, 371] width 84 height 32
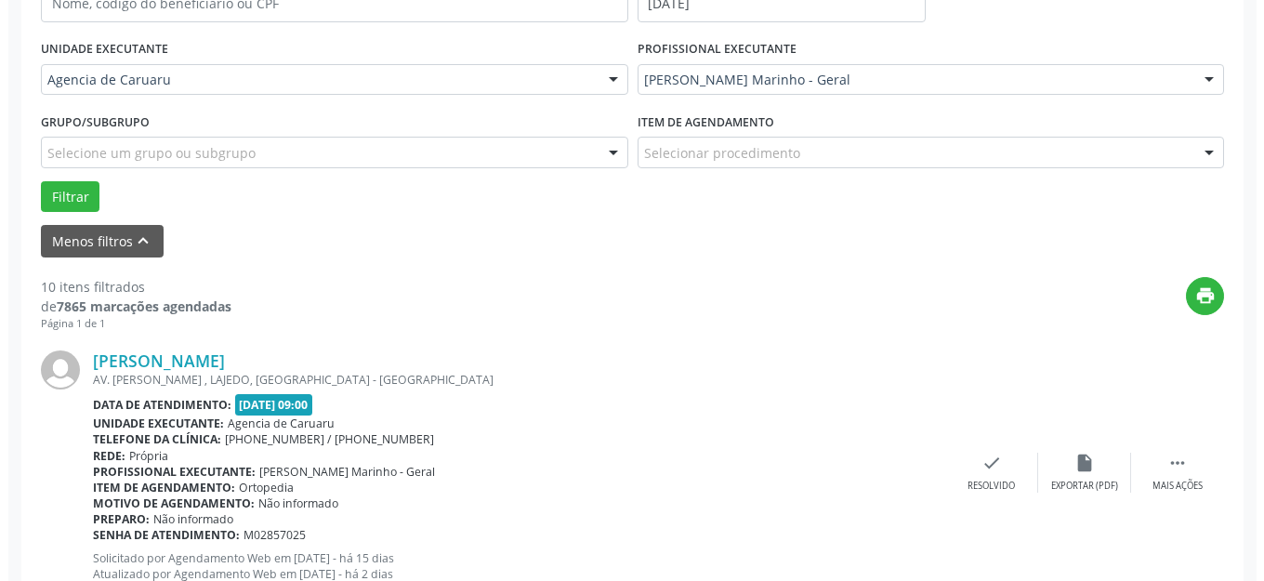
scroll to position [416, 0]
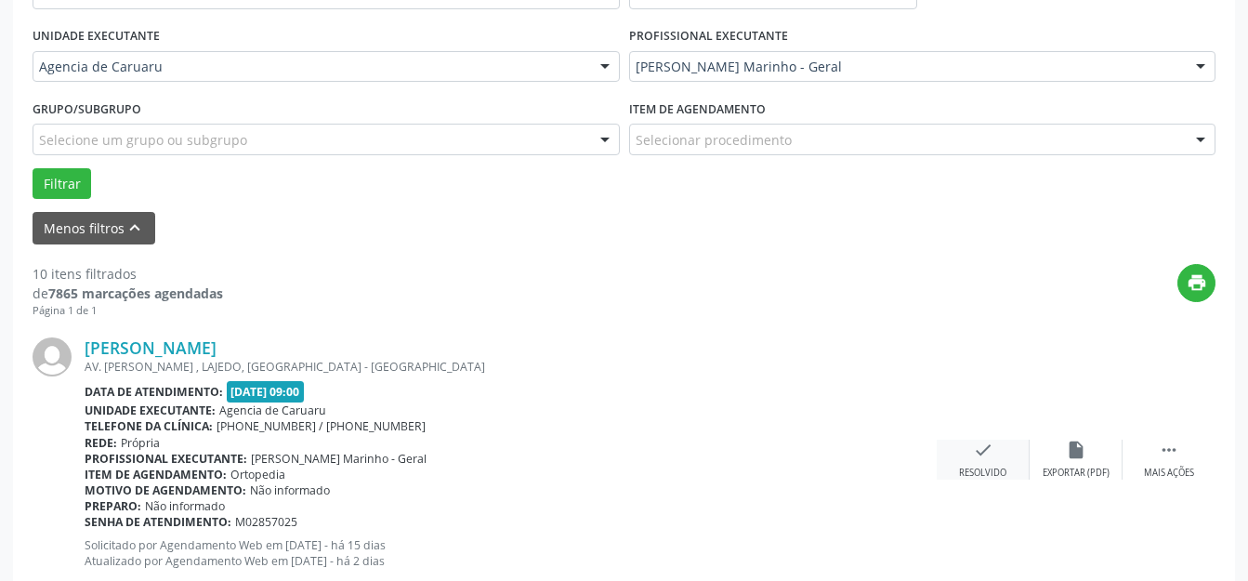
click at [1003, 461] on div "check Resolvido" at bounding box center [983, 460] width 93 height 40
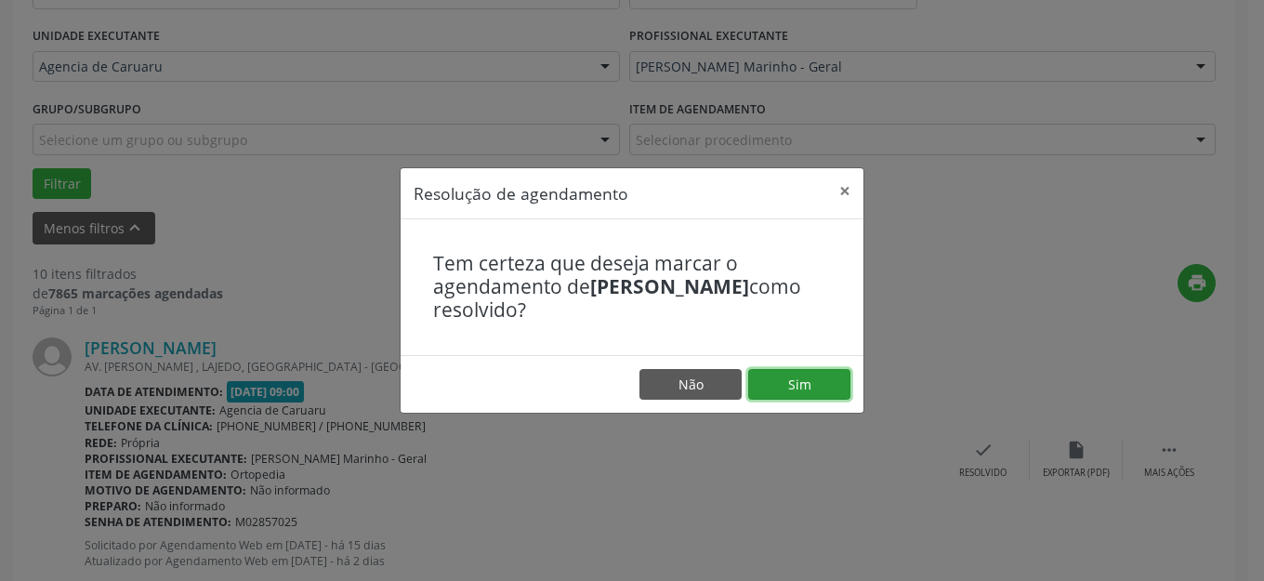
click at [826, 382] on button "Sim" at bounding box center [799, 385] width 102 height 32
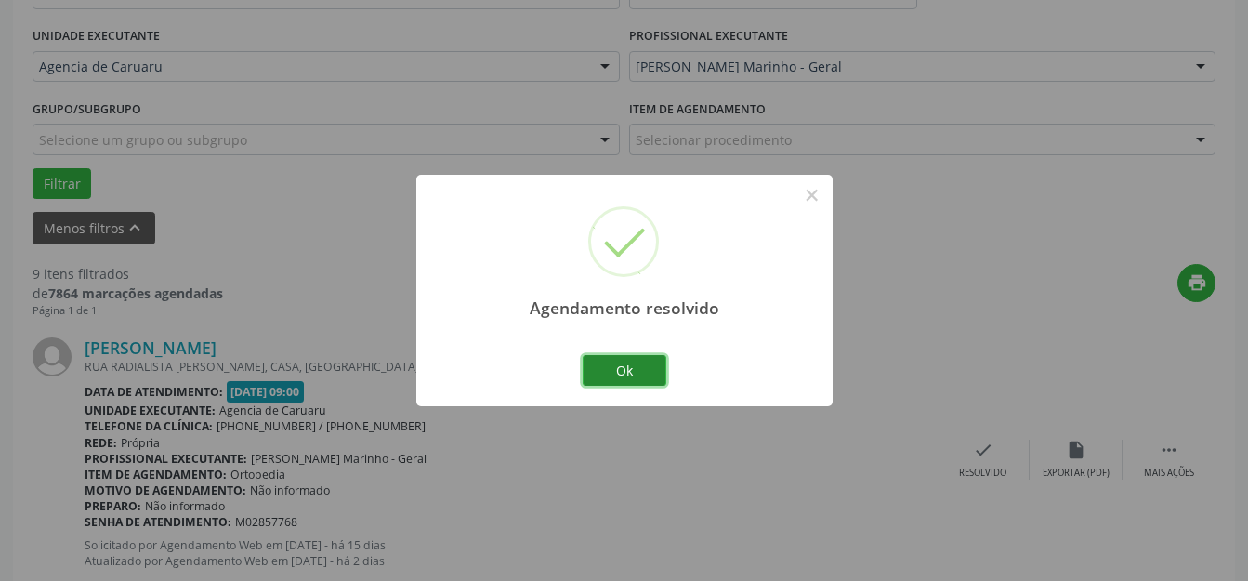
click at [654, 378] on button "Ok" at bounding box center [625, 371] width 84 height 32
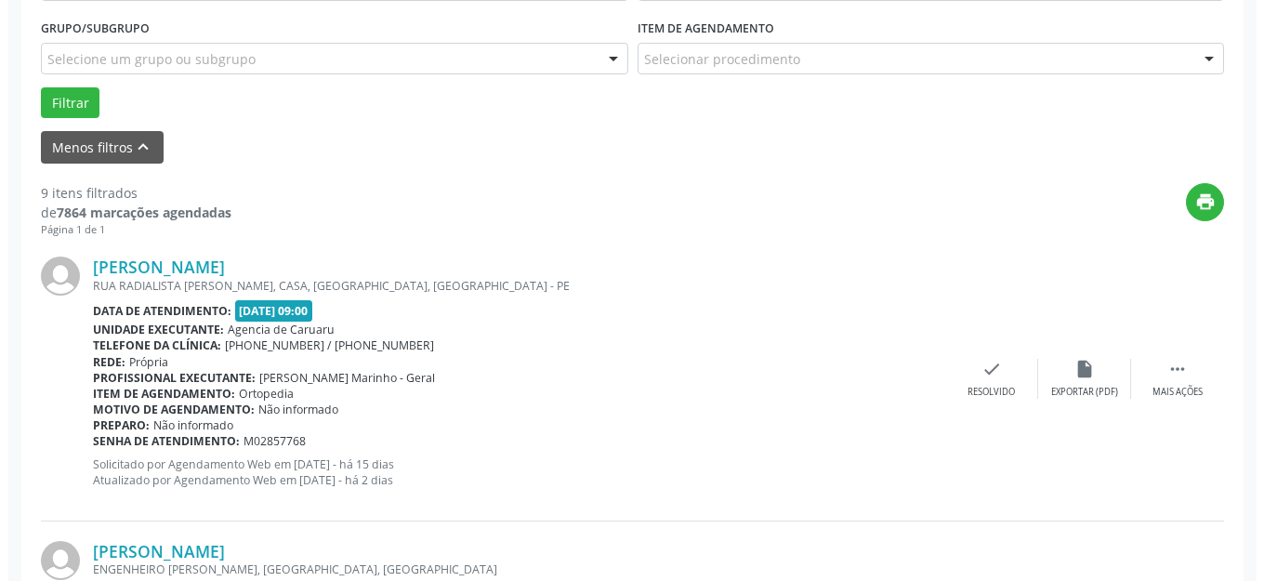
scroll to position [602, 0]
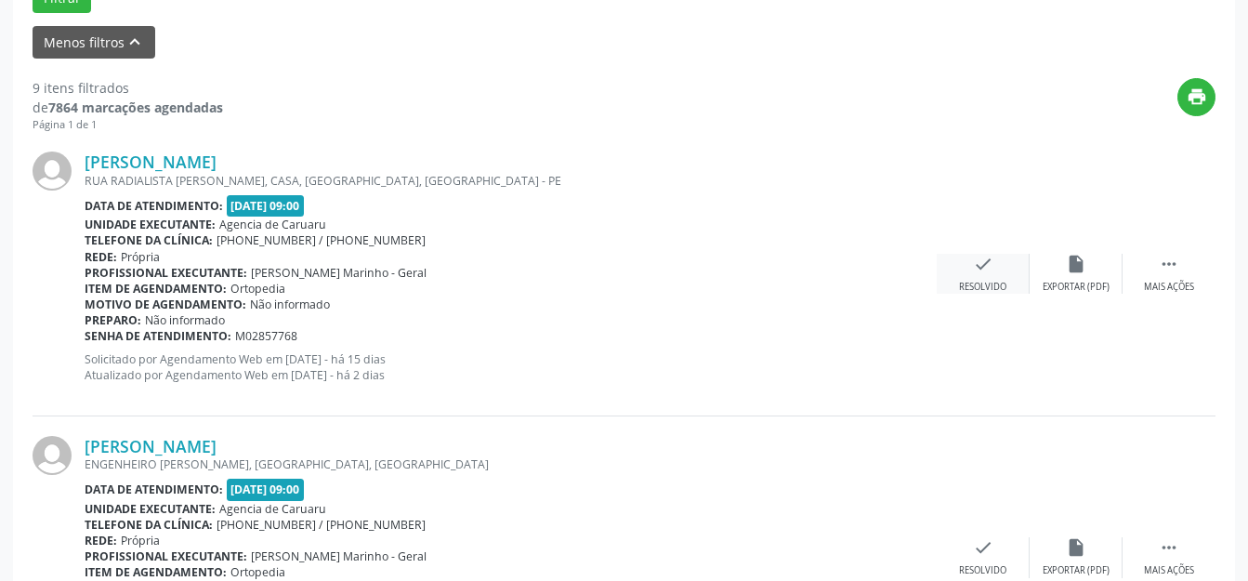
click at [987, 267] on icon "check" at bounding box center [983, 264] width 20 height 20
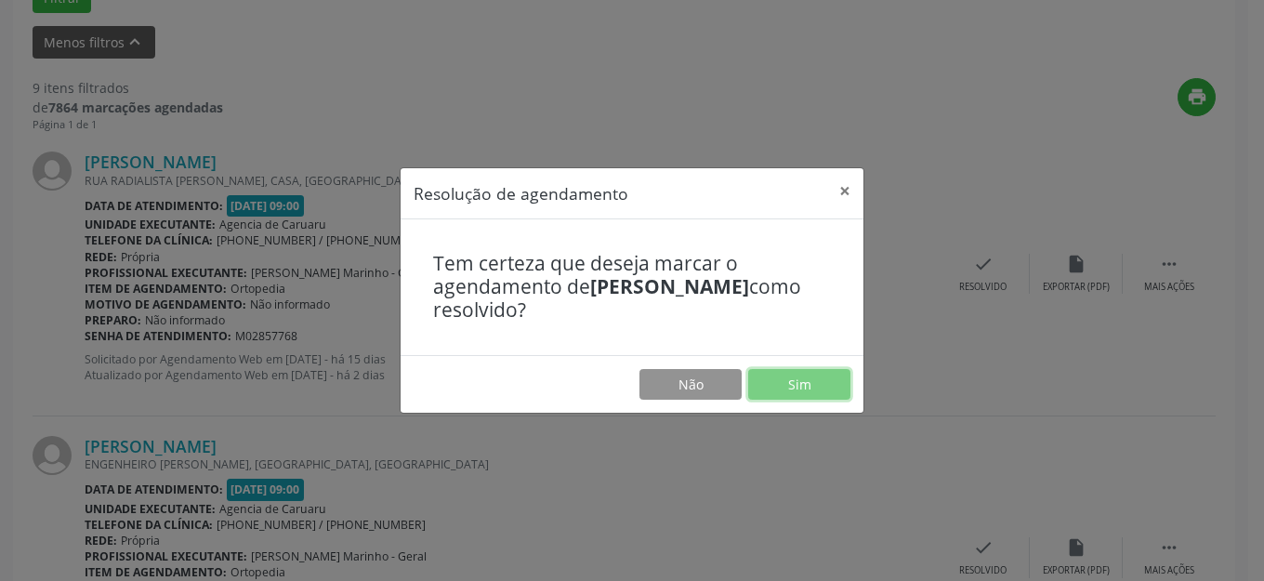
click at [815, 376] on button "Sim" at bounding box center [799, 385] width 102 height 32
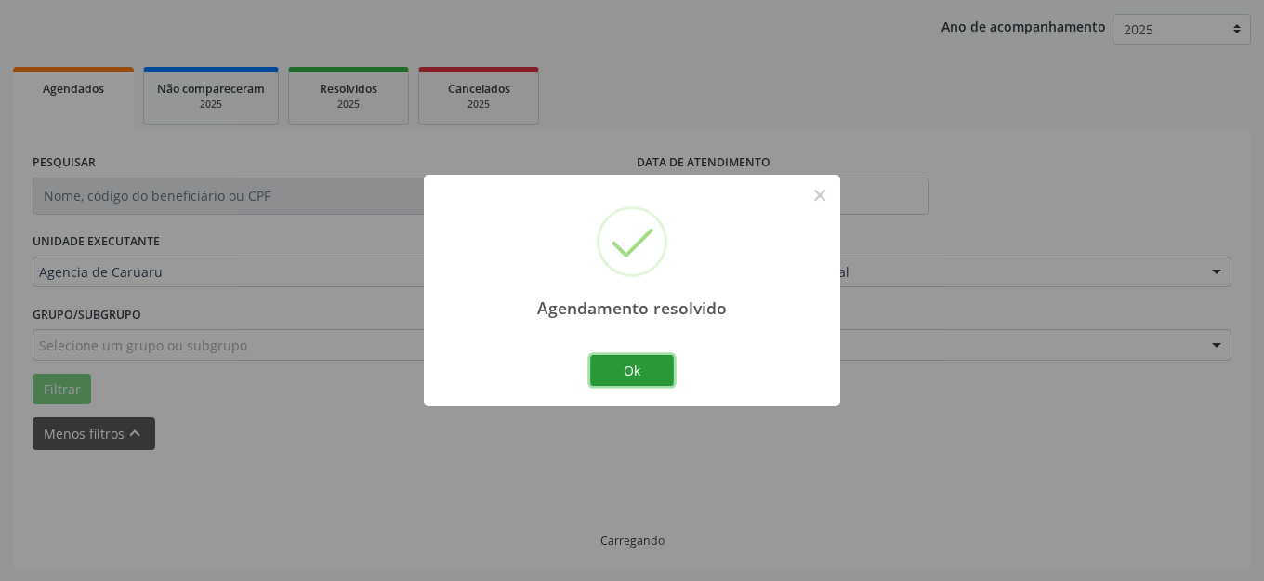
click at [619, 376] on button "Ok" at bounding box center [632, 371] width 84 height 32
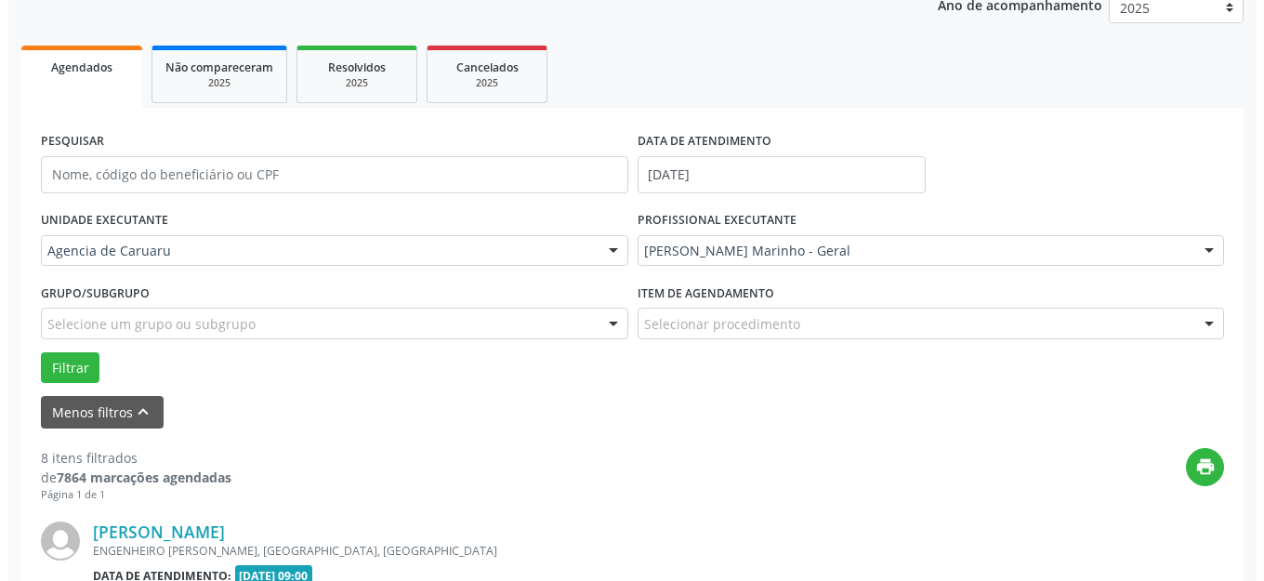
scroll to position [509, 0]
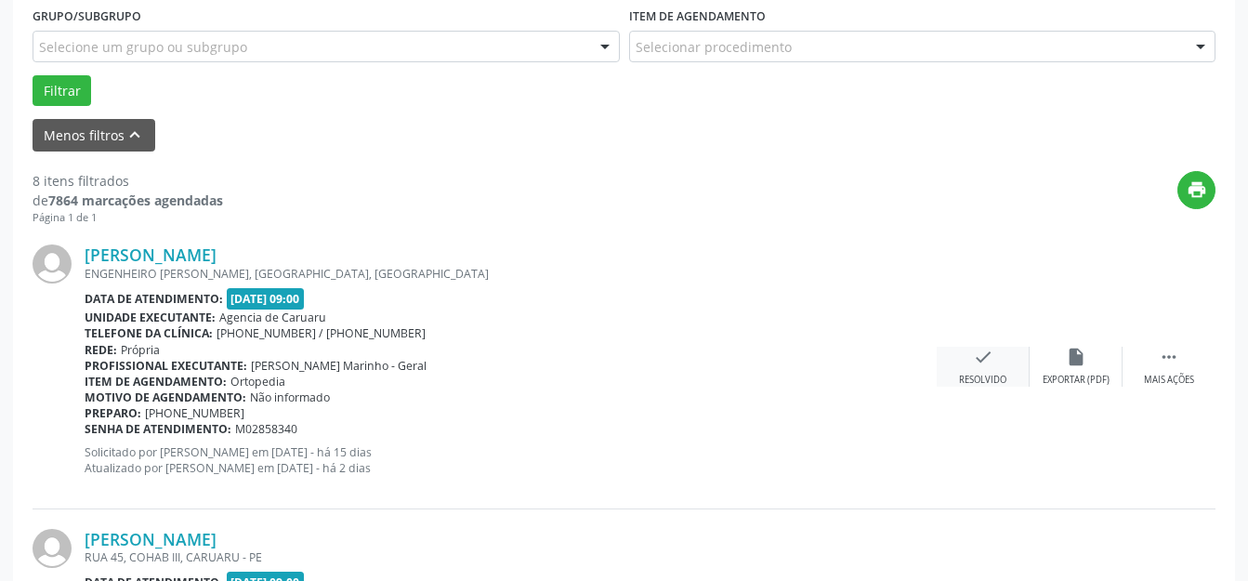
click at [944, 380] on div "check Resolvido" at bounding box center [983, 367] width 93 height 40
click at [1003, 374] on div "Resolvido" at bounding box center [982, 380] width 47 height 13
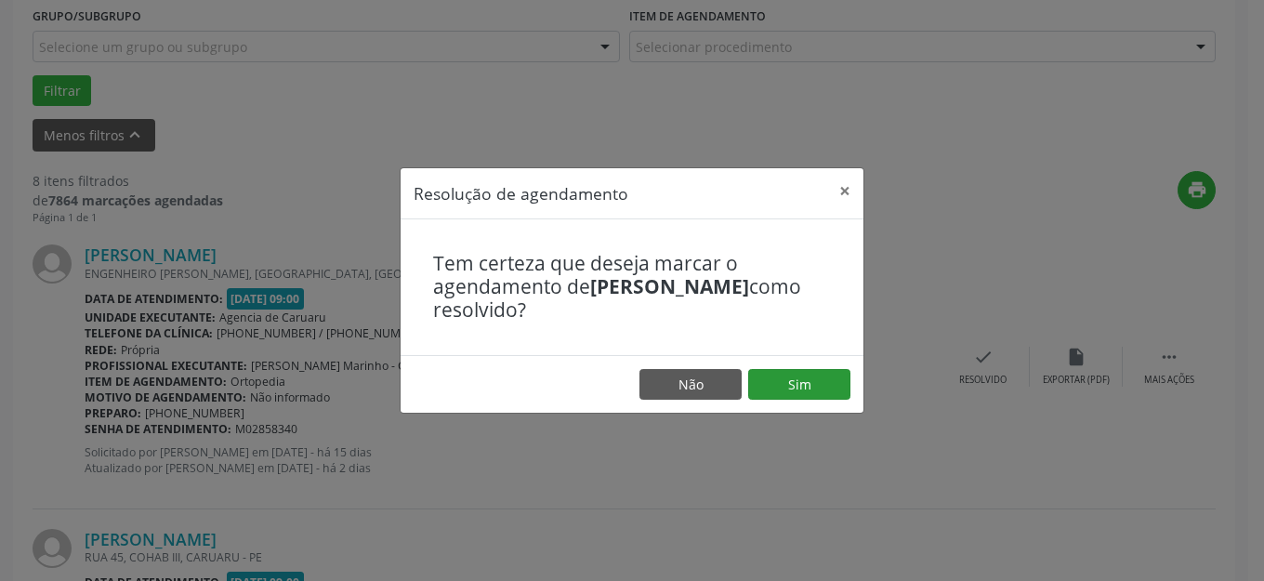
click at [852, 387] on footer "Não Sim" at bounding box center [632, 384] width 463 height 59
click at [848, 392] on button "Sim" at bounding box center [799, 385] width 102 height 32
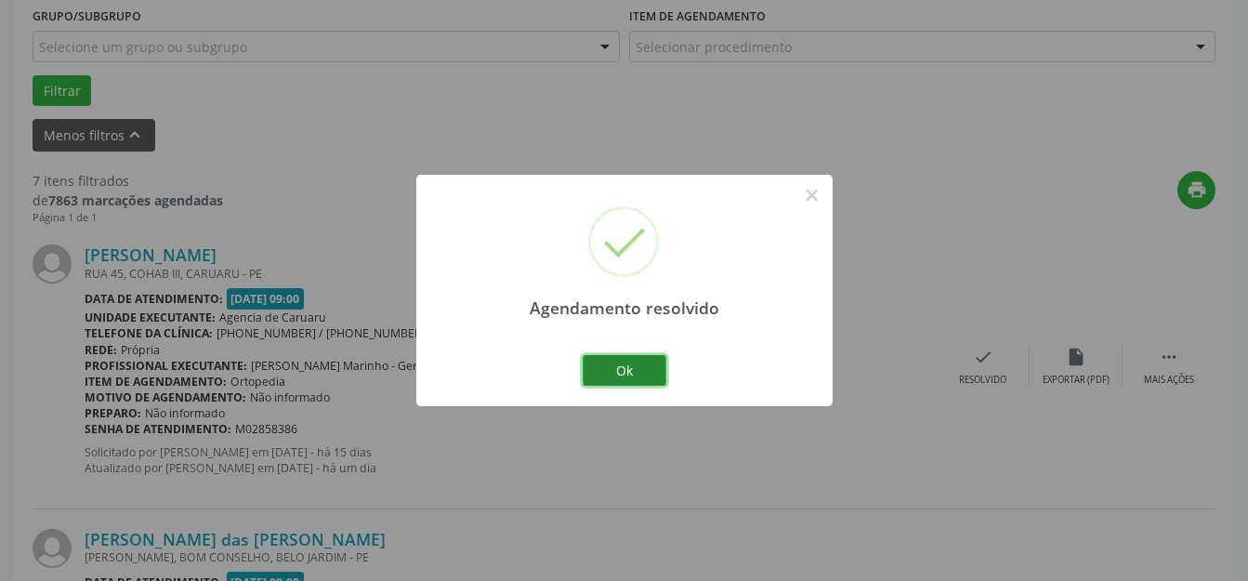
click at [655, 376] on button "Ok" at bounding box center [625, 371] width 84 height 32
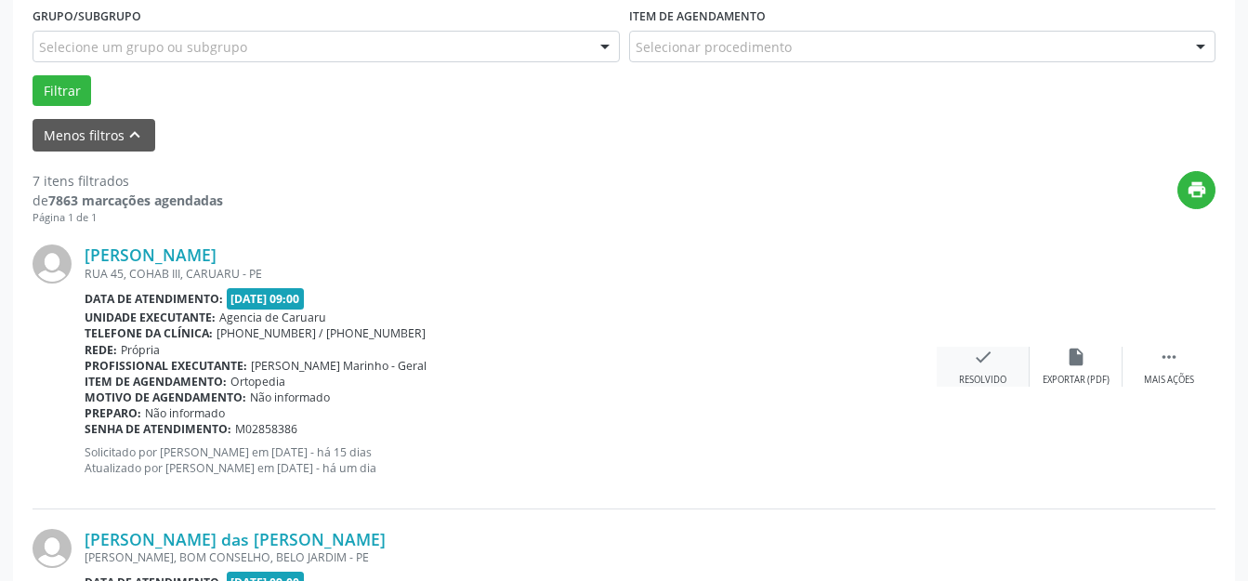
click at [958, 357] on div "check Resolvido" at bounding box center [983, 367] width 93 height 40
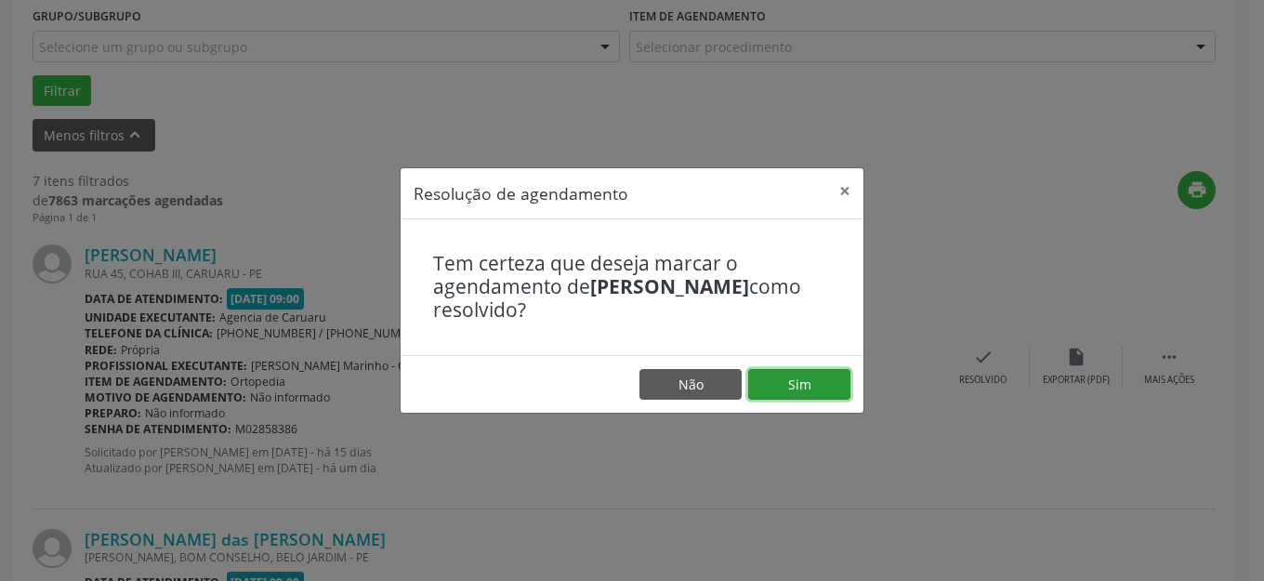
click at [836, 385] on button "Sim" at bounding box center [799, 385] width 102 height 32
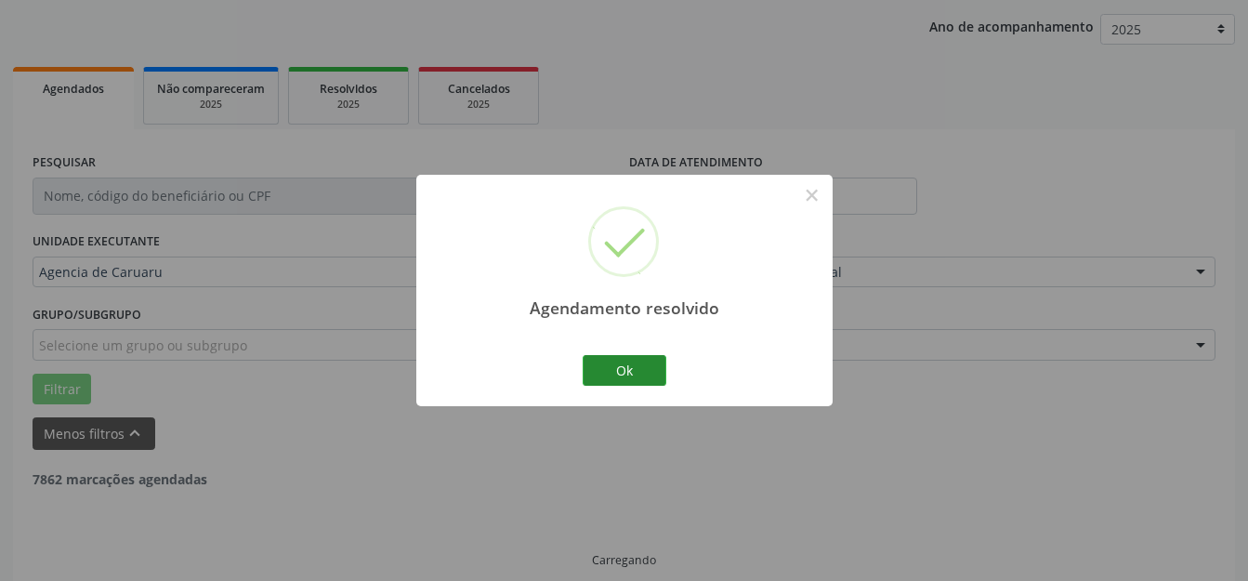
scroll to position [231, 0]
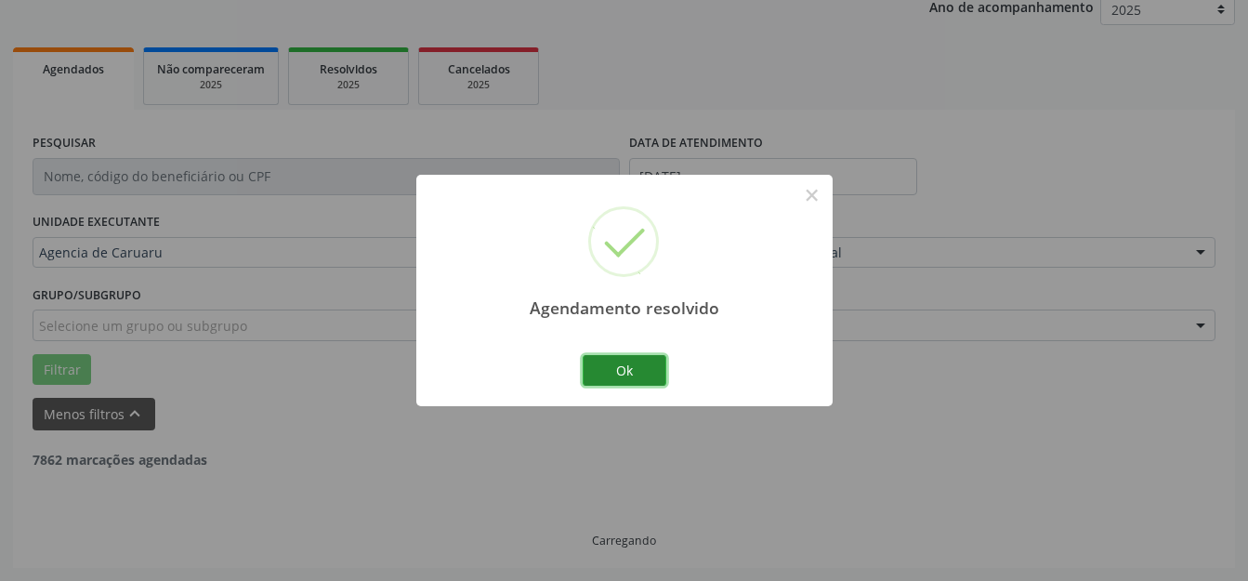
click at [627, 371] on button "Ok" at bounding box center [625, 371] width 84 height 32
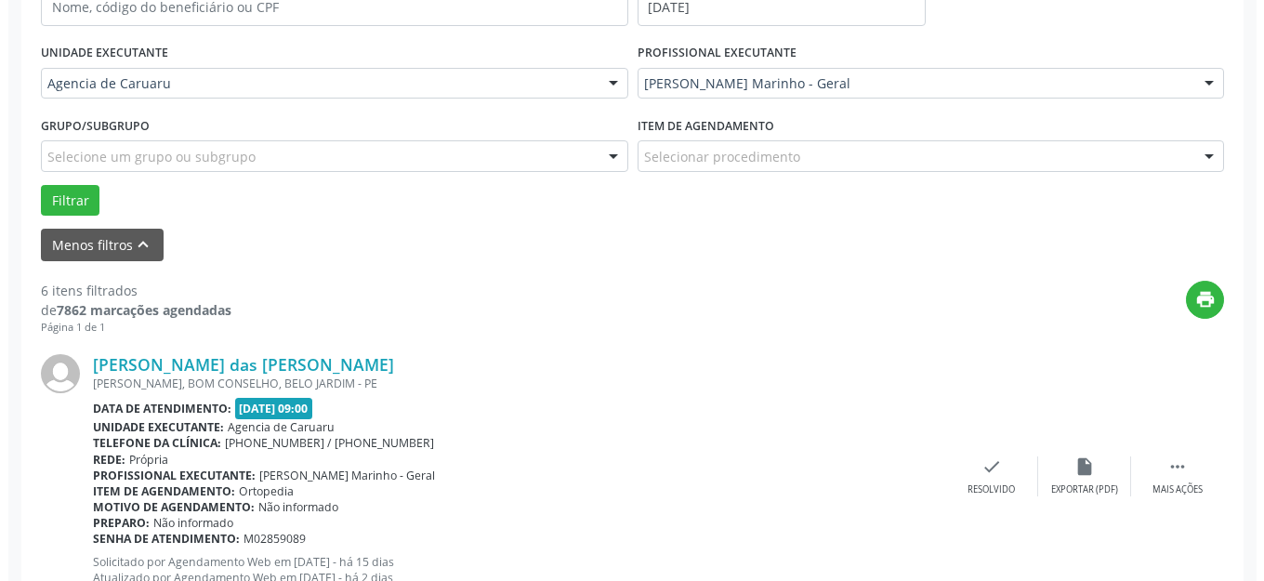
scroll to position [509, 0]
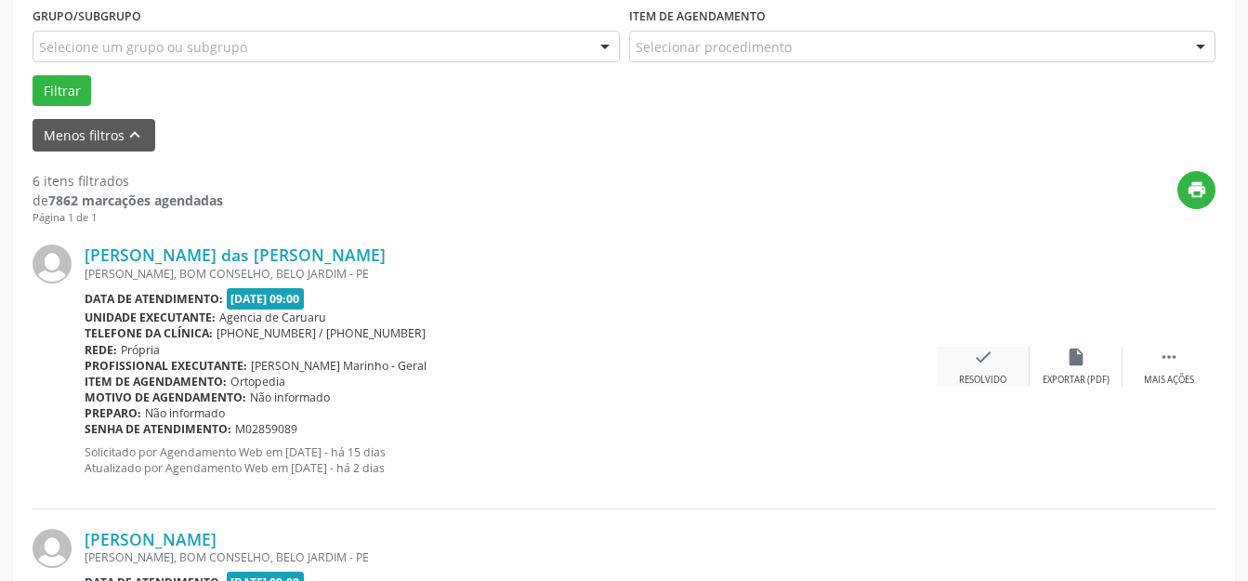
click at [967, 367] on div "check Resolvido" at bounding box center [983, 367] width 93 height 40
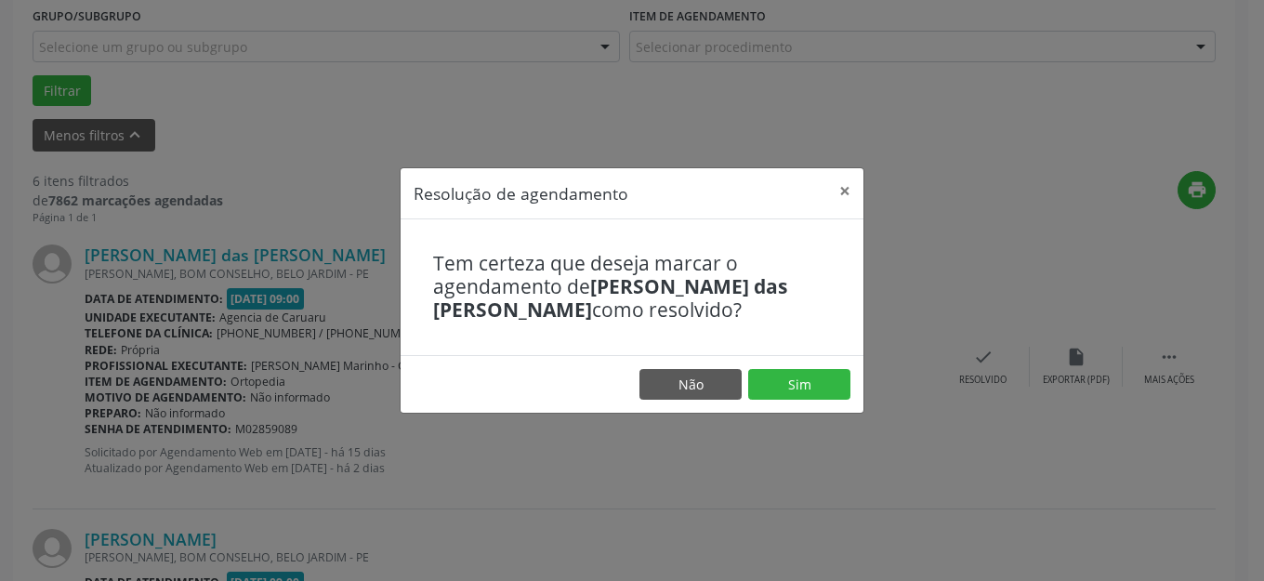
click at [815, 365] on footer "Não Sim" at bounding box center [632, 384] width 463 height 59
click at [821, 369] on button "Sim" at bounding box center [799, 385] width 102 height 32
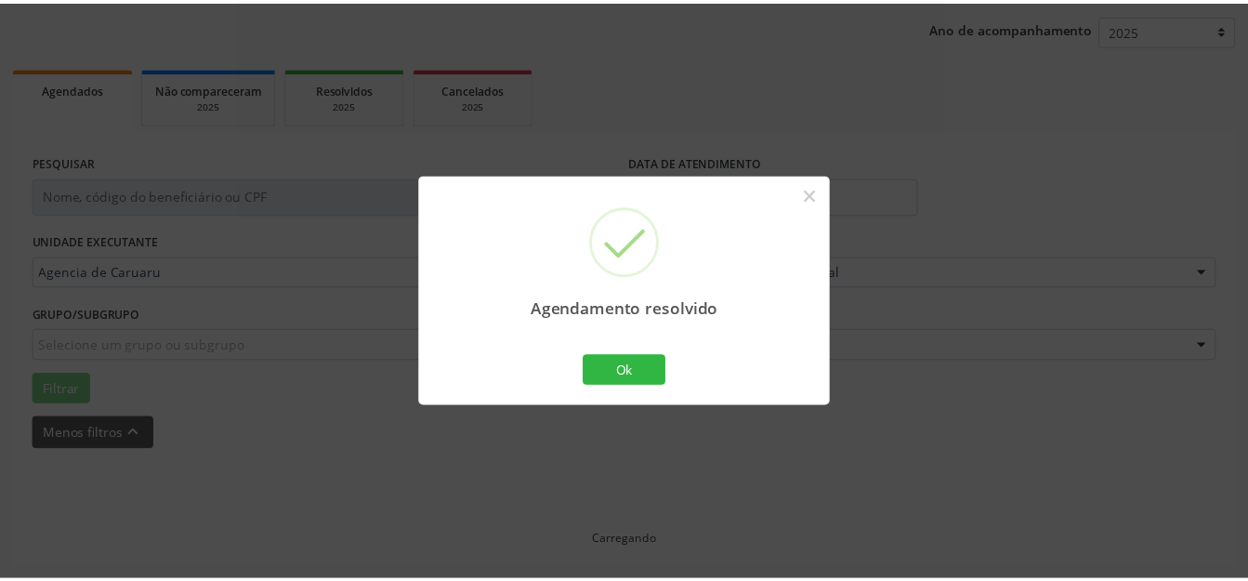
scroll to position [211, 0]
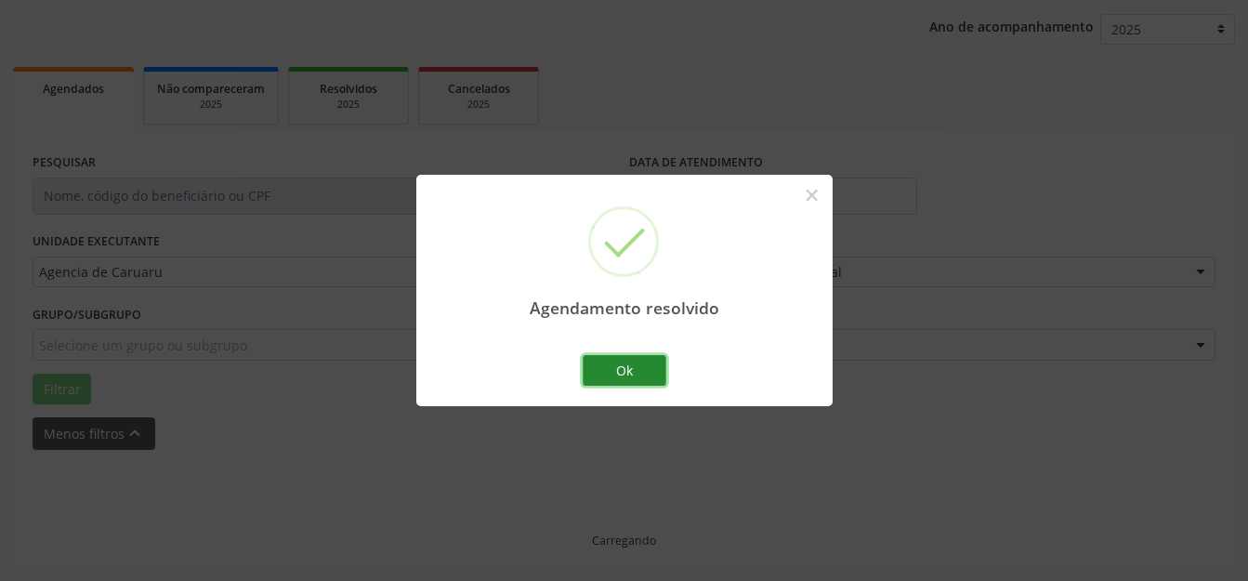
click at [588, 376] on button "Ok" at bounding box center [625, 371] width 84 height 32
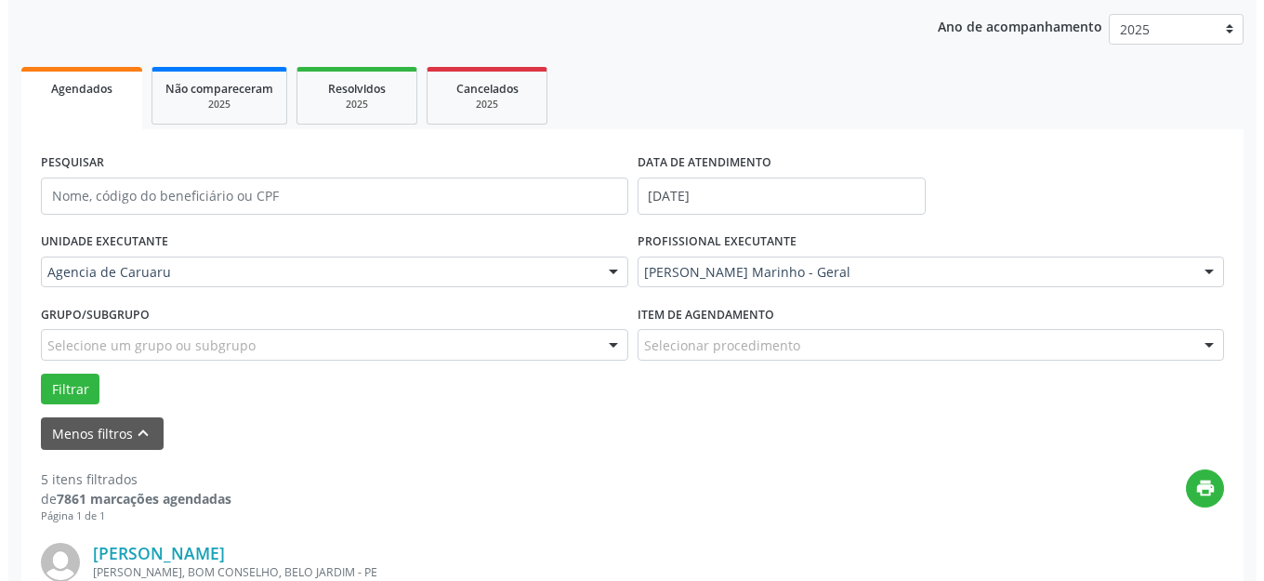
scroll to position [509, 0]
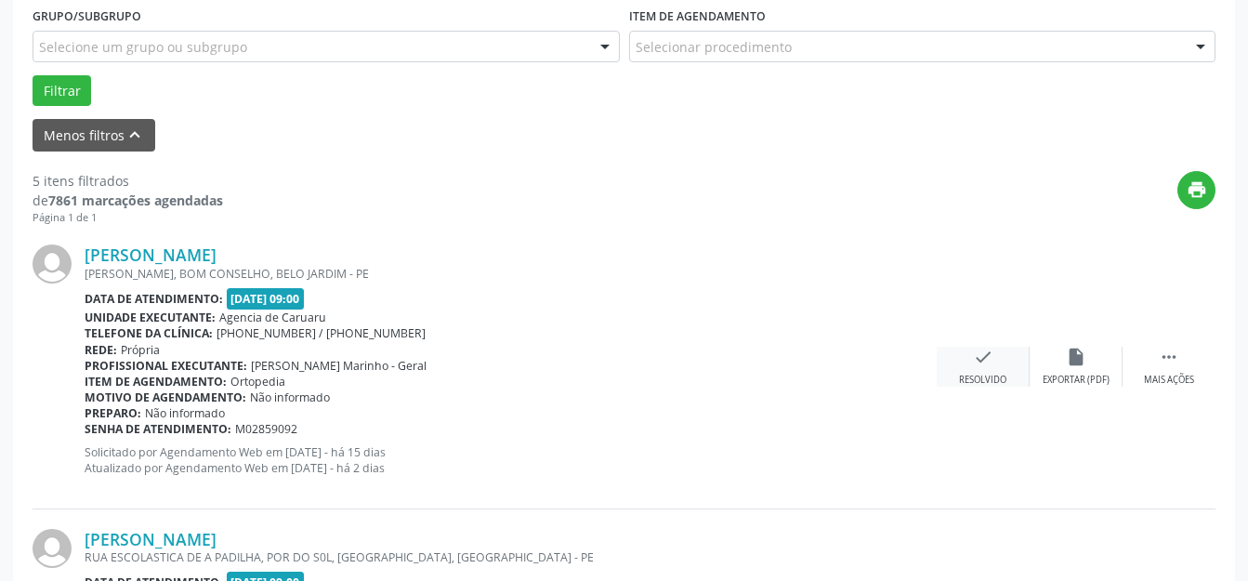
click at [973, 374] on div "Resolvido" at bounding box center [982, 380] width 47 height 13
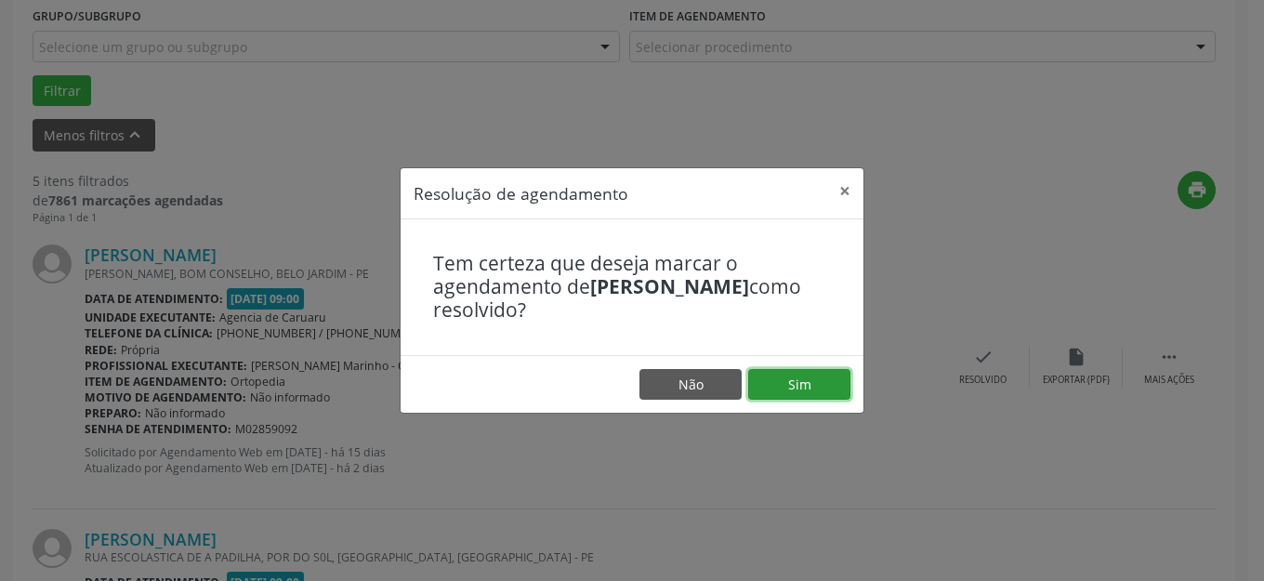
click at [808, 383] on button "Sim" at bounding box center [799, 385] width 102 height 32
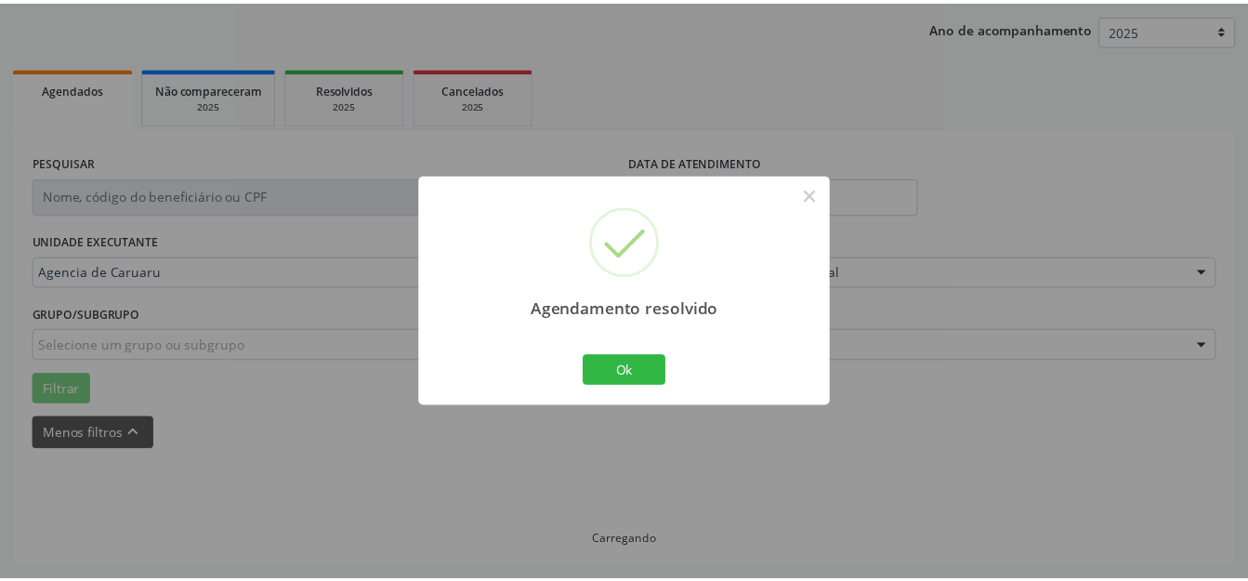
scroll to position [211, 0]
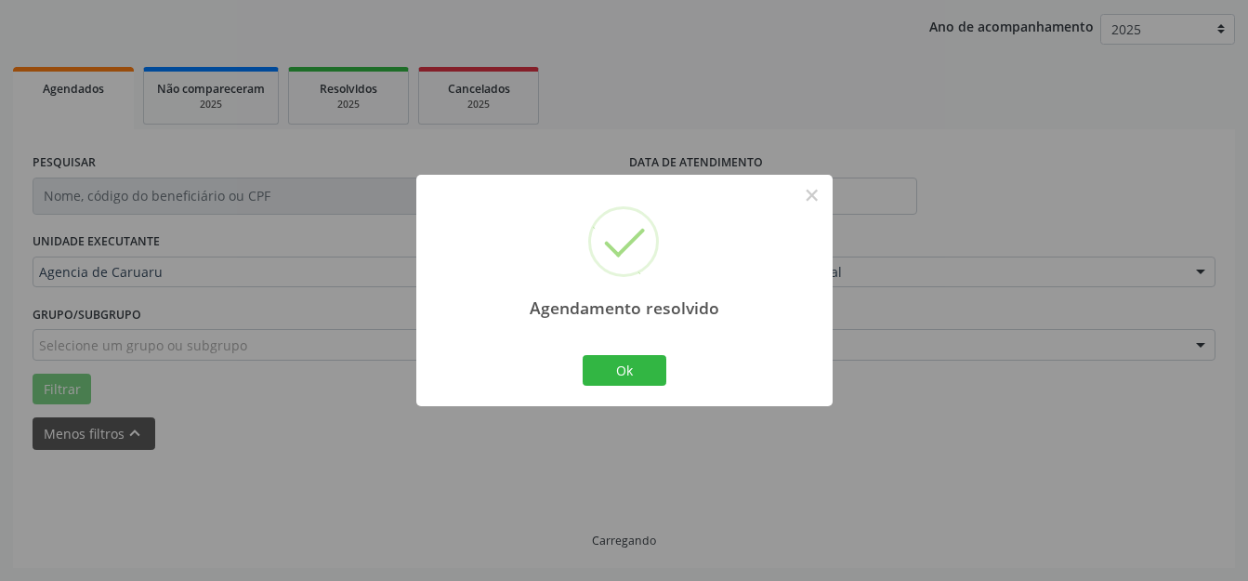
click at [574, 359] on div "Agendamento resolvido × Ok Cancel" at bounding box center [624, 290] width 416 height 231
click at [602, 362] on button "Ok" at bounding box center [625, 371] width 84 height 32
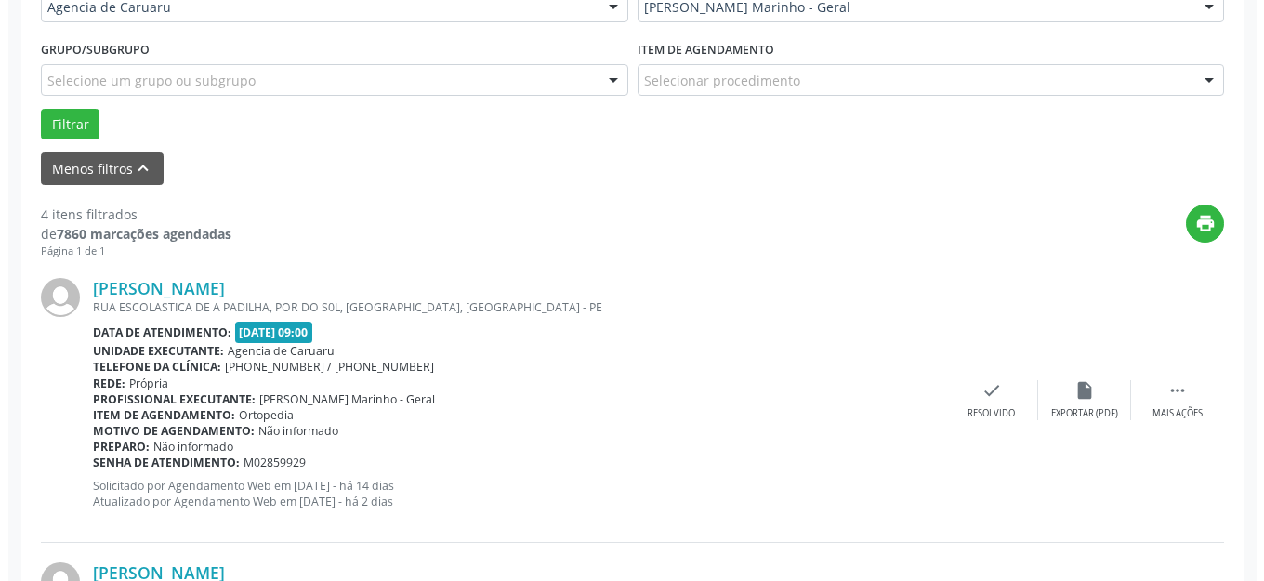
scroll to position [490, 0]
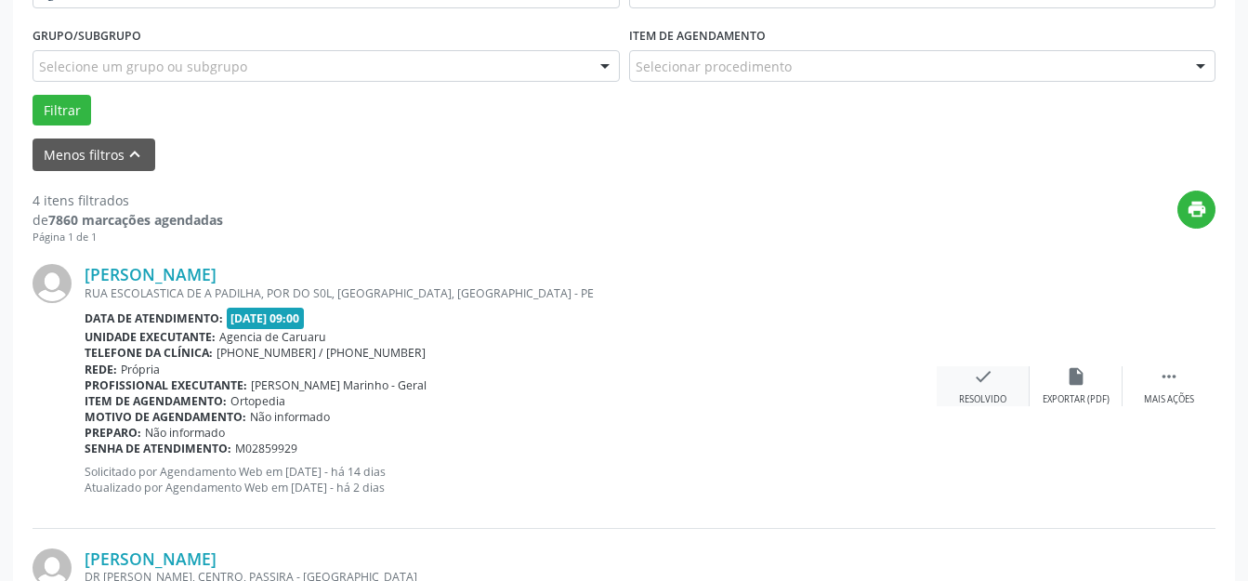
click at [998, 375] on div "check Resolvido" at bounding box center [983, 386] width 93 height 40
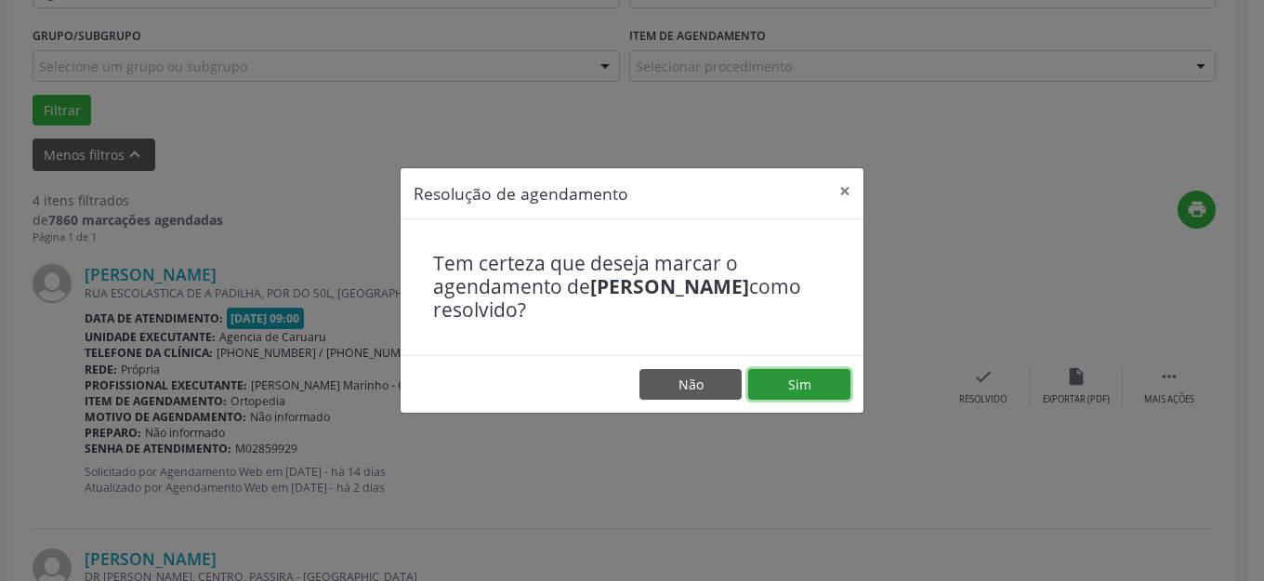
click at [841, 390] on button "Sim" at bounding box center [799, 385] width 102 height 32
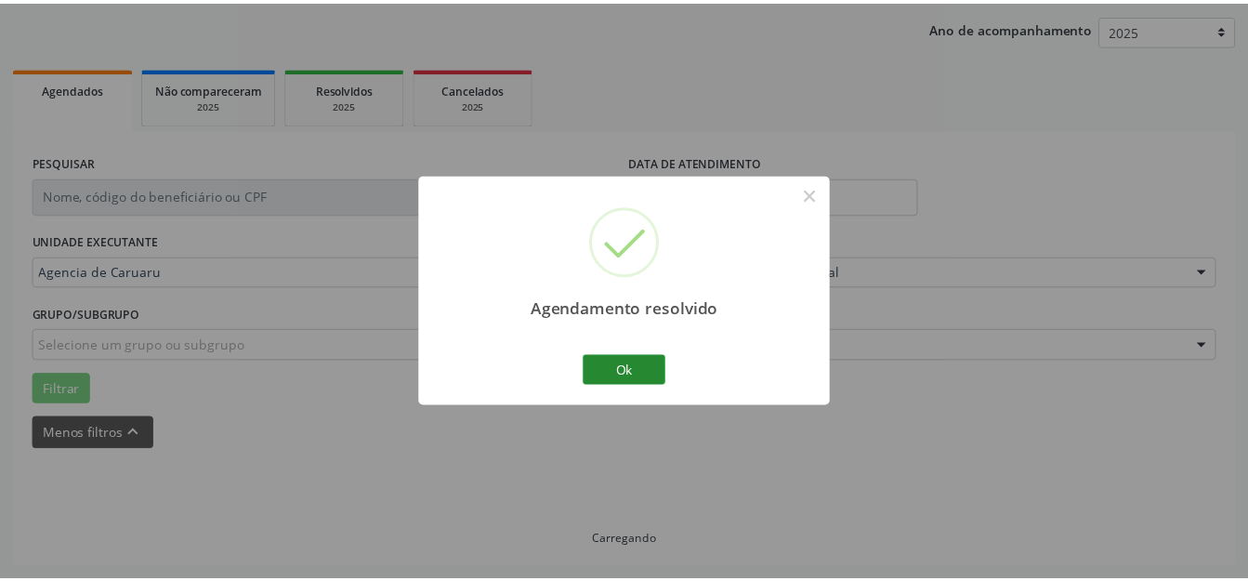
scroll to position [211, 0]
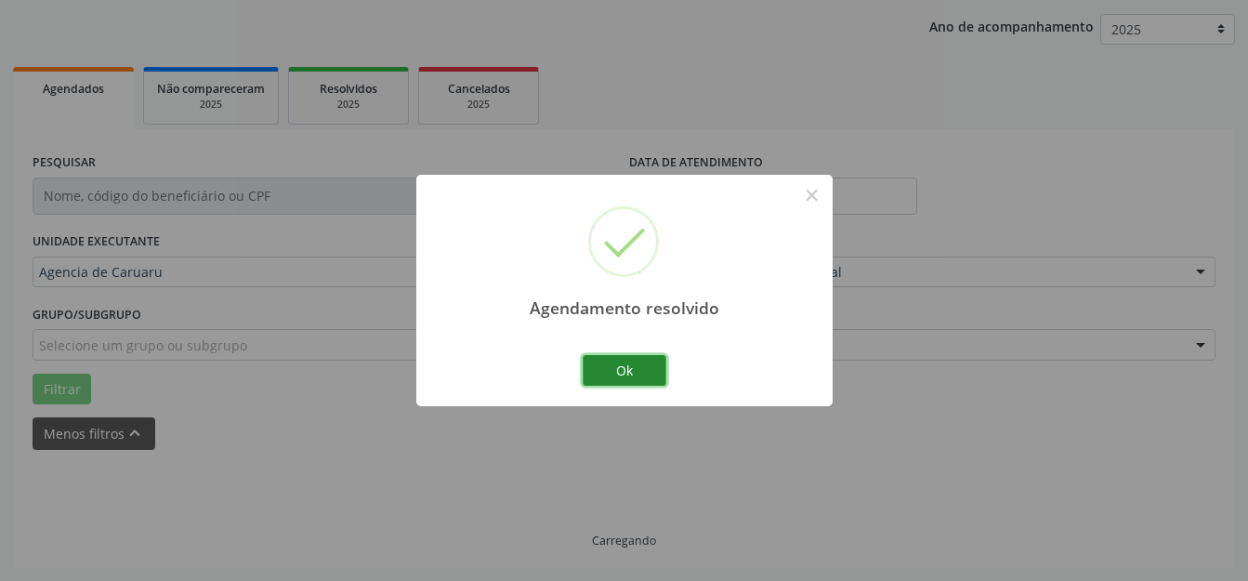
click at [653, 369] on button "Ok" at bounding box center [625, 371] width 84 height 32
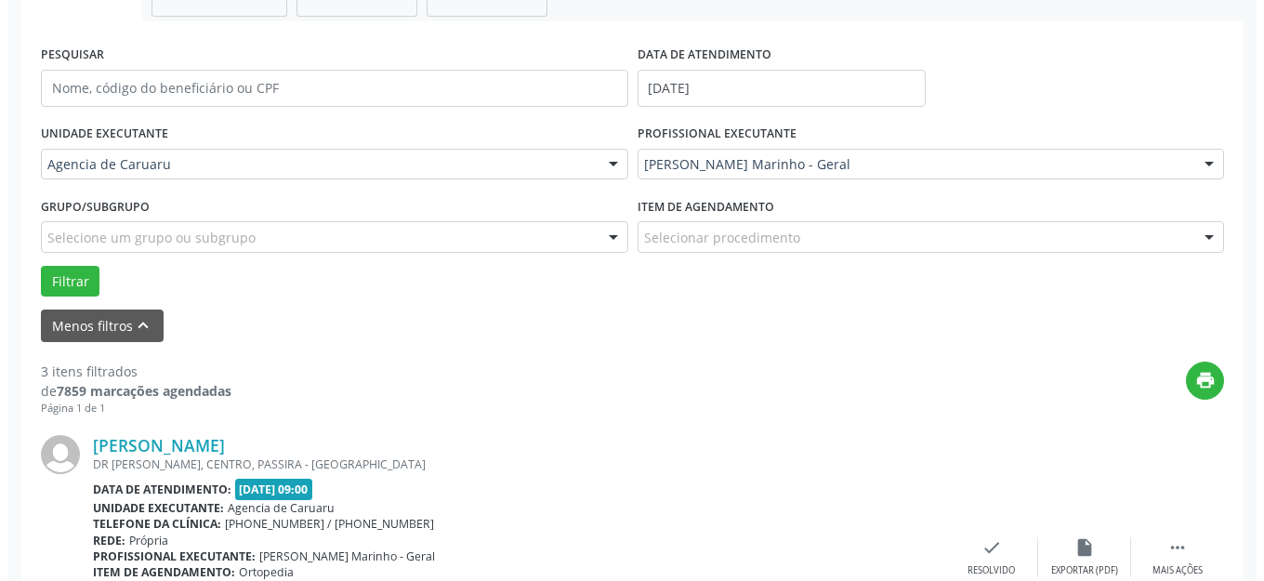
scroll to position [416, 0]
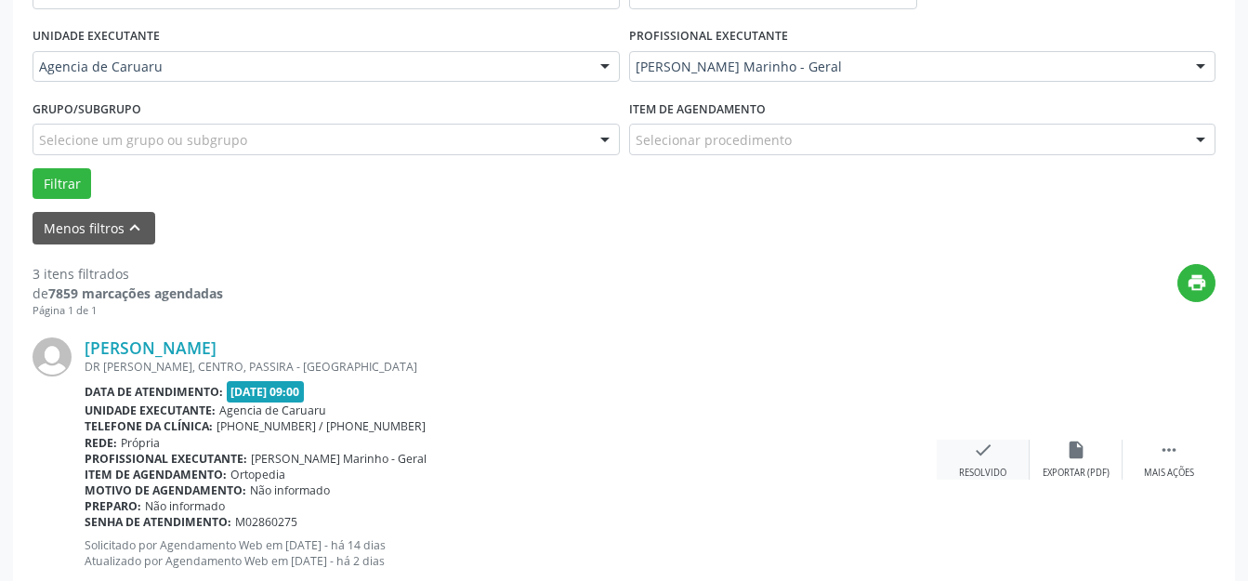
click at [988, 461] on div "check Resolvido" at bounding box center [983, 460] width 93 height 40
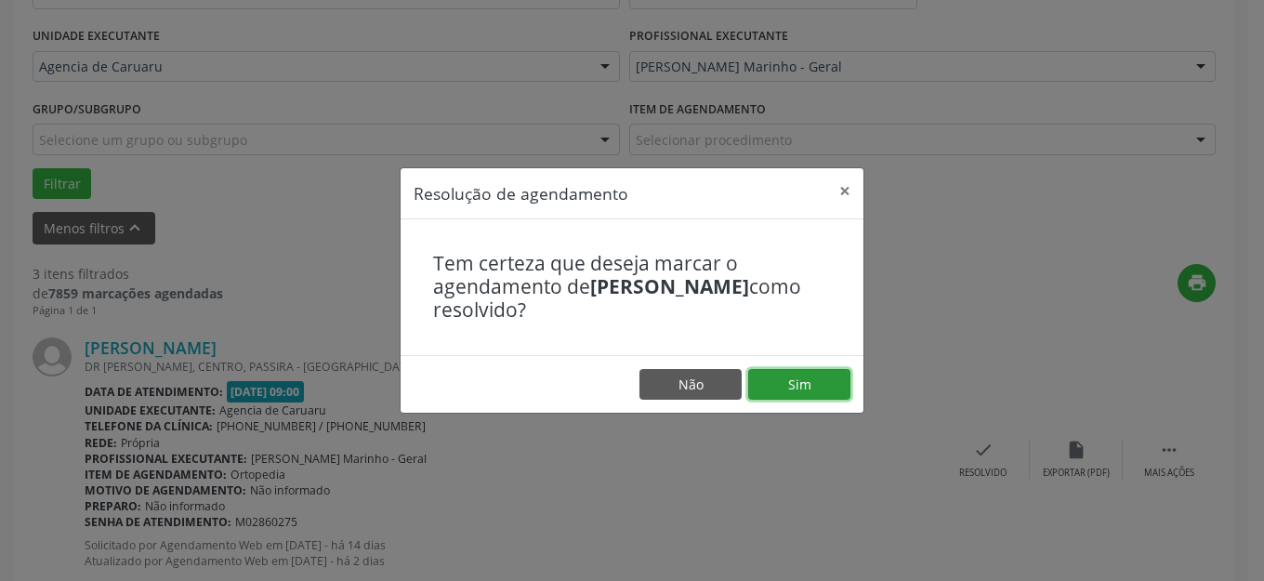
click at [780, 372] on button "Sim" at bounding box center [799, 385] width 102 height 32
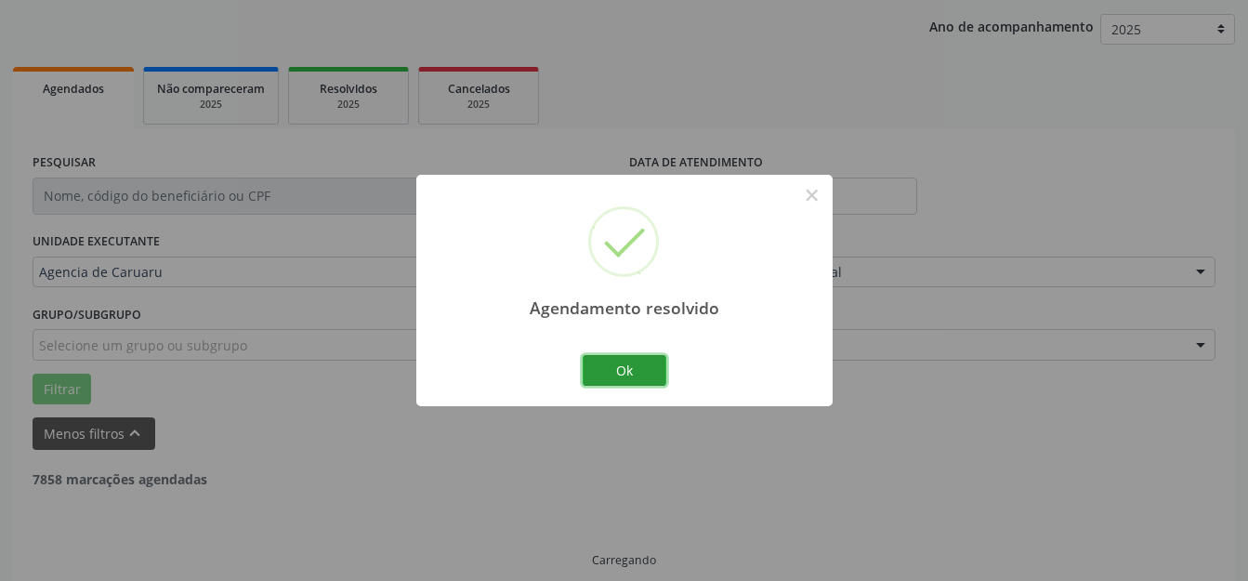
click at [636, 370] on button "Ok" at bounding box center [625, 371] width 84 height 32
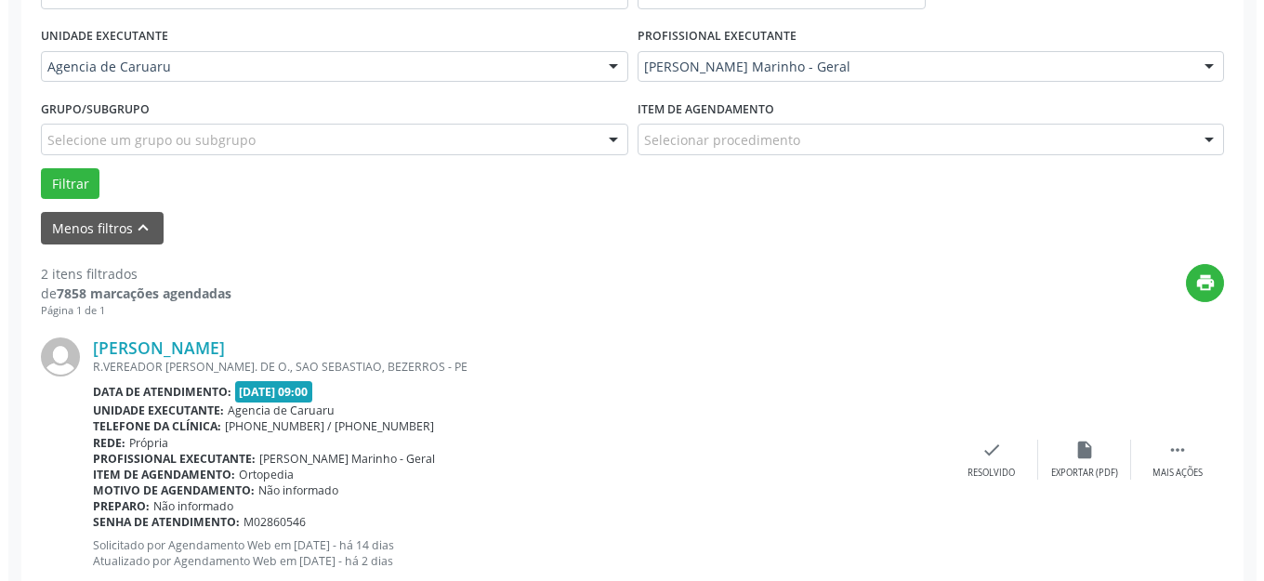
scroll to position [753, 0]
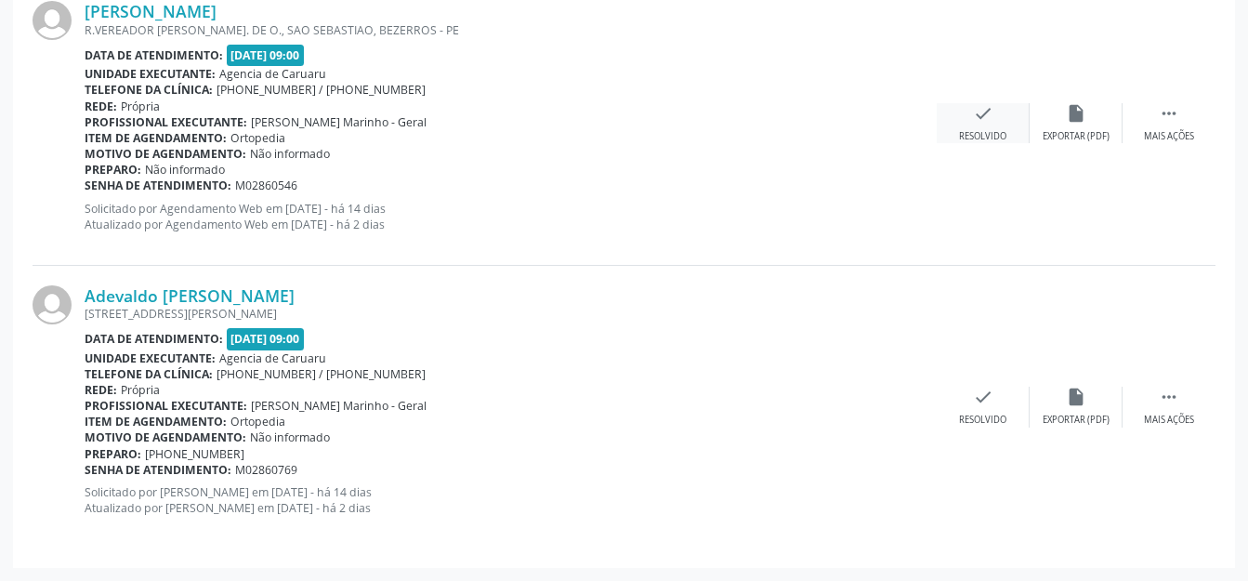
click at [1014, 119] on div "check Resolvido" at bounding box center [983, 123] width 93 height 40
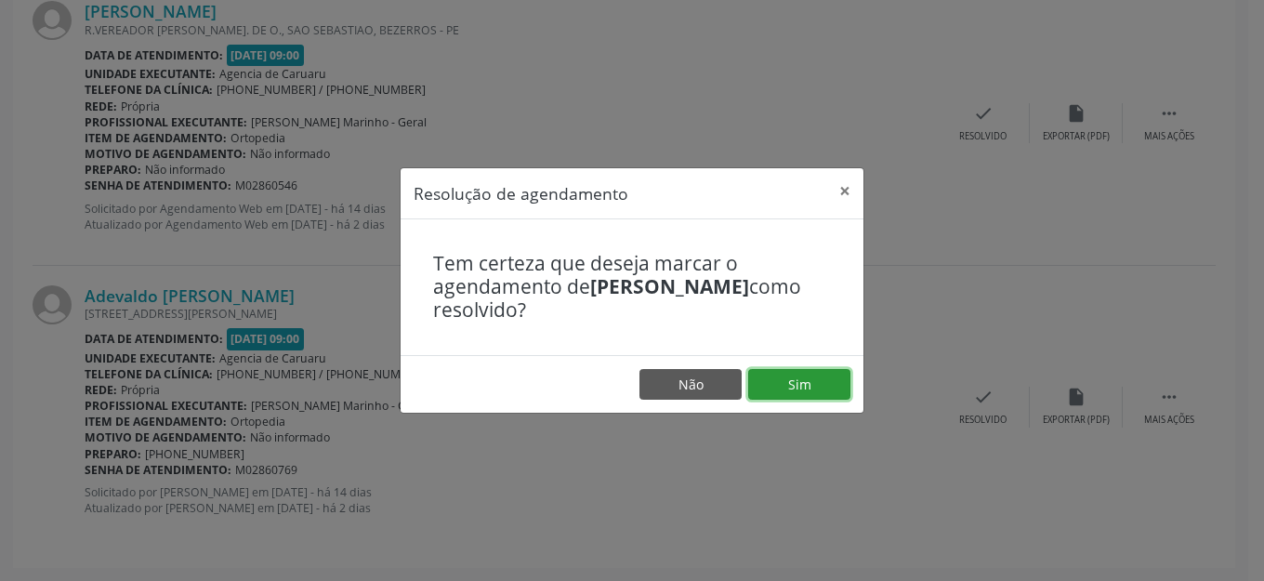
click at [804, 395] on button "Sim" at bounding box center [799, 385] width 102 height 32
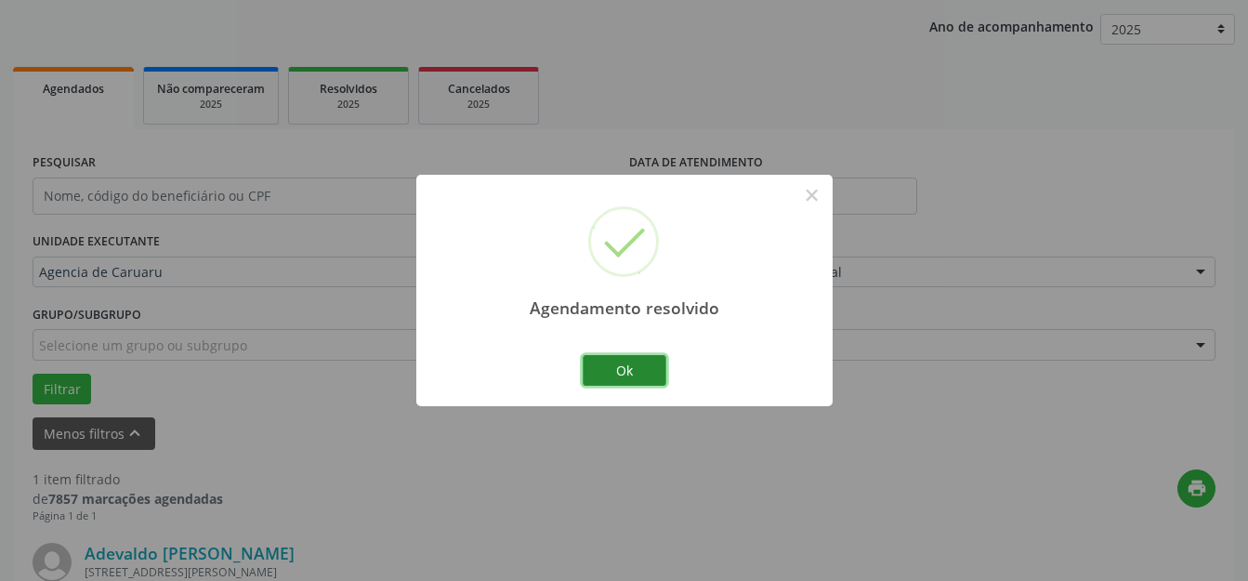
click at [597, 357] on button "Ok" at bounding box center [625, 371] width 84 height 32
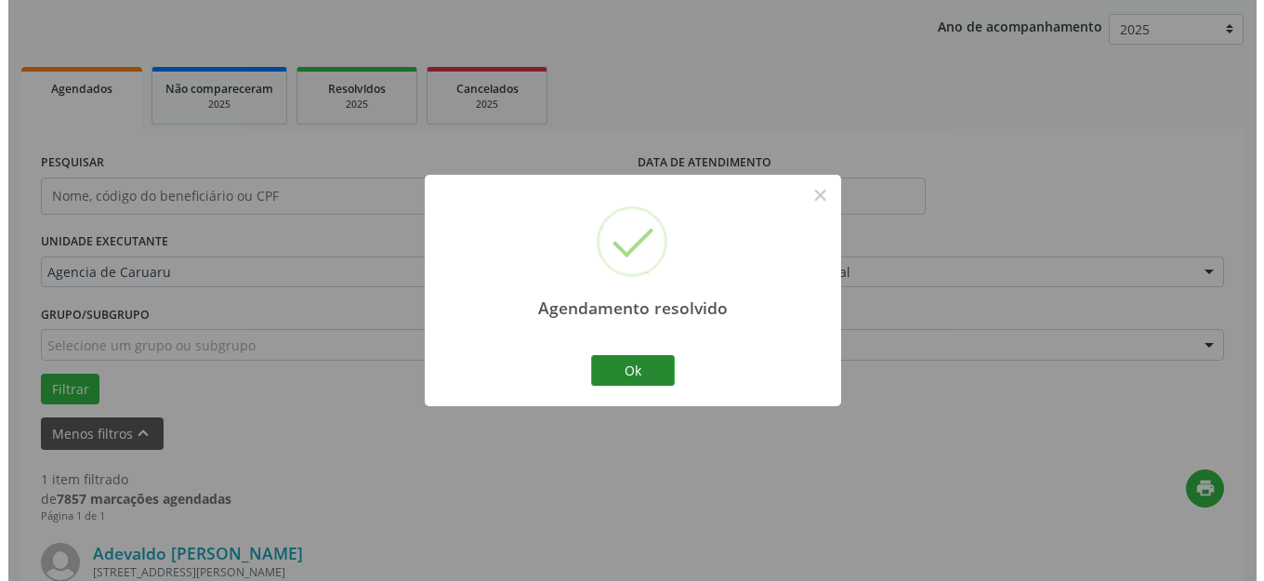
scroll to position [469, 0]
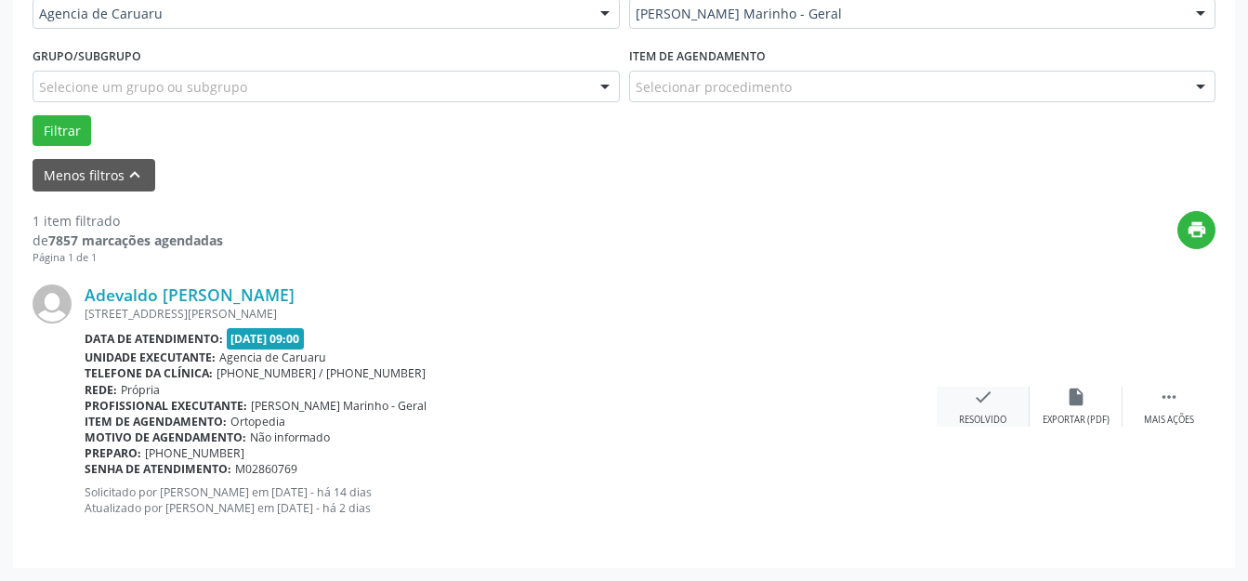
click at [997, 409] on div "check Resolvido" at bounding box center [983, 407] width 93 height 40
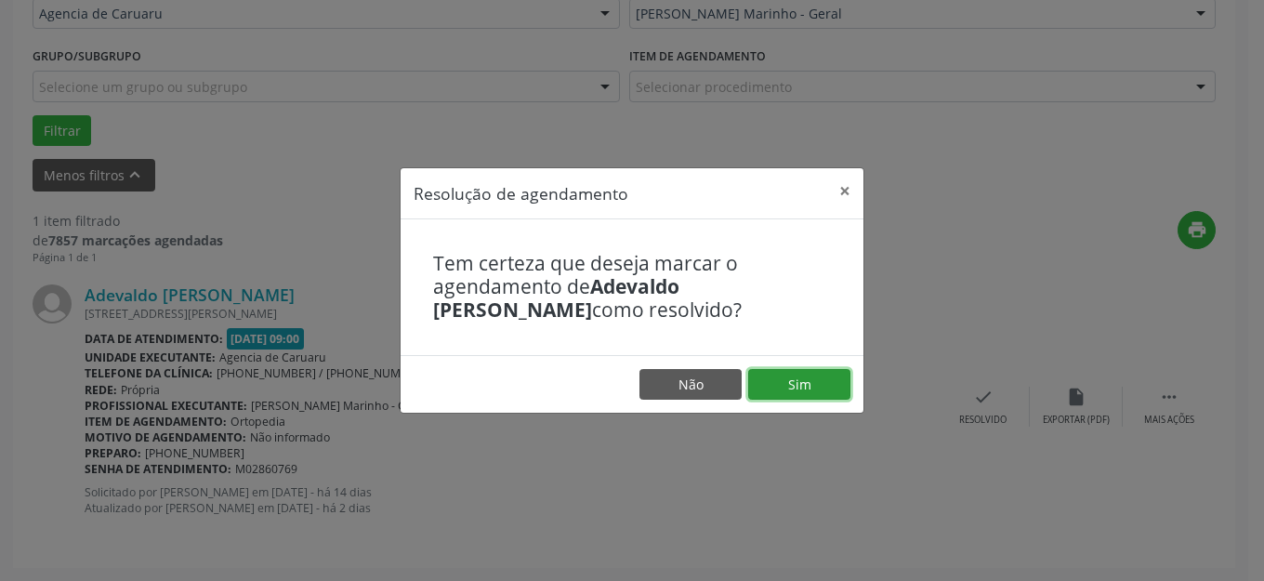
click at [825, 378] on button "Sim" at bounding box center [799, 385] width 102 height 32
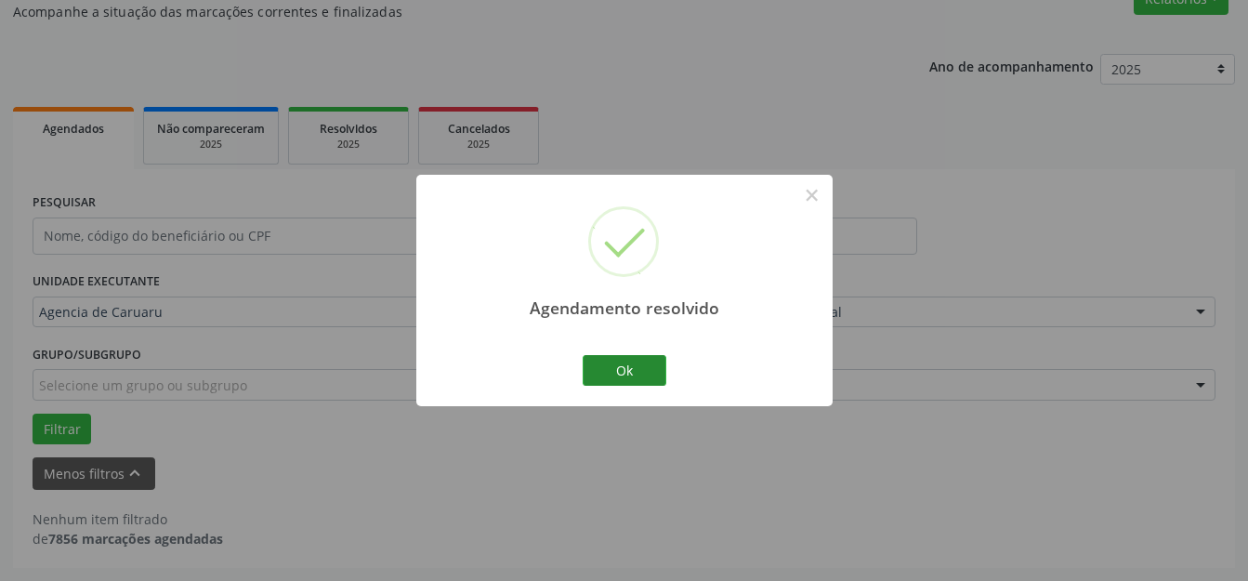
scroll to position [171, 0]
click at [615, 371] on button "Ok" at bounding box center [625, 371] width 84 height 32
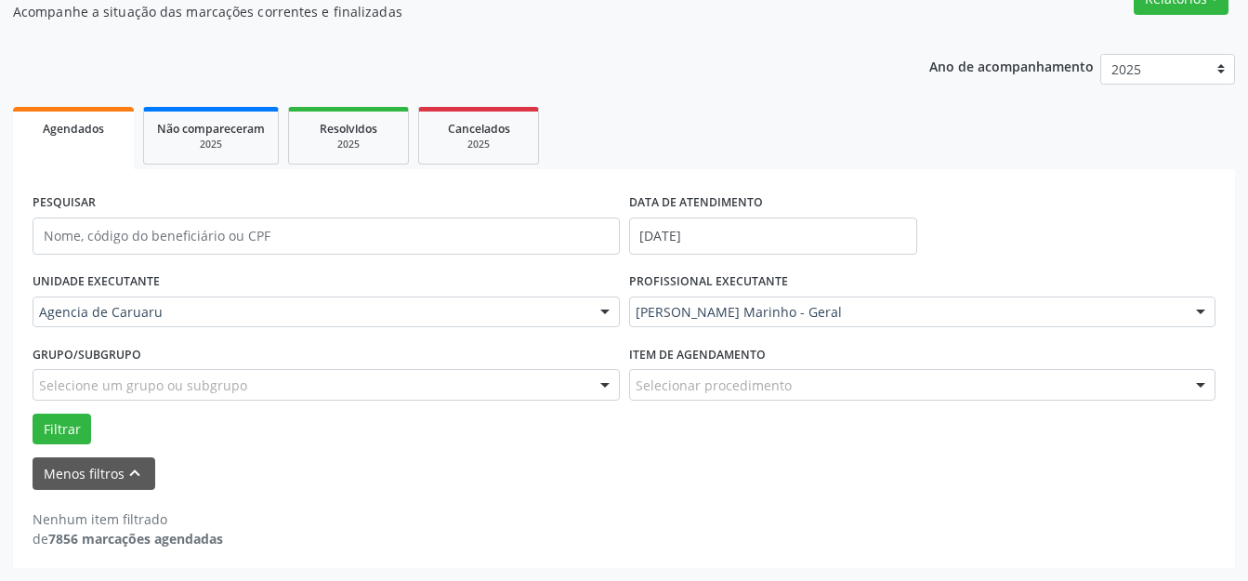
click at [88, 455] on form "PESQUISAR DATA DE ATENDIMENTO [DATE] UNIDADE EXECUTANTE Agencia de Caruaru Todo…" at bounding box center [624, 339] width 1183 height 301
click at [89, 462] on button "Menos filtros keyboard_arrow_up" at bounding box center [94, 473] width 123 height 33
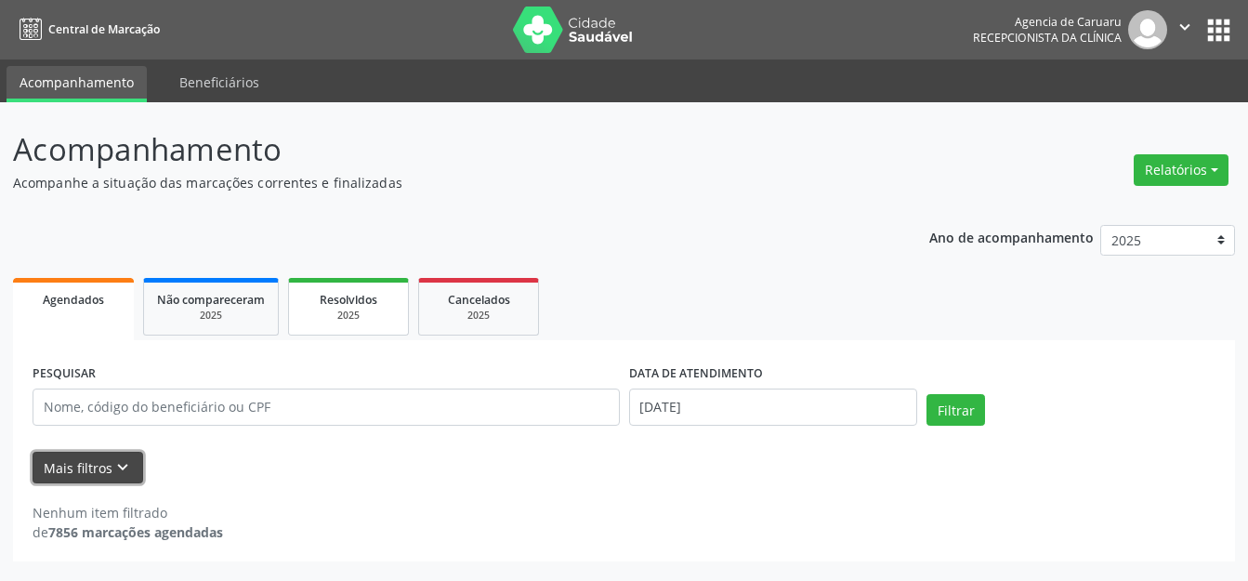
scroll to position [0, 0]
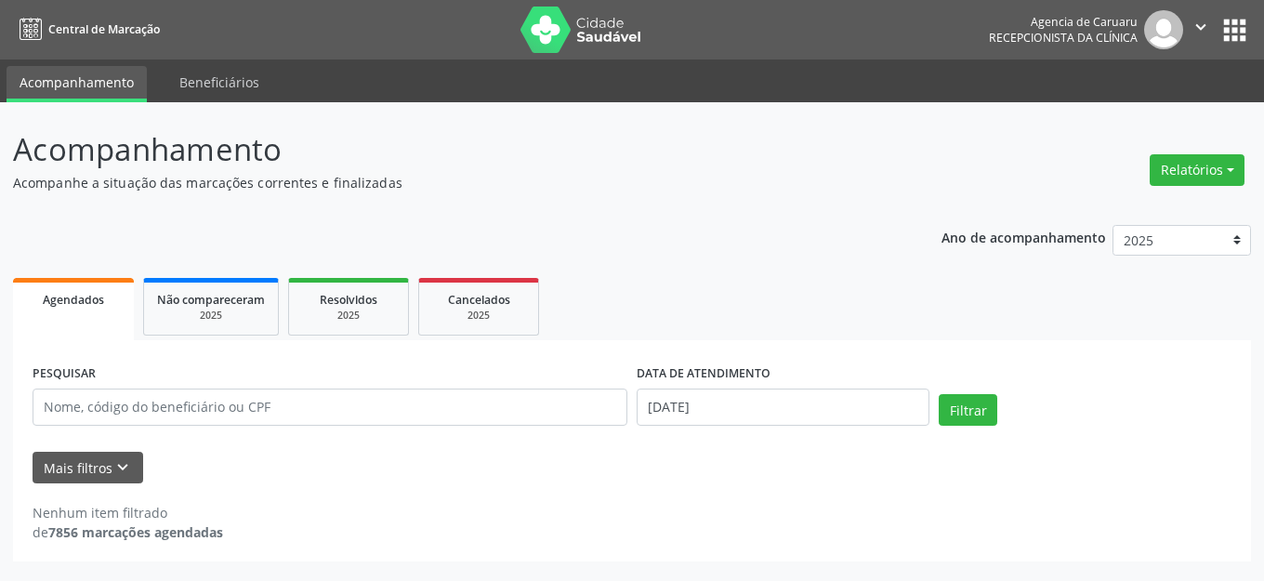
click at [679, 239] on div "Ano de acompanhamento 2025 2024 2023 2022 2021 Agendados Não compareceram 2025 …" at bounding box center [632, 387] width 1238 height 350
click at [485, 215] on div "Ano de acompanhamento 2025 2024 2023 2022 2021 Agendados Não compareceram 2025 …" at bounding box center [632, 387] width 1238 height 350
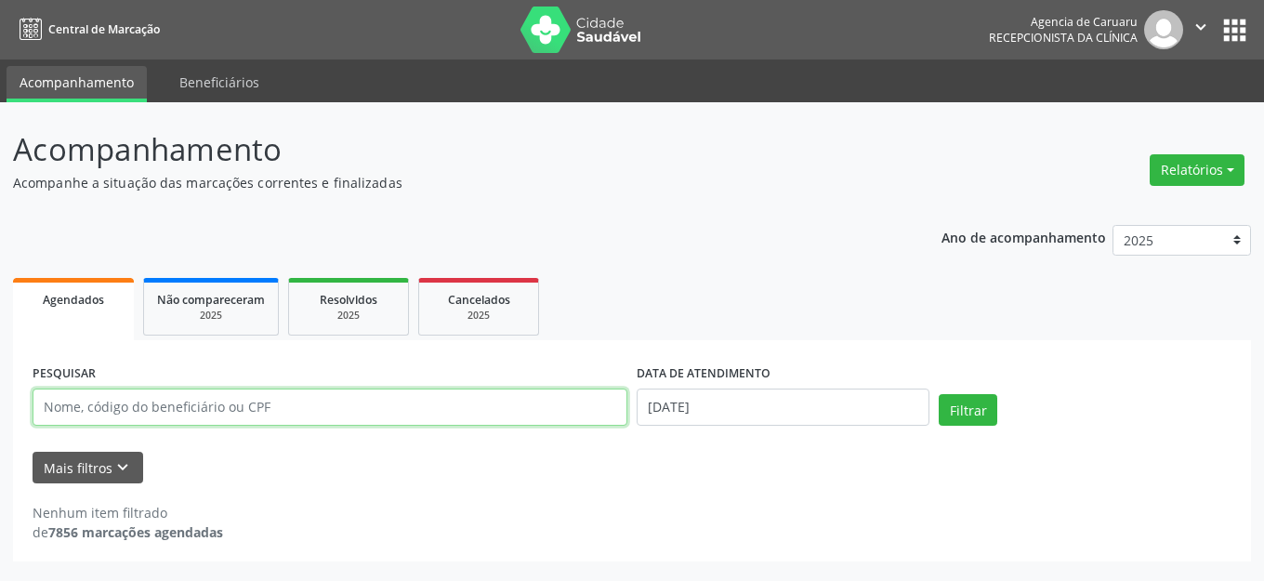
click at [283, 409] on input "text" at bounding box center [330, 407] width 595 height 37
type input "[PERSON_NAME]"
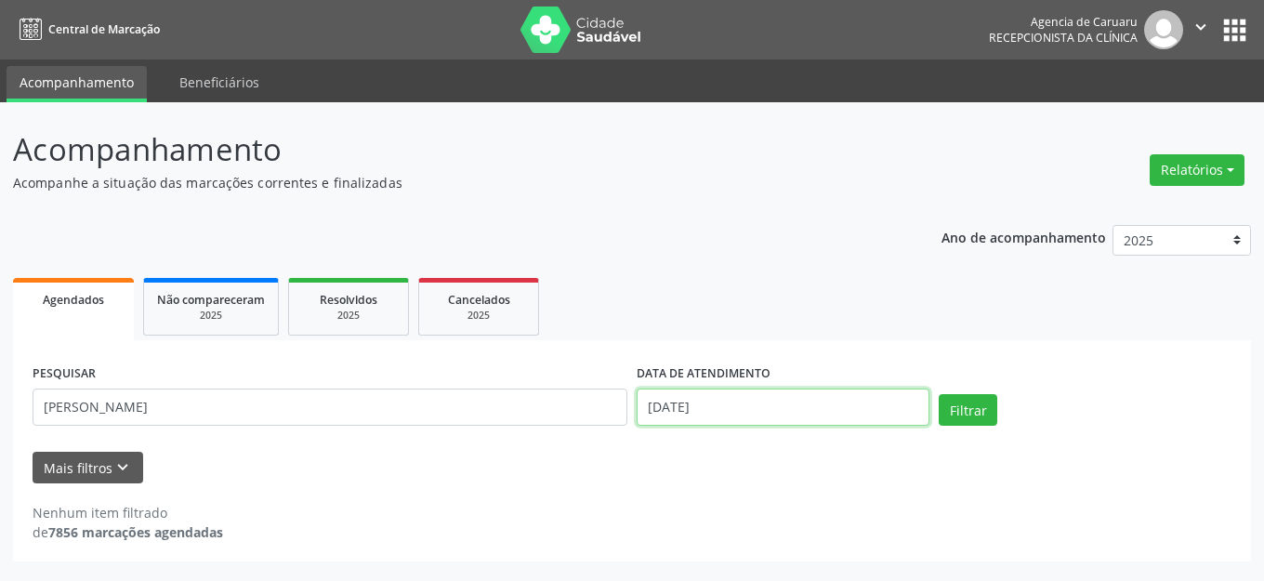
click at [736, 412] on input "[DATE]" at bounding box center [783, 407] width 293 height 37
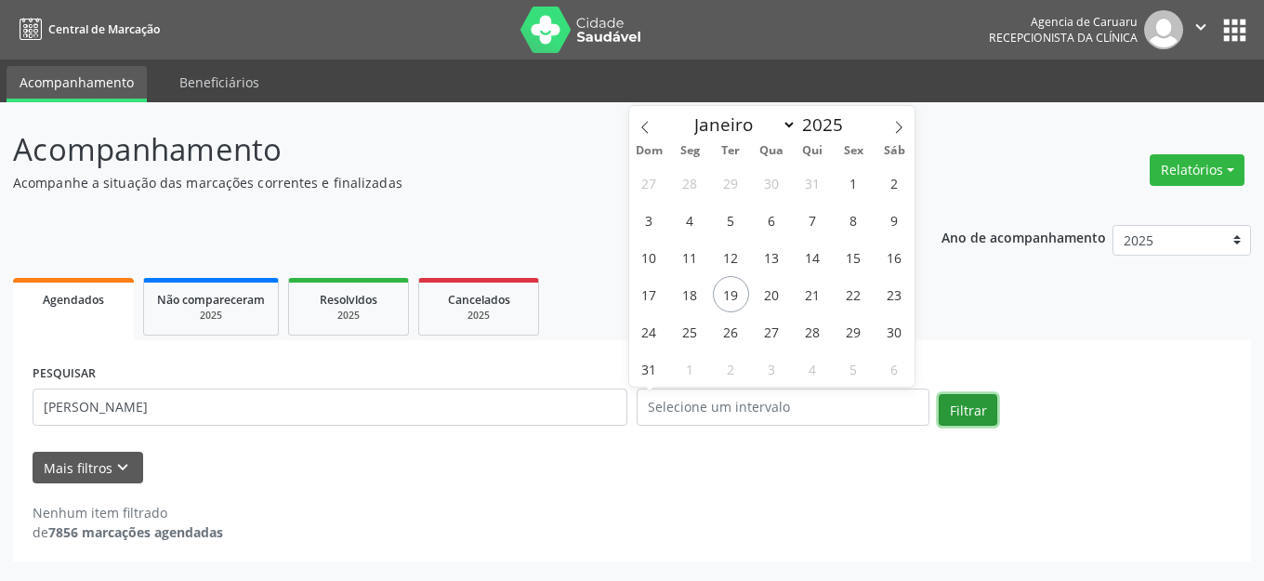
click at [953, 416] on button "Filtrar" at bounding box center [968, 410] width 59 height 32
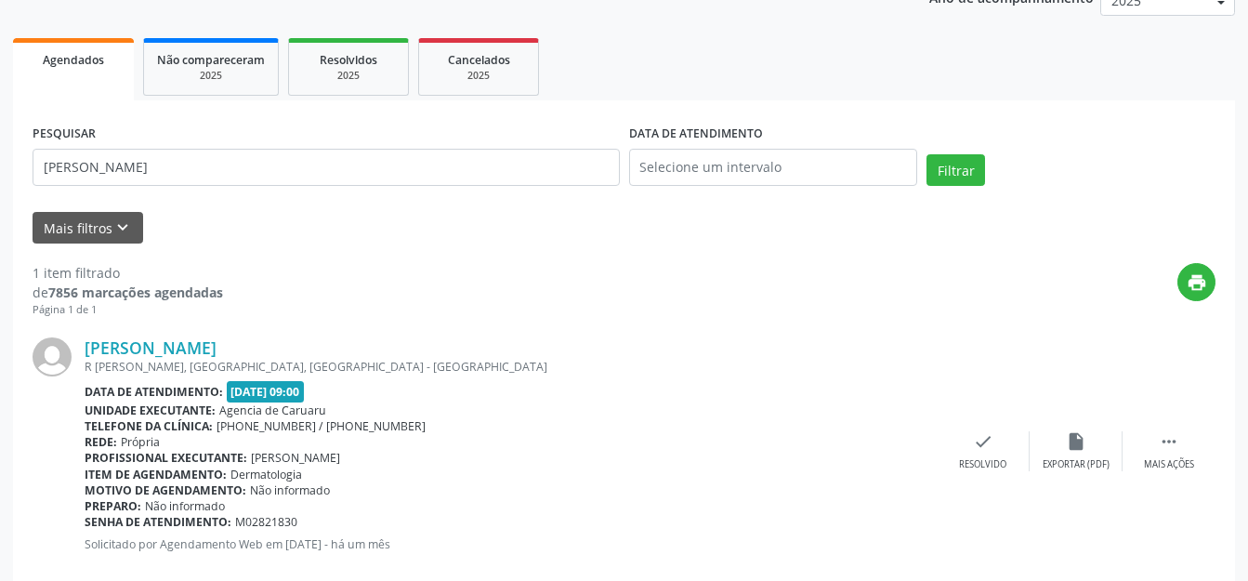
scroll to position [276, 0]
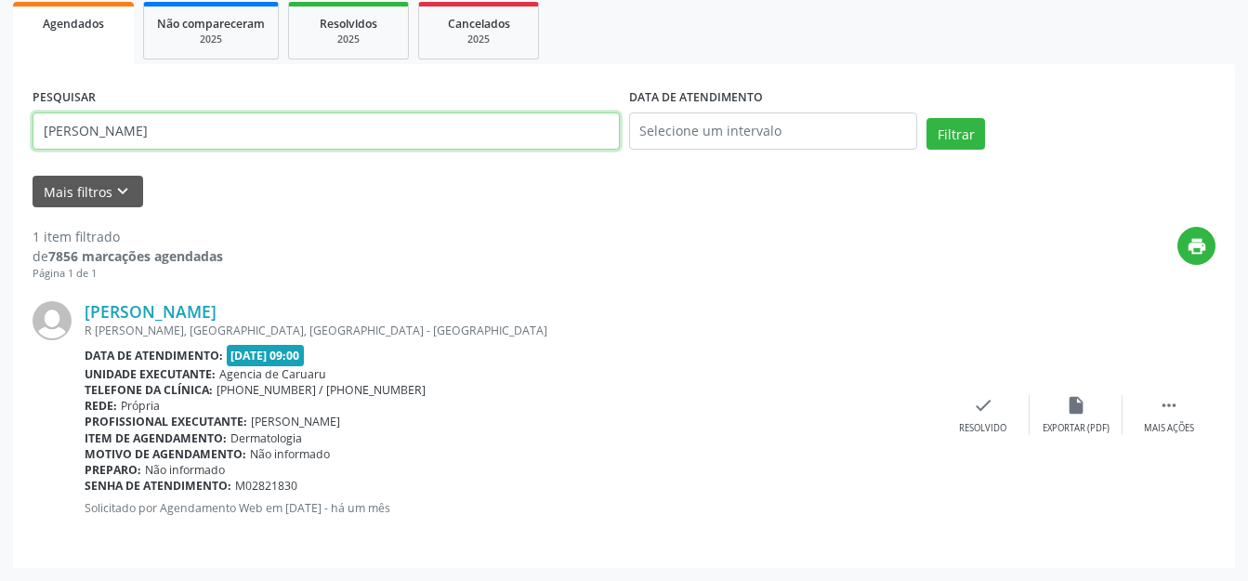
drag, startPoint x: 266, startPoint y: 129, endPoint x: 0, endPoint y: 117, distance: 266.1
click at [0, 117] on div "Acompanhamento Acompanhe a situação das marcações correntes e finalizadas Relat…" at bounding box center [624, 203] width 1248 height 755
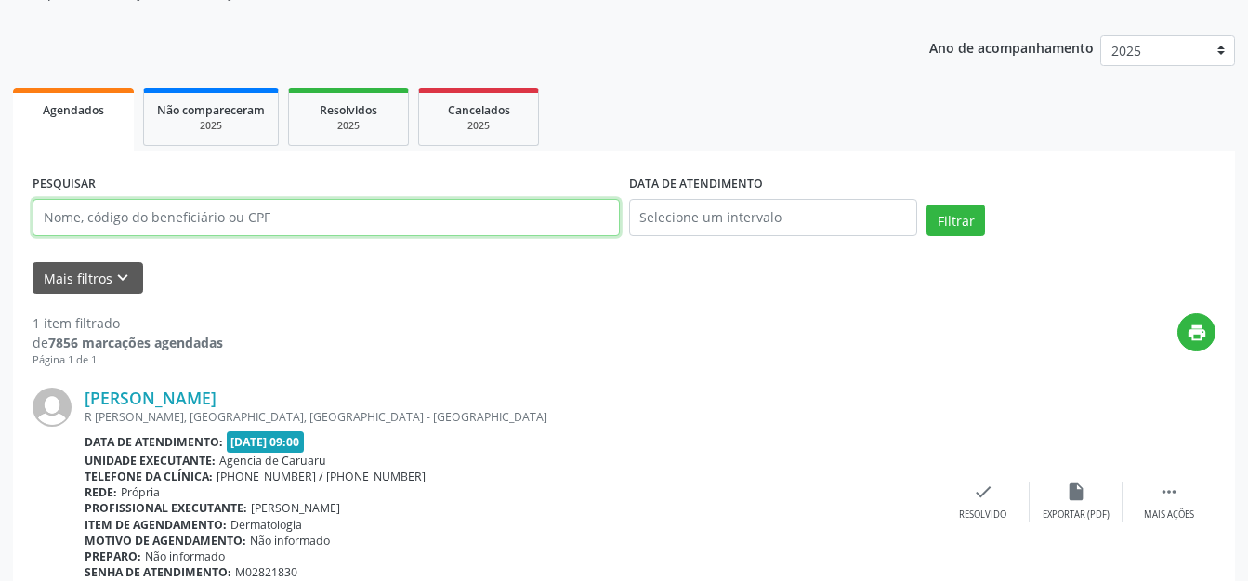
scroll to position [0, 0]
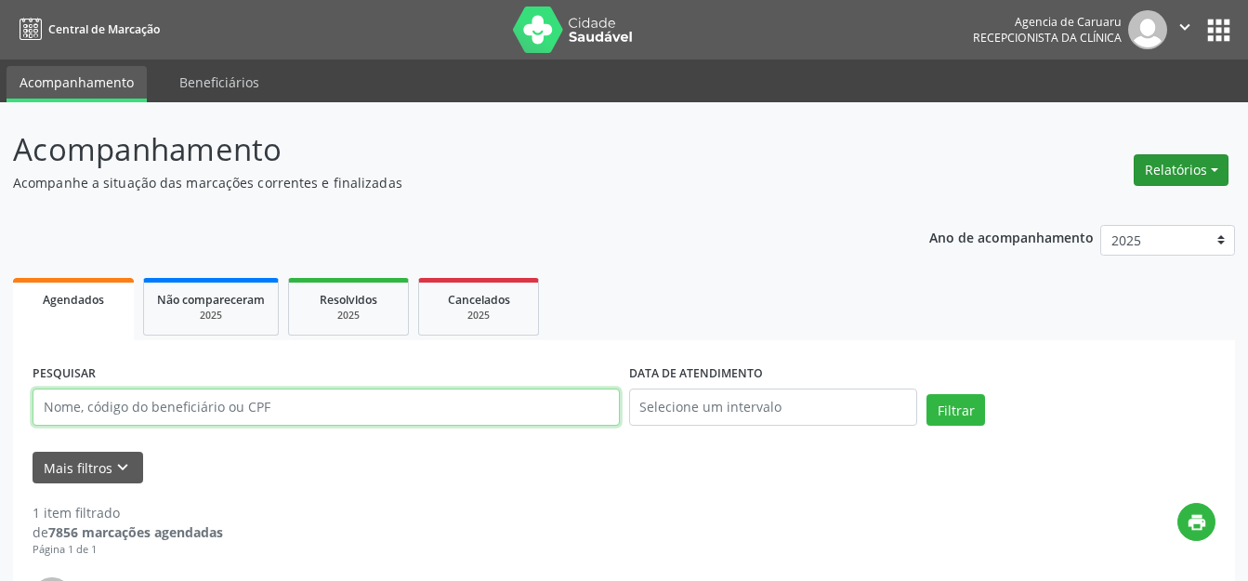
click at [1180, 179] on button "Relatórios" at bounding box center [1181, 170] width 95 height 32
click at [1096, 203] on link "Agendamentos" at bounding box center [1130, 210] width 200 height 26
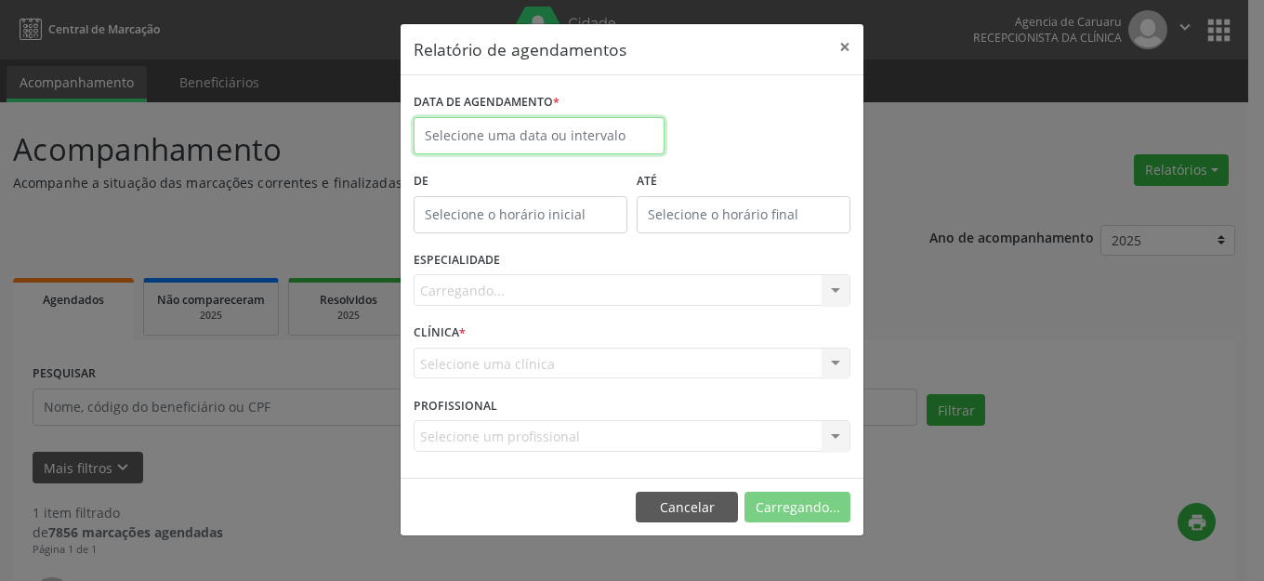
click at [594, 142] on body "Central de Marcação Agencia de [GEOGRAPHIC_DATA] Recepcionista da clínica  Con…" at bounding box center [632, 290] width 1264 height 581
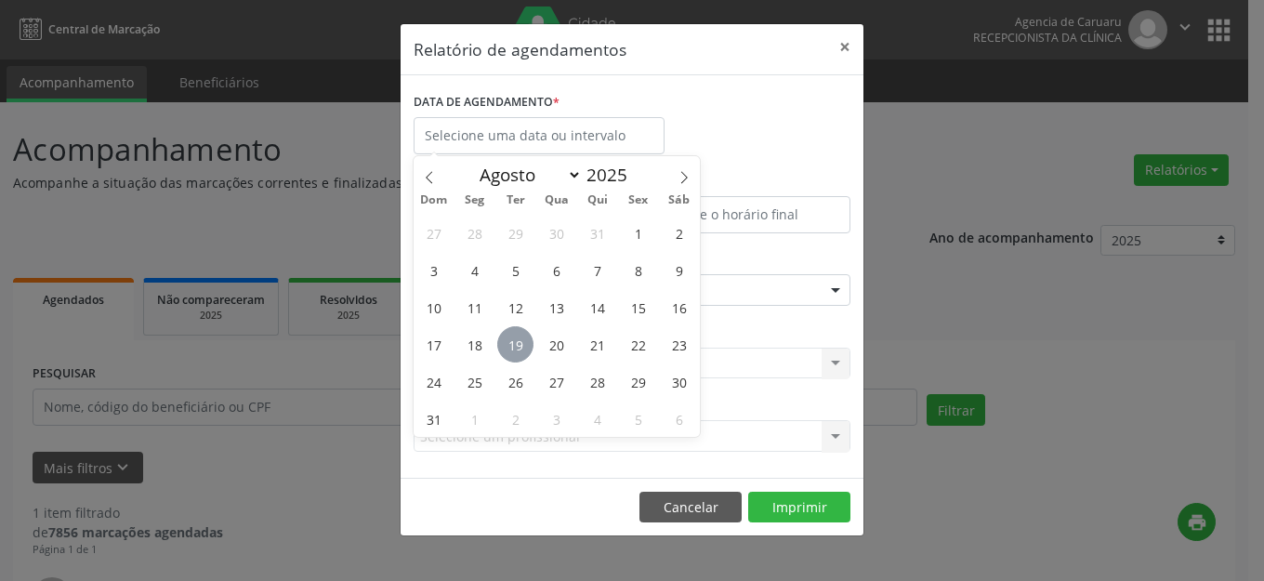
click at [503, 339] on span "19" at bounding box center [515, 344] width 36 height 36
type input "[DATE]"
click at [503, 339] on span "19" at bounding box center [515, 344] width 36 height 36
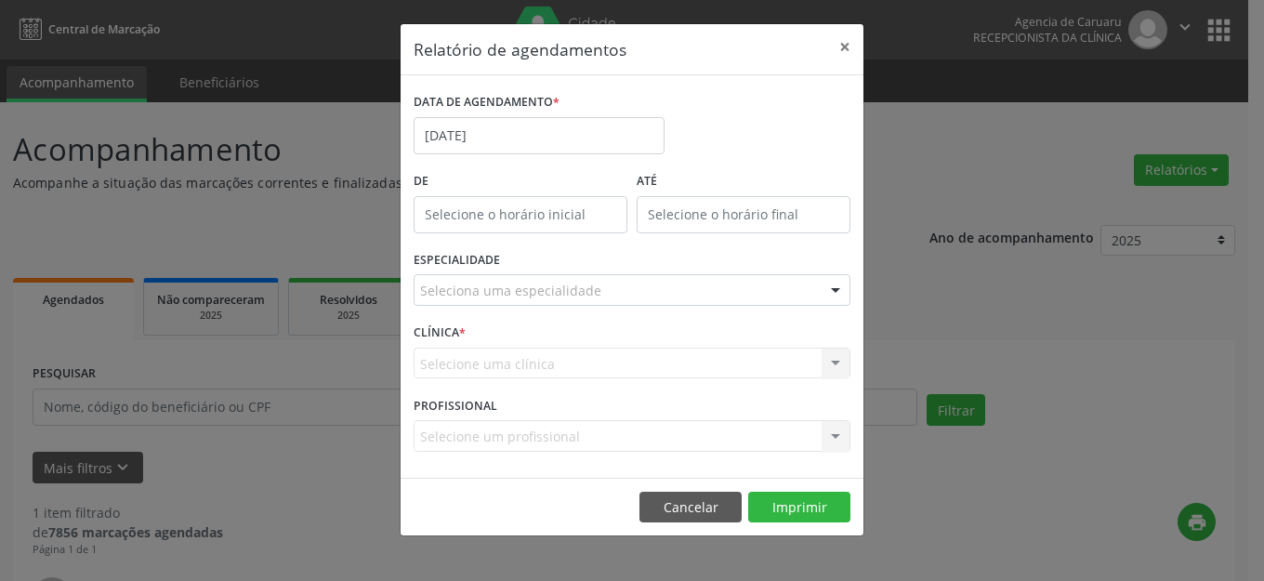
click at [615, 287] on div "Seleciona uma especialidade" at bounding box center [632, 290] width 437 height 32
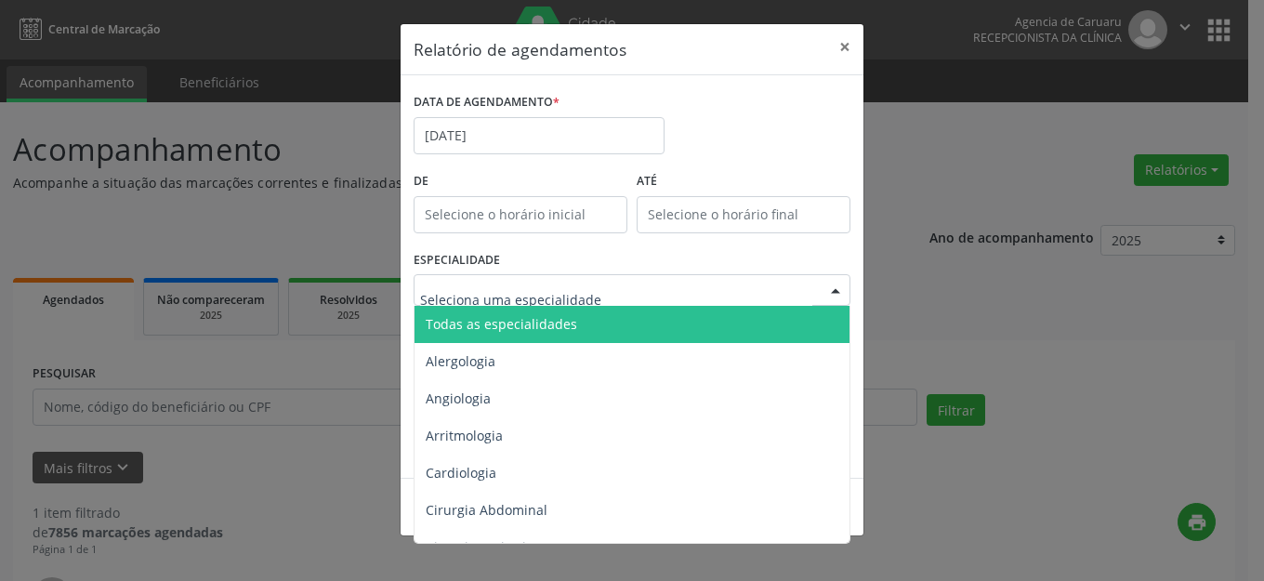
click at [600, 329] on span "Todas as especialidades" at bounding box center [634, 324] width 438 height 37
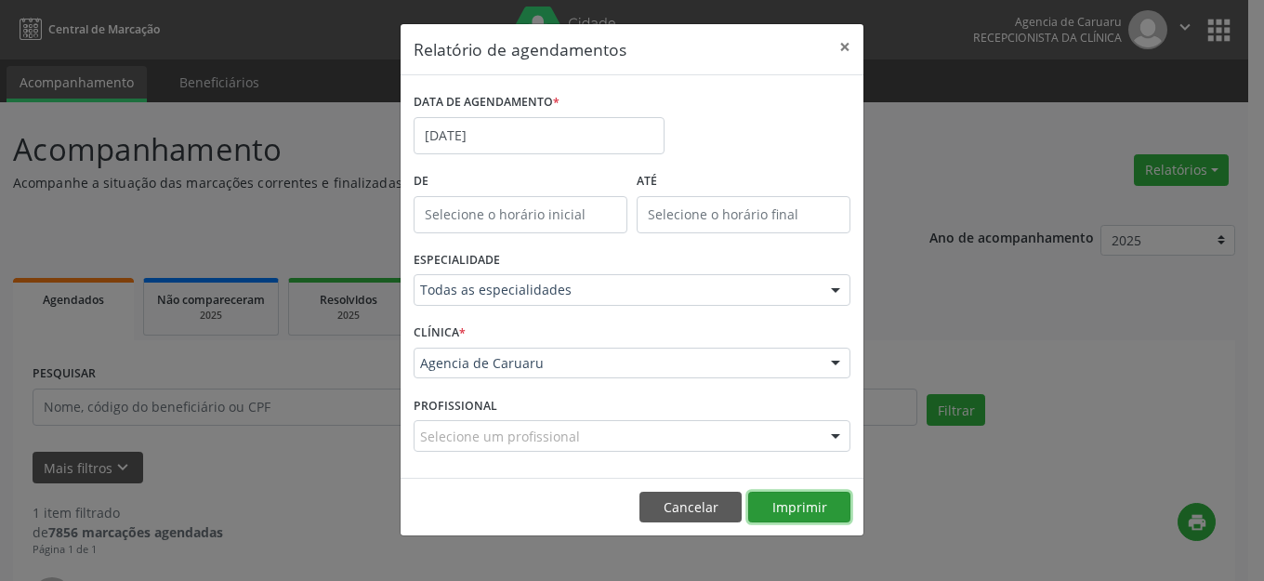
click at [792, 506] on button "Imprimir" at bounding box center [799, 508] width 102 height 32
click at [846, 46] on button "×" at bounding box center [844, 47] width 37 height 46
